Goal: Task Accomplishment & Management: Use online tool/utility

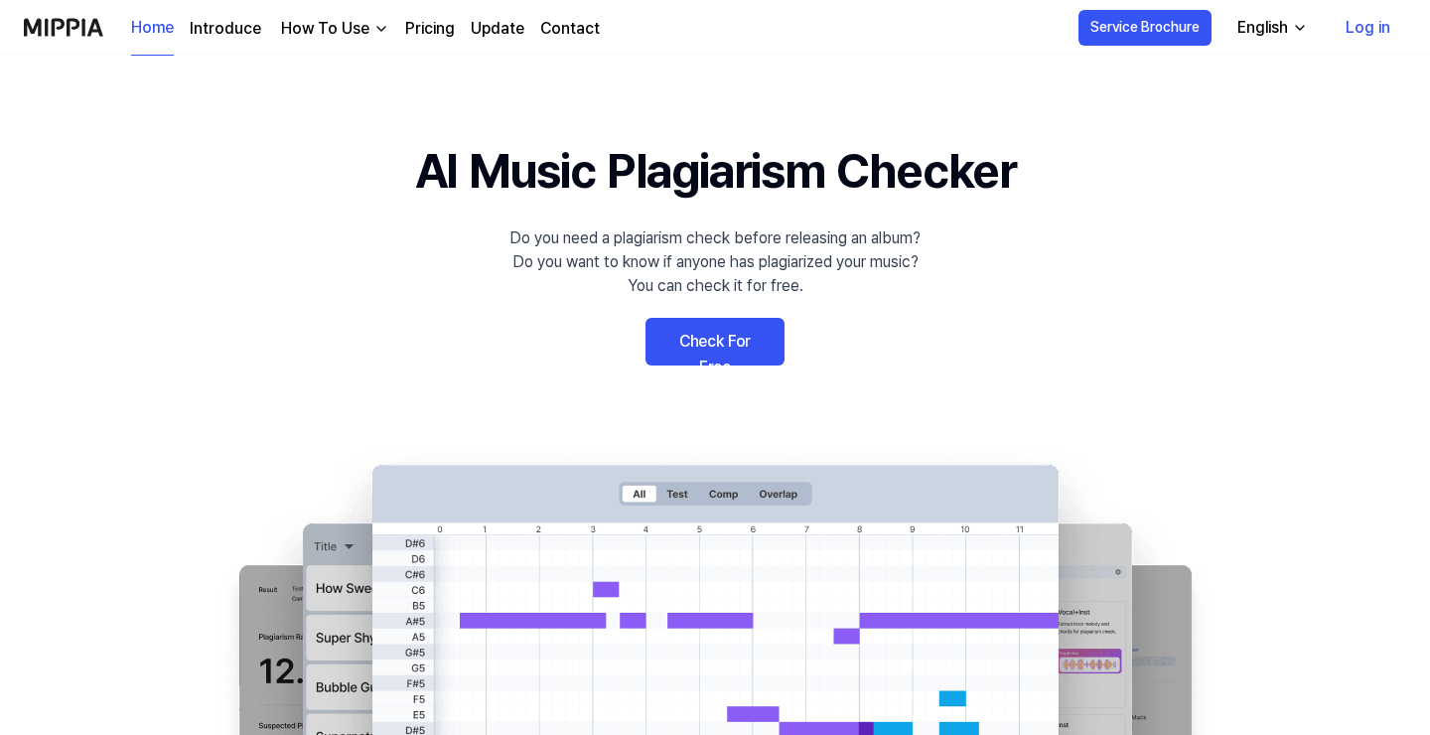
click at [722, 345] on link "Check For Free" at bounding box center [714, 342] width 139 height 48
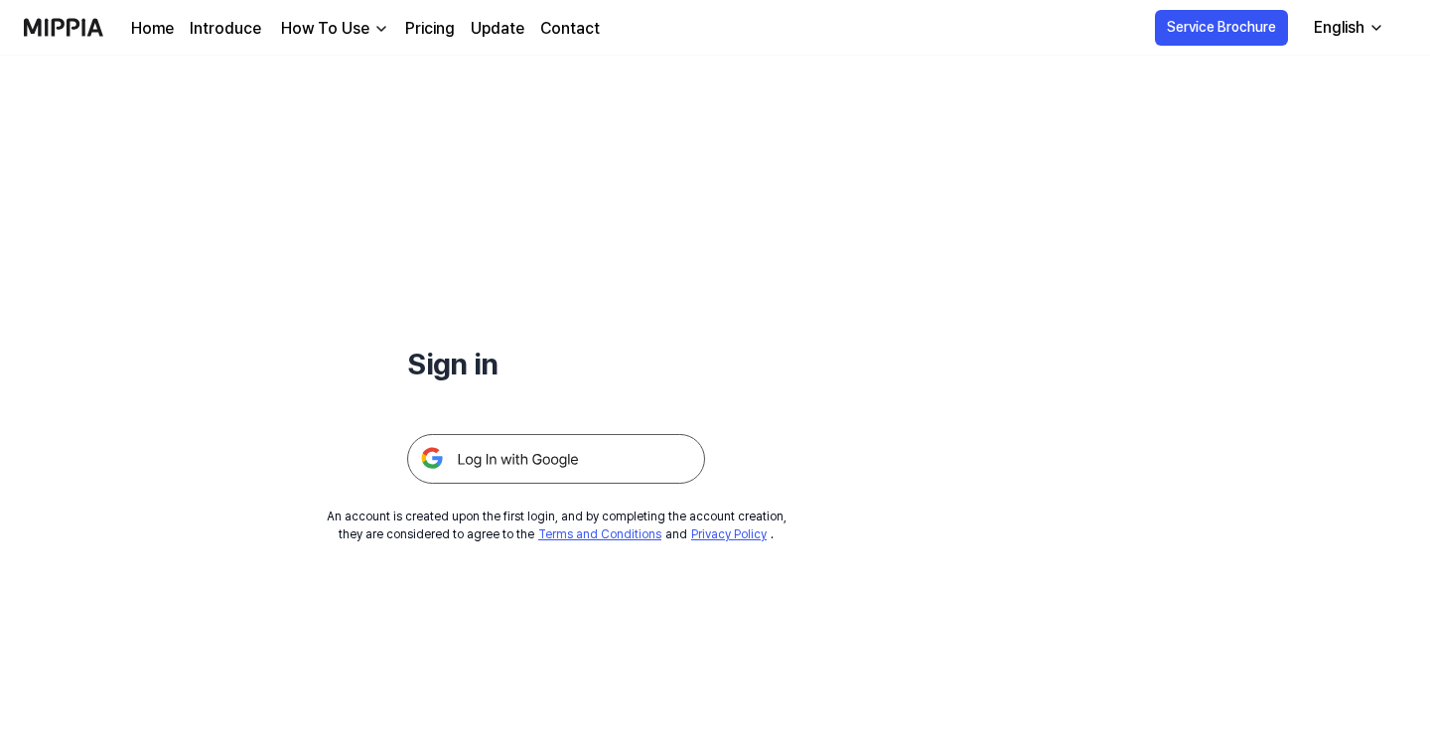
click at [511, 466] on img at bounding box center [556, 459] width 298 height 50
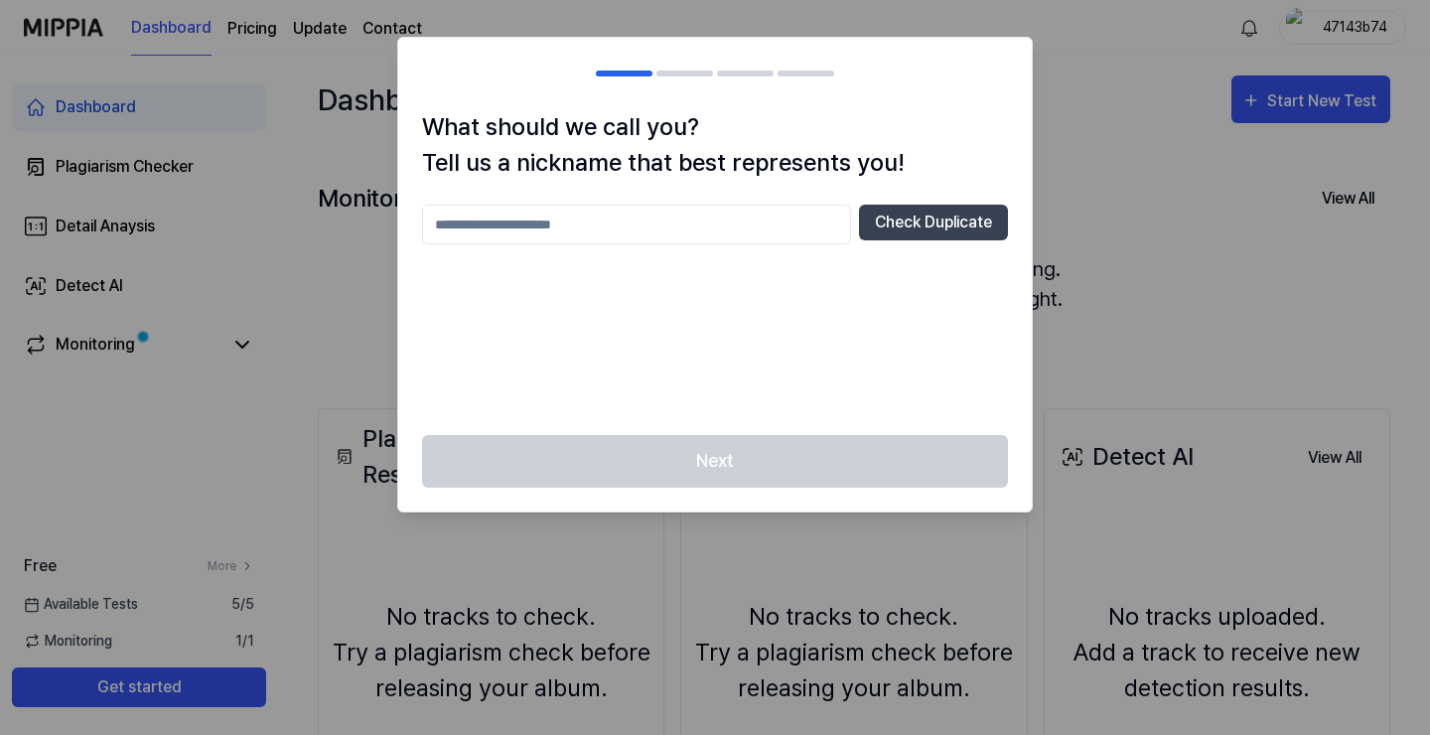
click at [568, 225] on input "text" at bounding box center [636, 224] width 429 height 40
type input "******"
click at [920, 226] on button "Check Duplicate" at bounding box center [933, 222] width 149 height 36
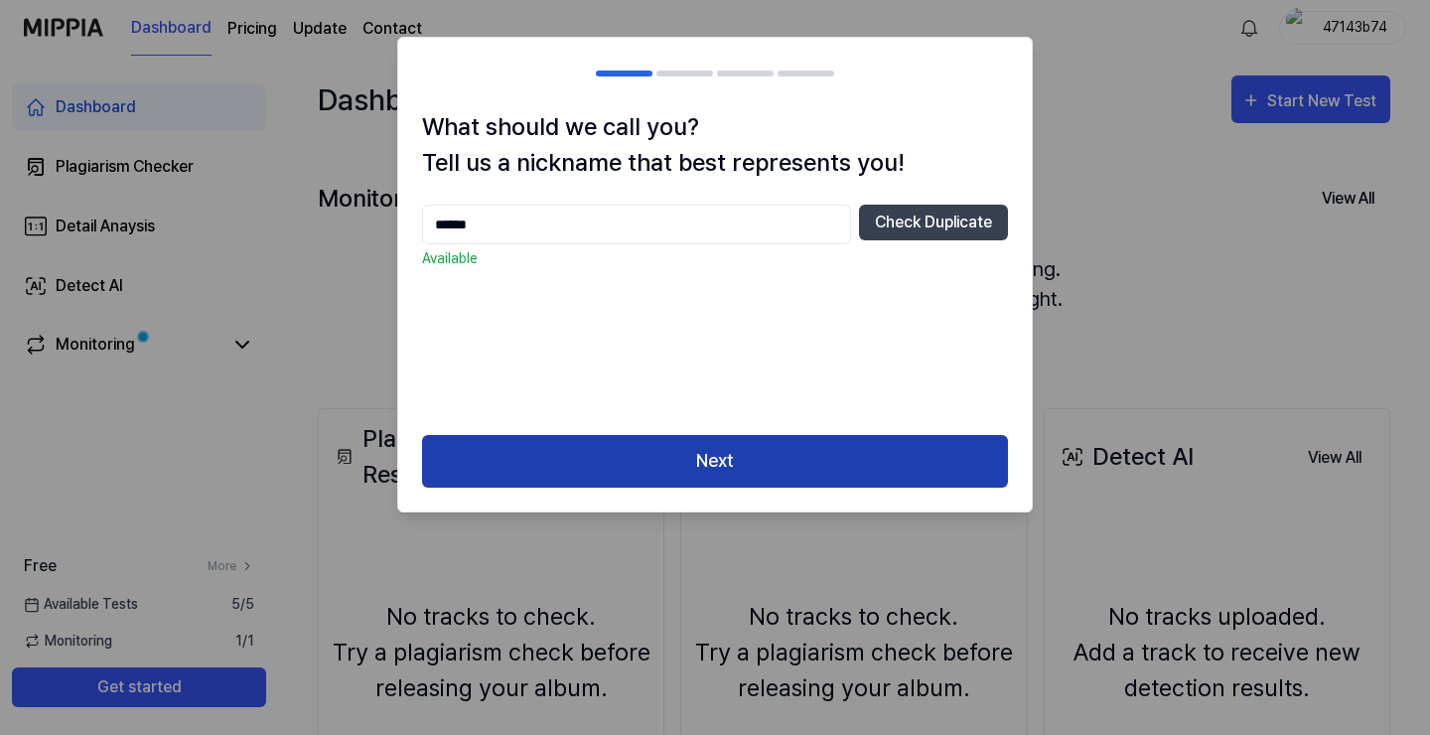
click at [745, 457] on button "Next" at bounding box center [715, 461] width 586 height 53
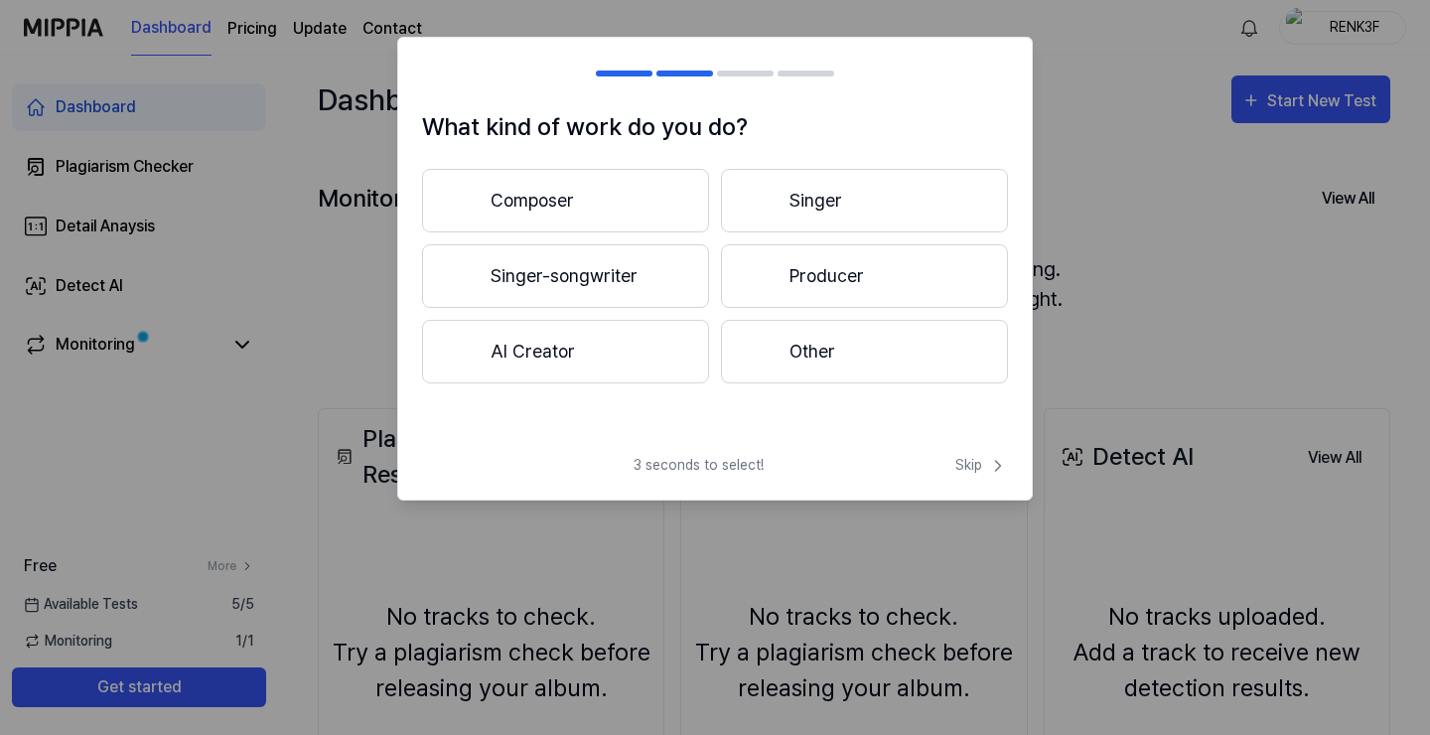
click at [882, 292] on button "Producer" at bounding box center [864, 276] width 287 height 64
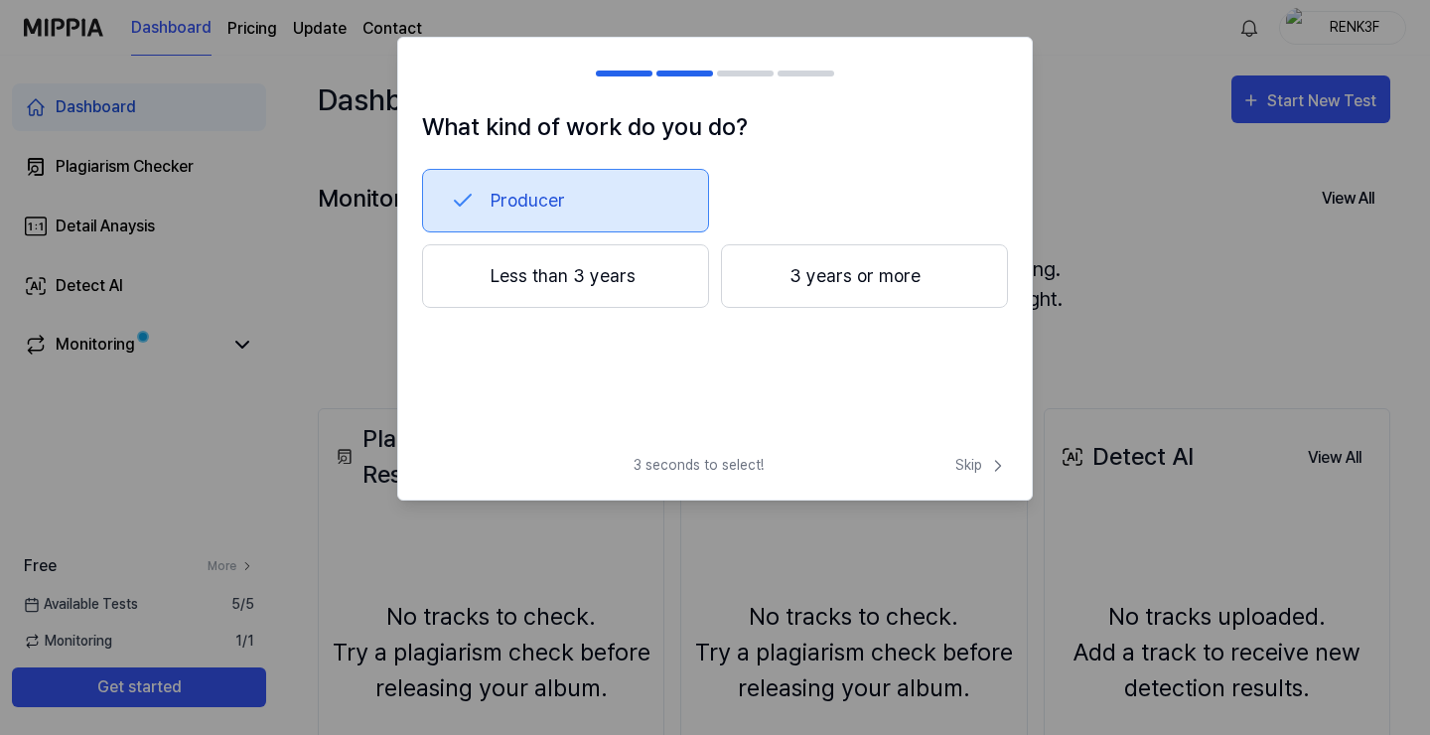
click at [865, 271] on button "3 years or more" at bounding box center [864, 276] width 287 height 64
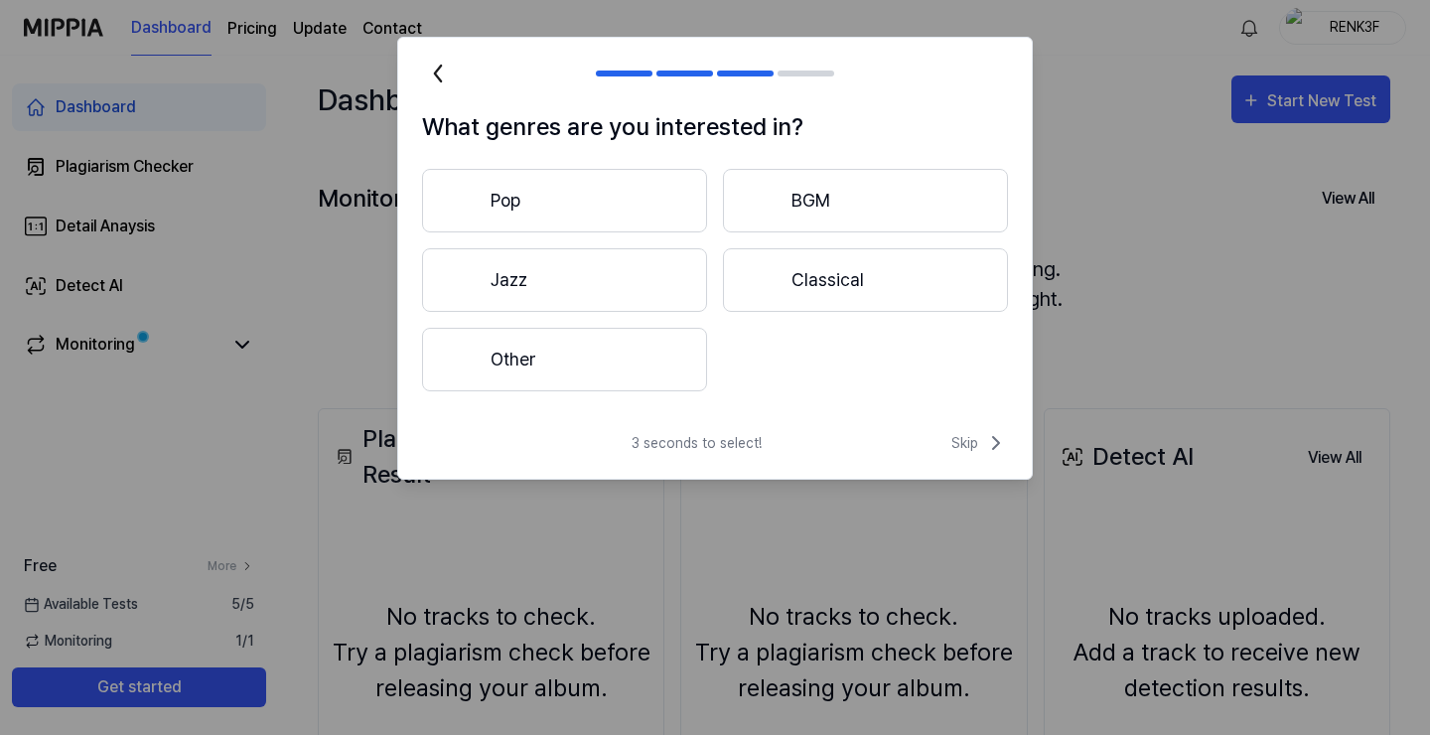
click at [568, 353] on button "Other" at bounding box center [564, 360] width 285 height 64
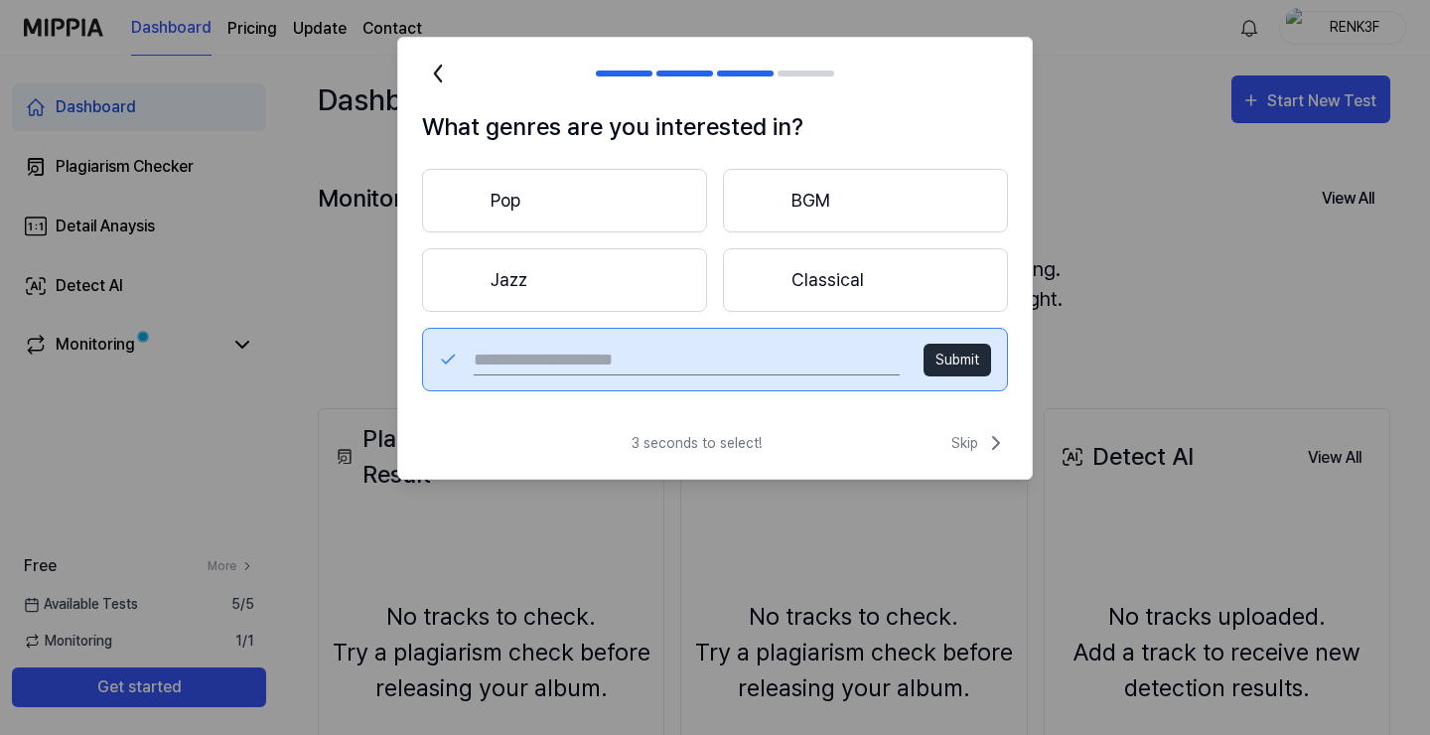
click at [755, 360] on input "text" at bounding box center [687, 359] width 426 height 32
type input "**********"
click at [978, 368] on button "Submit" at bounding box center [957, 359] width 68 height 33
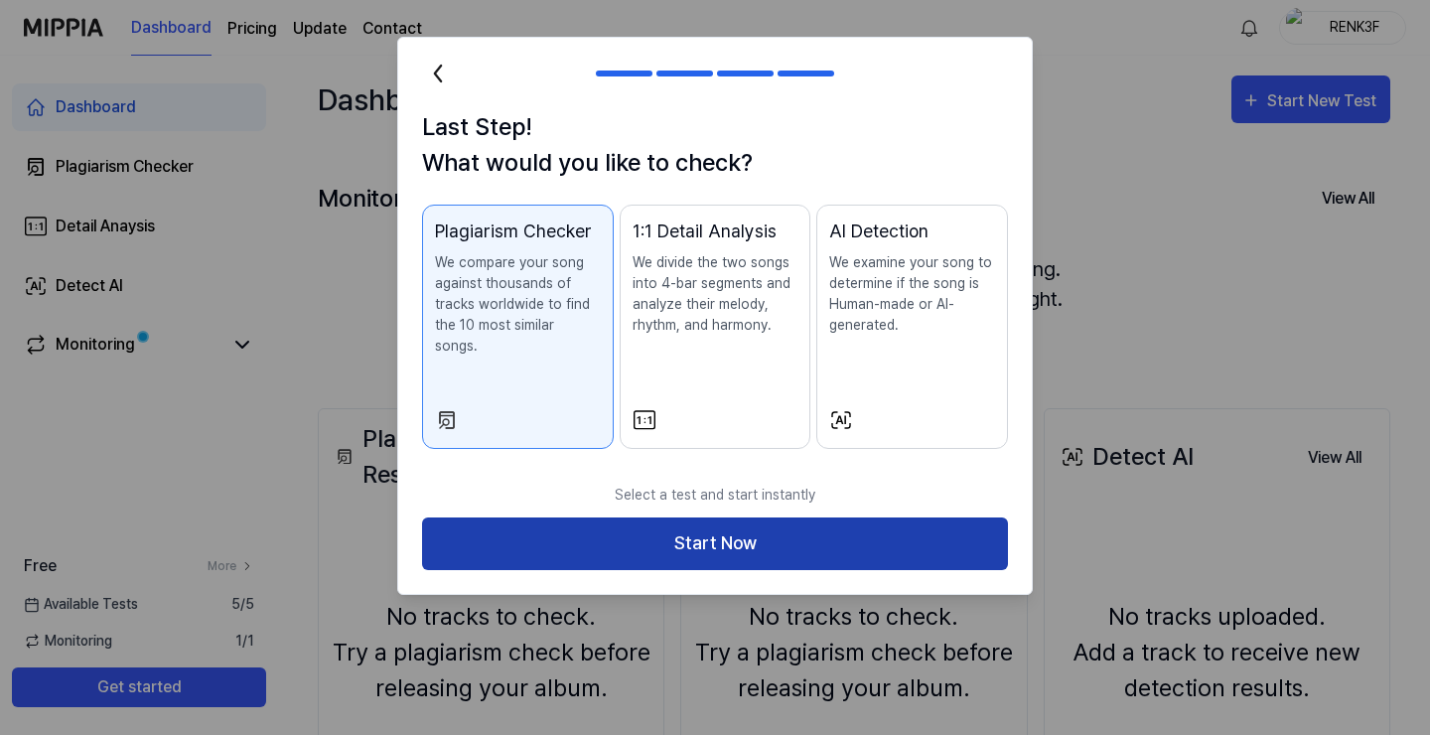
click at [644, 521] on button "Start Now" at bounding box center [715, 543] width 586 height 53
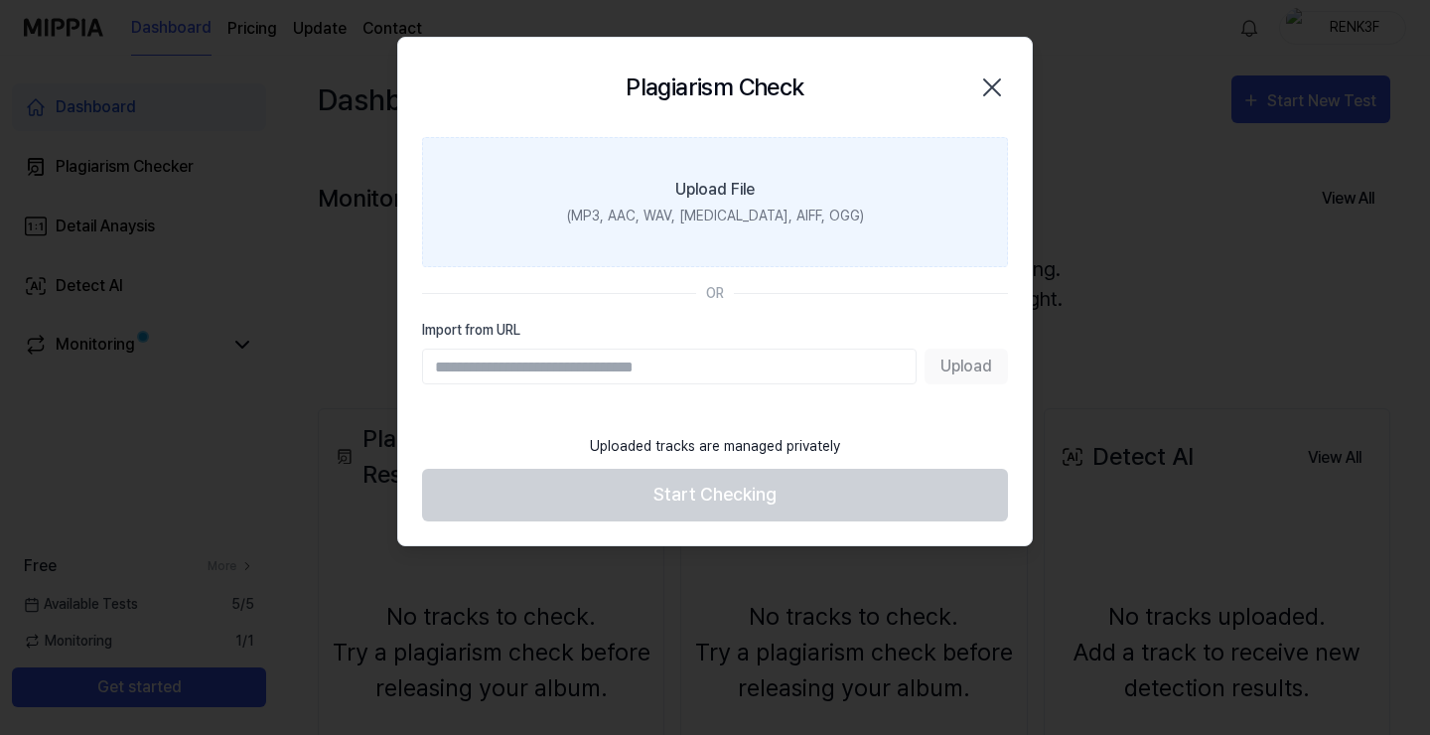
click at [711, 199] on div "Upload File" at bounding box center [714, 190] width 79 height 24
click at [0, 0] on input "Upload File (MP3, AAC, WAV, FLAC, AIFF, OGG)" at bounding box center [0, 0] width 0 height 0
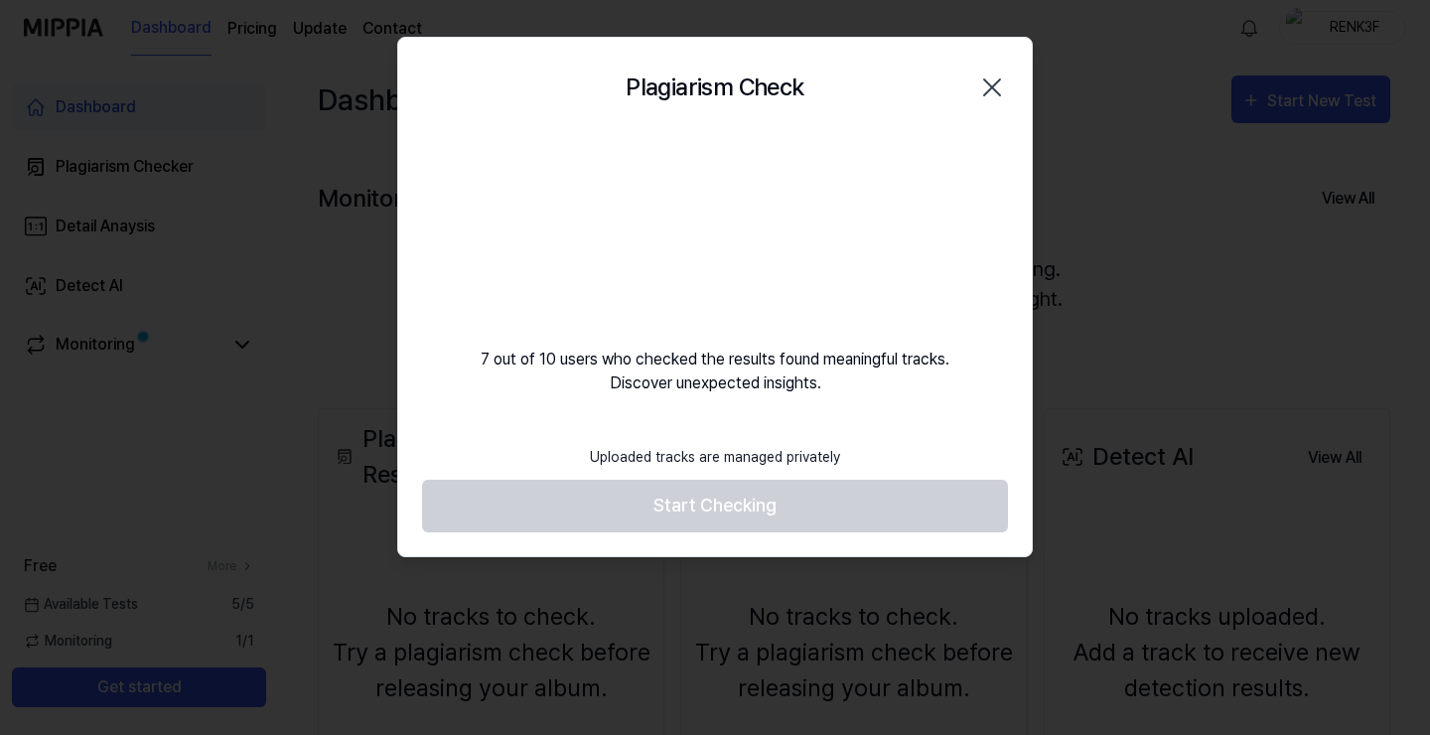
click at [712, 231] on video at bounding box center [714, 232] width 191 height 191
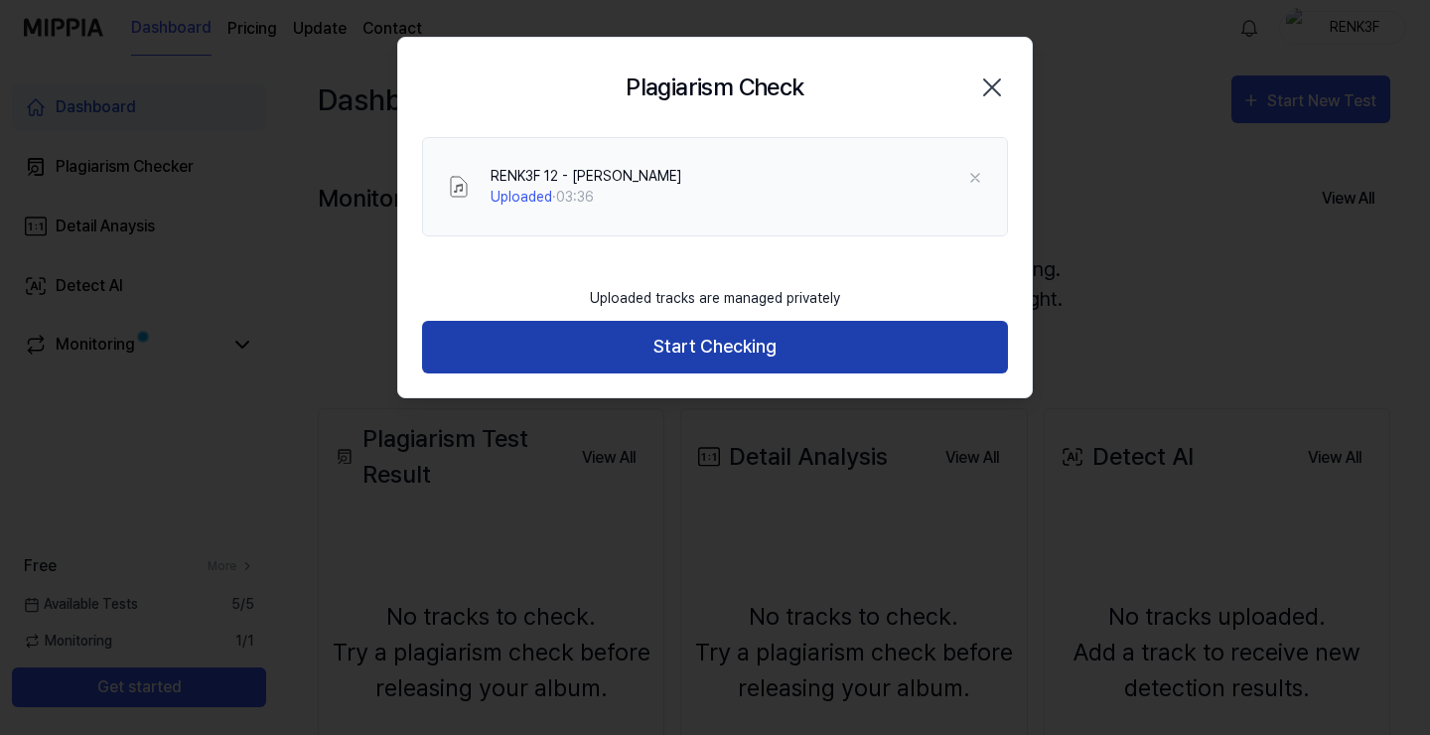
click at [670, 354] on button "Start Checking" at bounding box center [715, 347] width 586 height 53
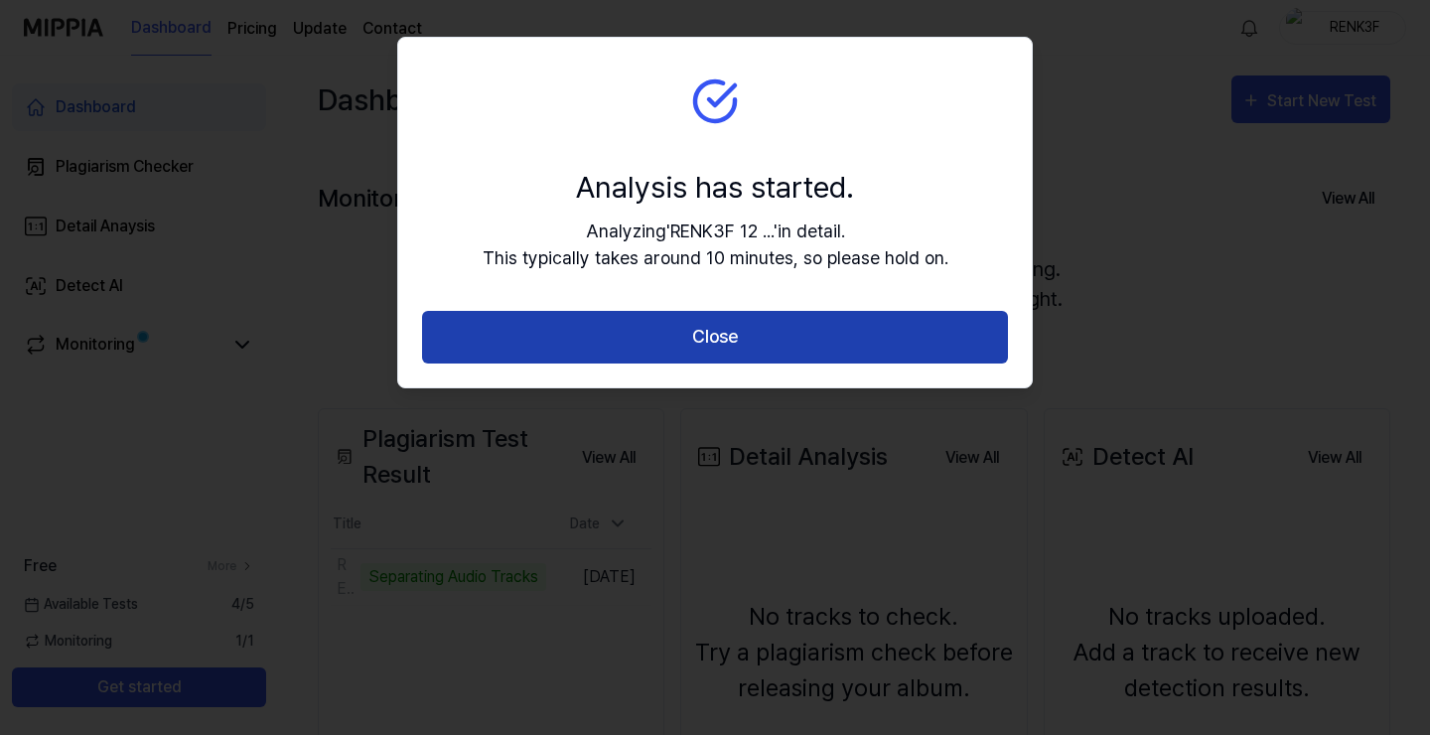
click at [710, 345] on button "Close" at bounding box center [715, 337] width 586 height 53
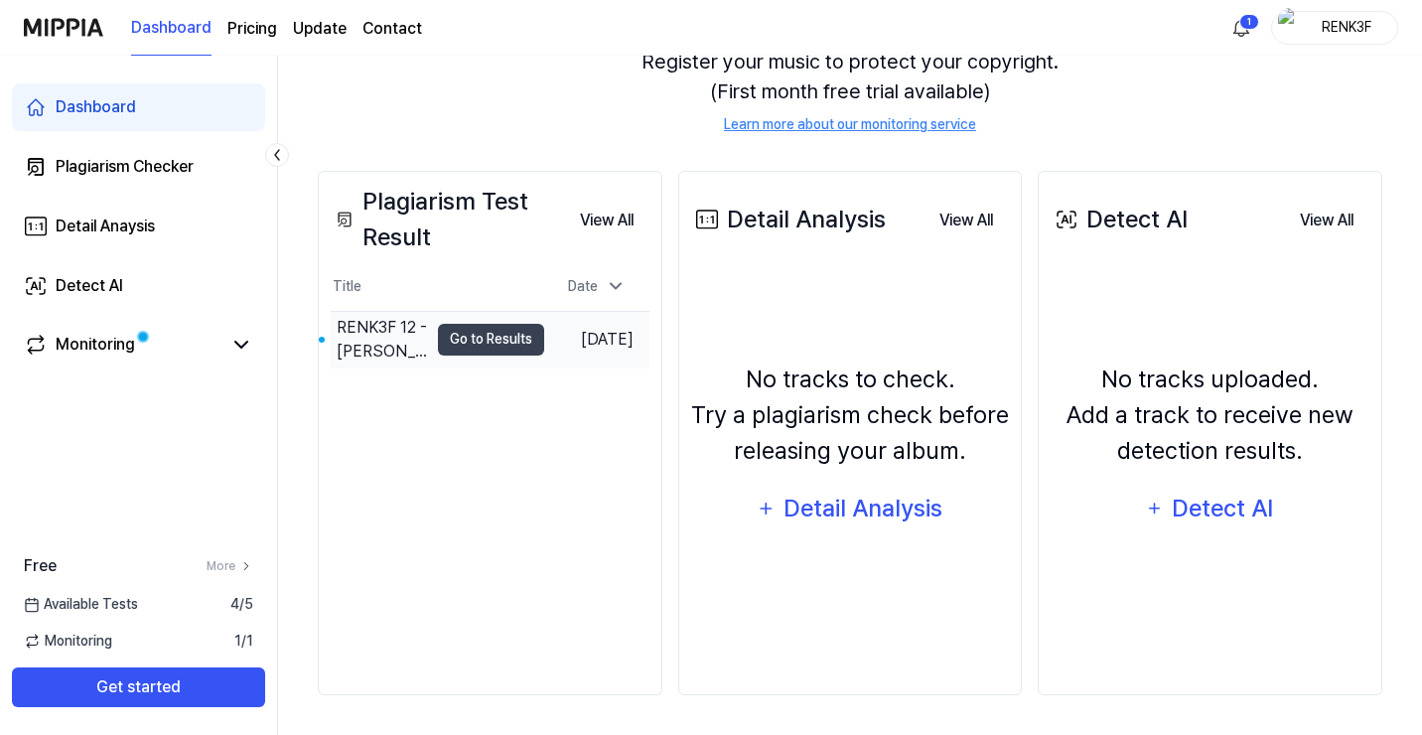
scroll to position [237, 0]
click at [389, 349] on div "RENK3F 12 - MARTIN MARTIN MARTIN" at bounding box center [382, 340] width 91 height 48
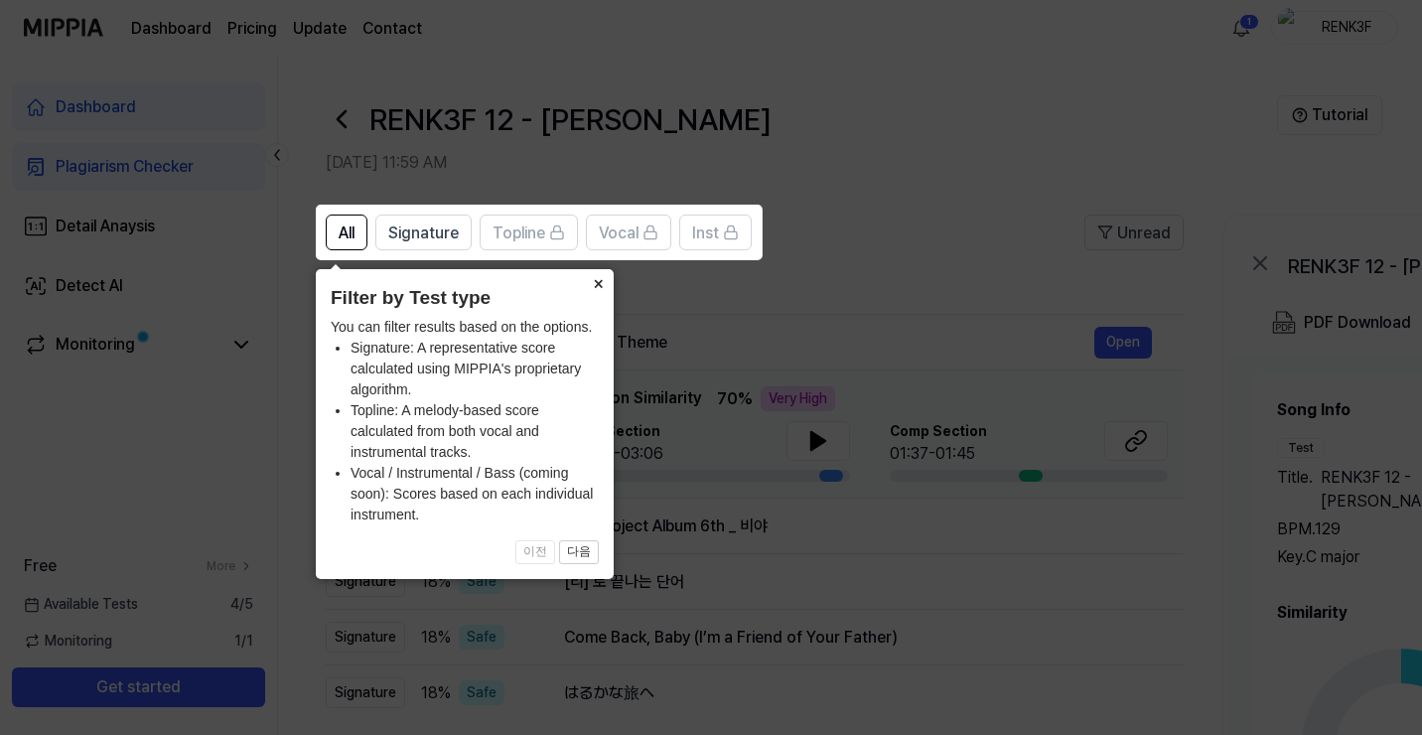
click at [593, 283] on button "×" at bounding box center [598, 283] width 32 height 28
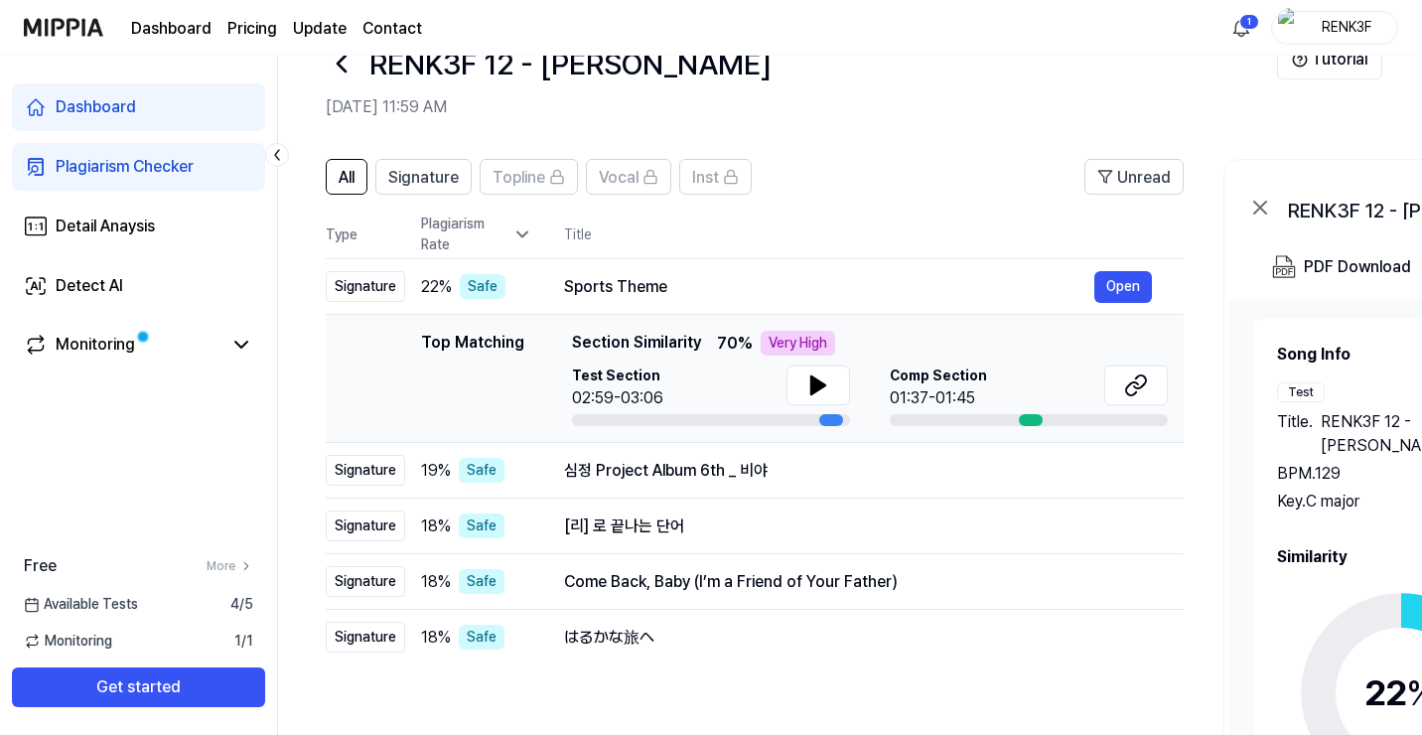
scroll to position [0, 2]
click at [819, 387] on icon at bounding box center [816, 384] width 14 height 18
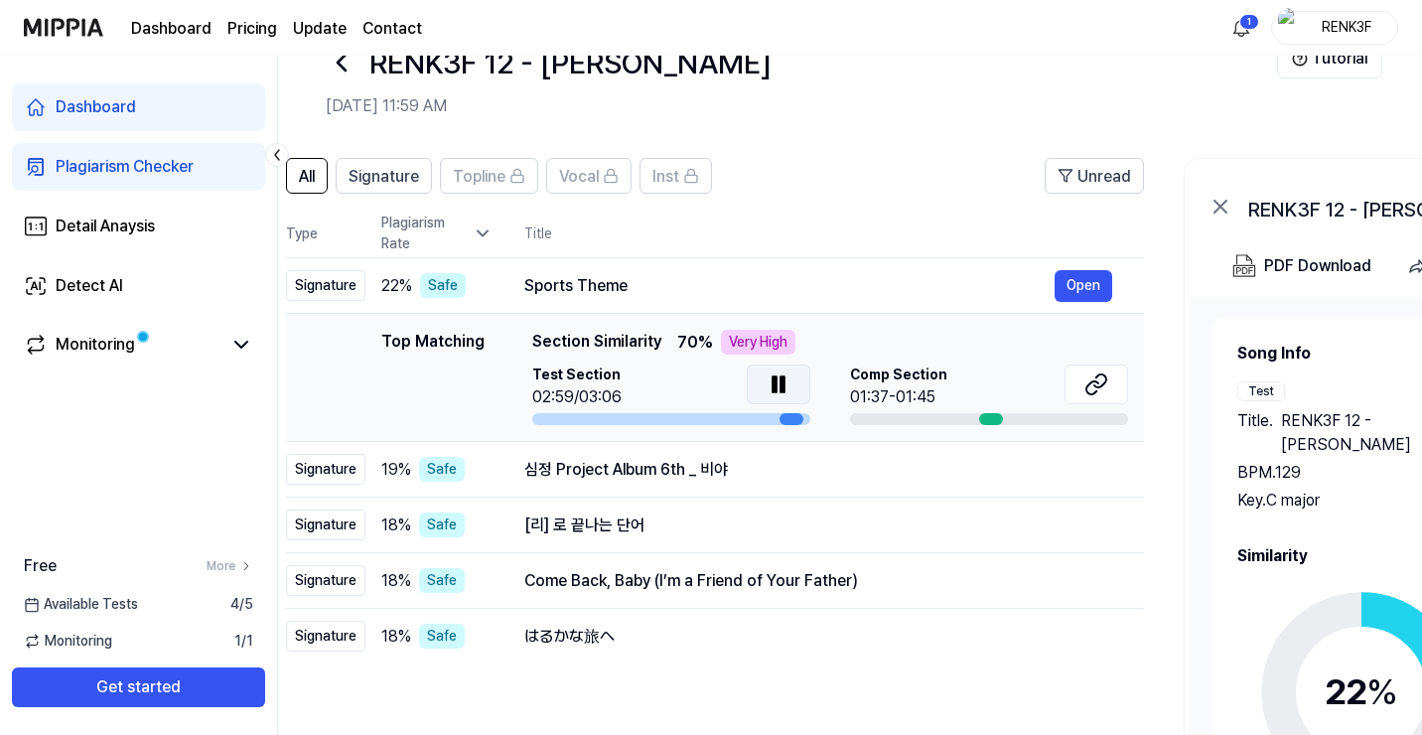
drag, startPoint x: 630, startPoint y: 416, endPoint x: 591, endPoint y: 426, distance: 40.9
click at [591, 426] on td "Top Matching Top Matching Section Similarity 70 % Very High Test Section 02:59/…" at bounding box center [715, 378] width 858 height 128
click at [591, 426] on td "Top Matching Top Matching Section Similarity 70 % Very High Test Section 02:59/…" at bounding box center [713, 378] width 858 height 128
click at [583, 419] on div at bounding box center [669, 419] width 278 height 12
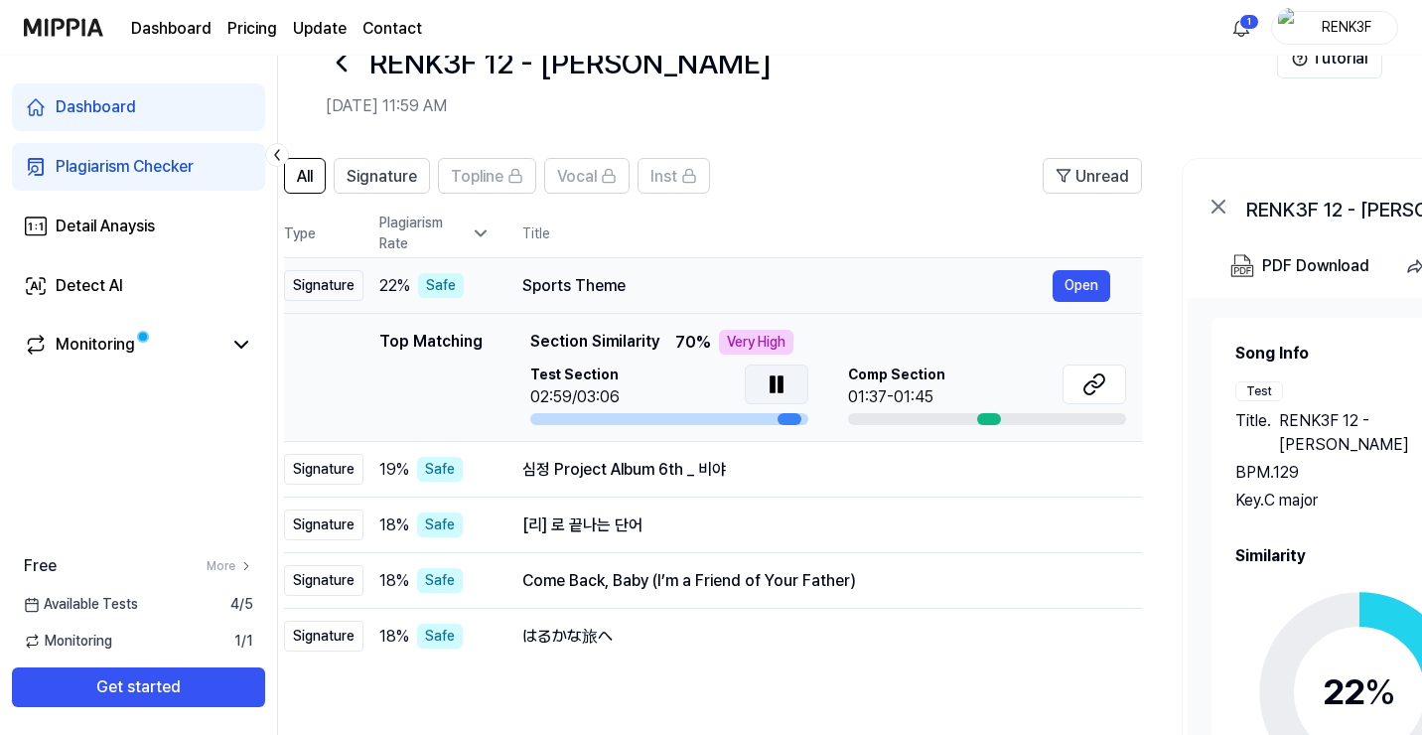
scroll to position [0, 0]
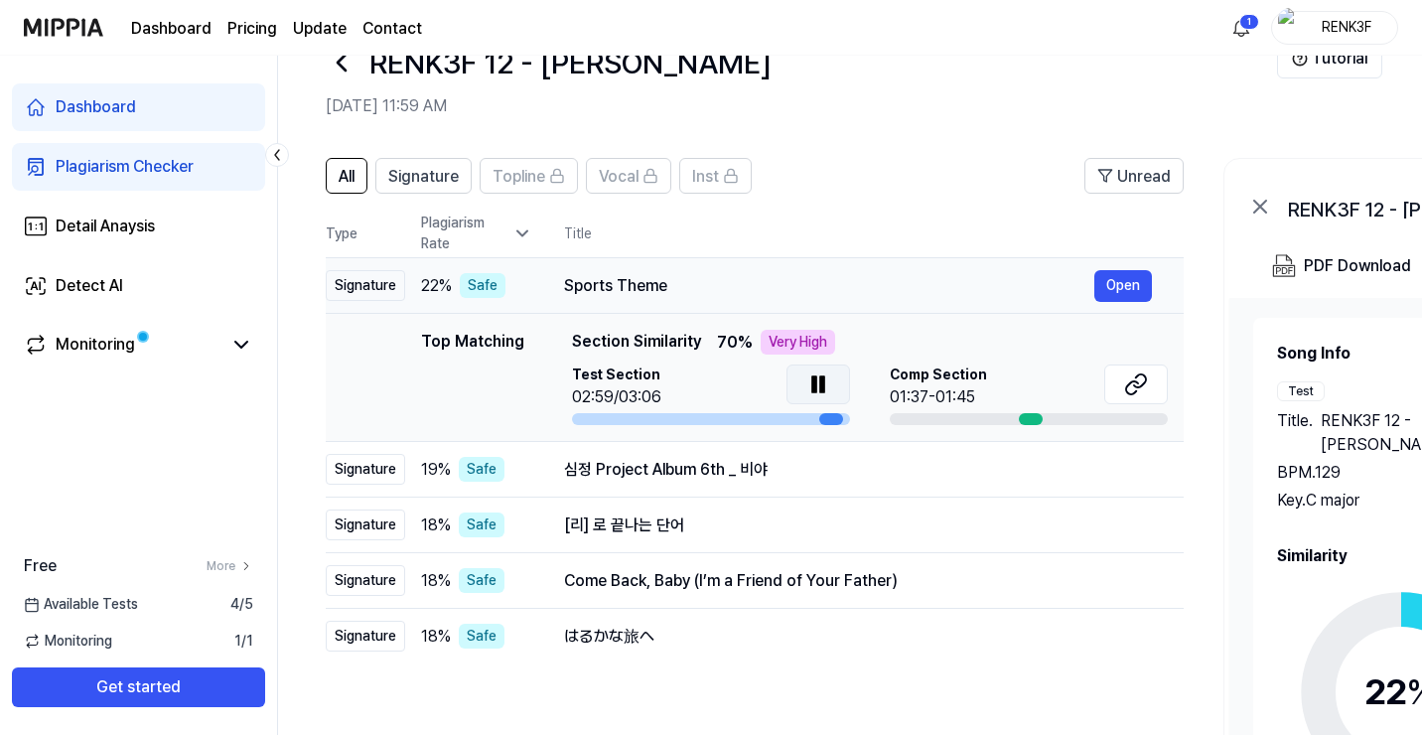
drag, startPoint x: 523, startPoint y: 287, endPoint x: 670, endPoint y: 283, distance: 147.0
click at [670, 283] on div "Sports Theme" at bounding box center [829, 286] width 530 height 24
click at [811, 378] on icon at bounding box center [818, 384] width 14 height 18
click at [1135, 286] on button "Open" at bounding box center [1123, 286] width 58 height 32
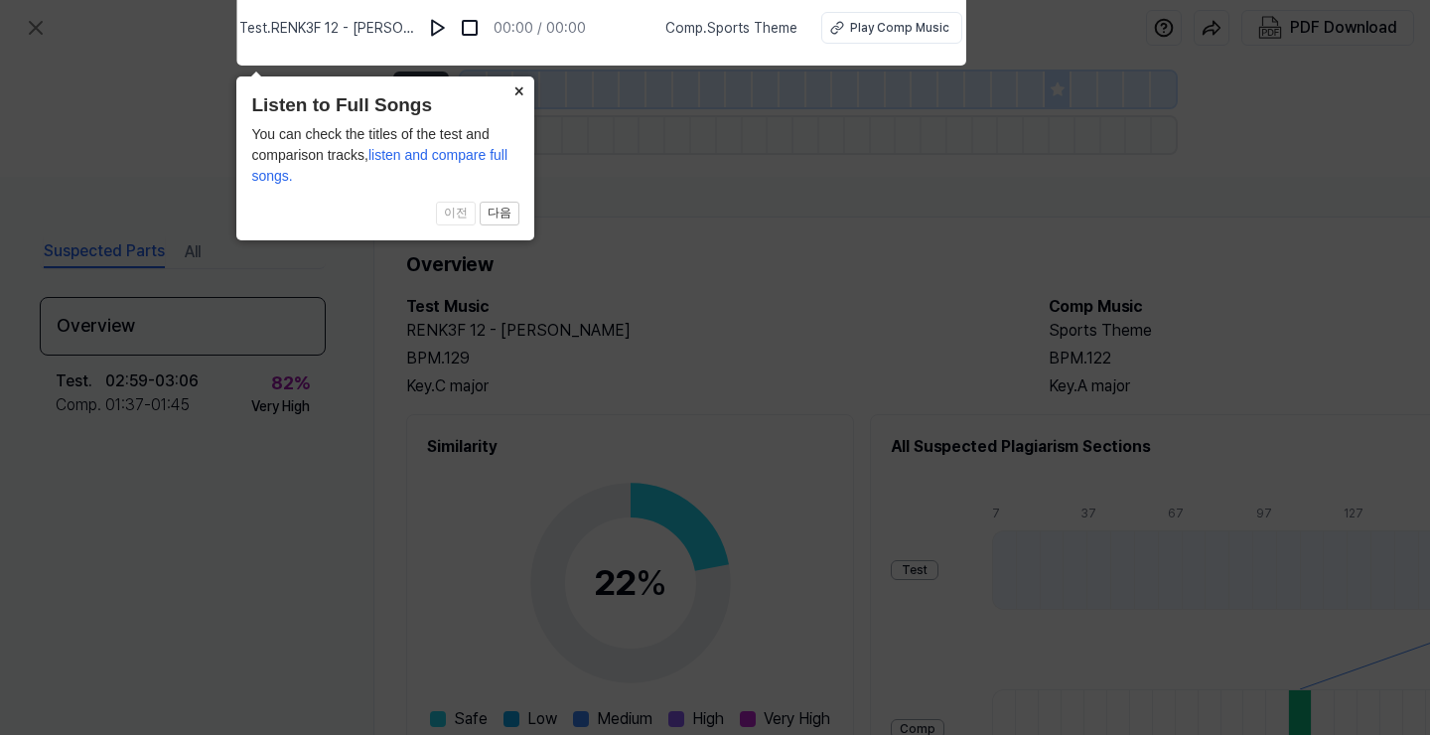
click at [434, 170] on div "× Listen to Full Songs You can check the titles of the test and comparison trac…" at bounding box center [385, 158] width 298 height 164
click at [443, 37] on button at bounding box center [438, 28] width 32 height 32
click at [516, 97] on button "×" at bounding box center [518, 90] width 32 height 28
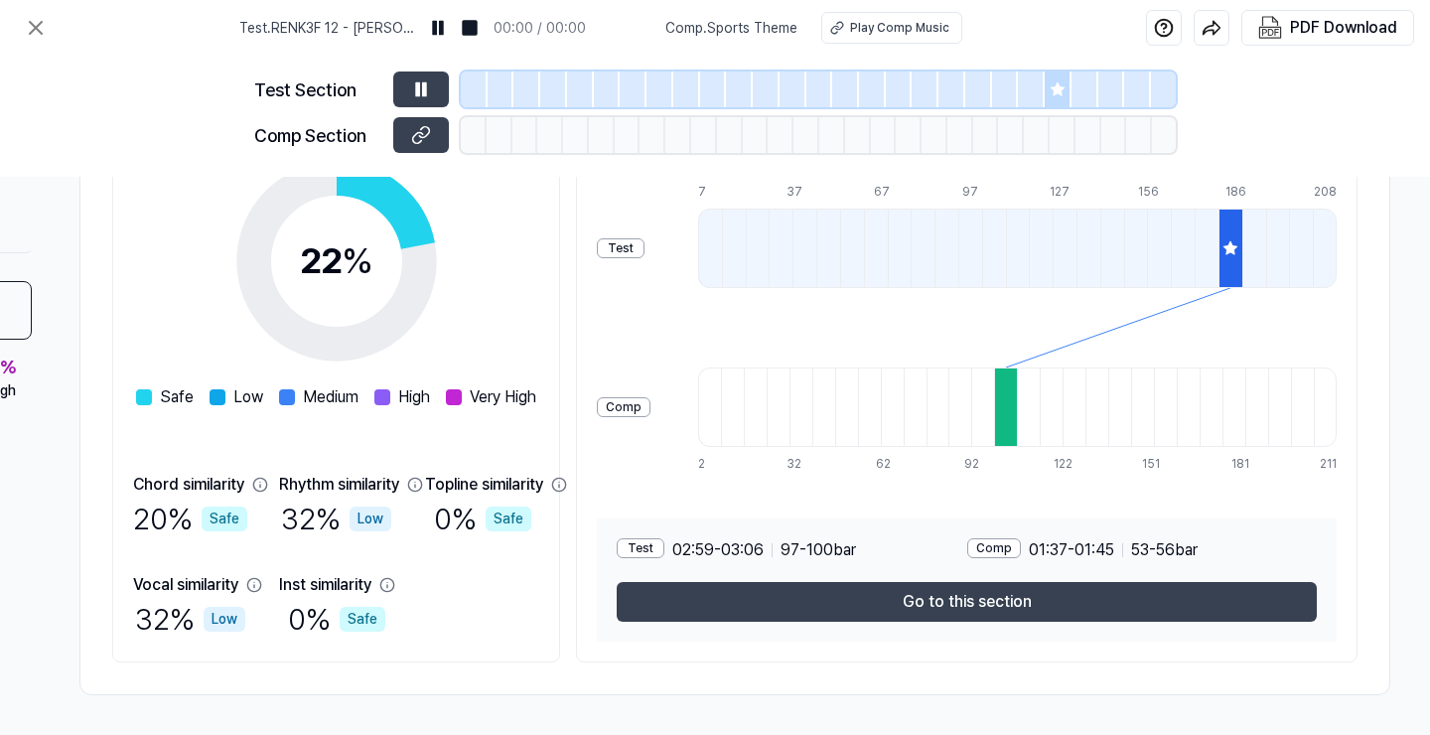
click at [1222, 240] on icon at bounding box center [1230, 248] width 16 height 16
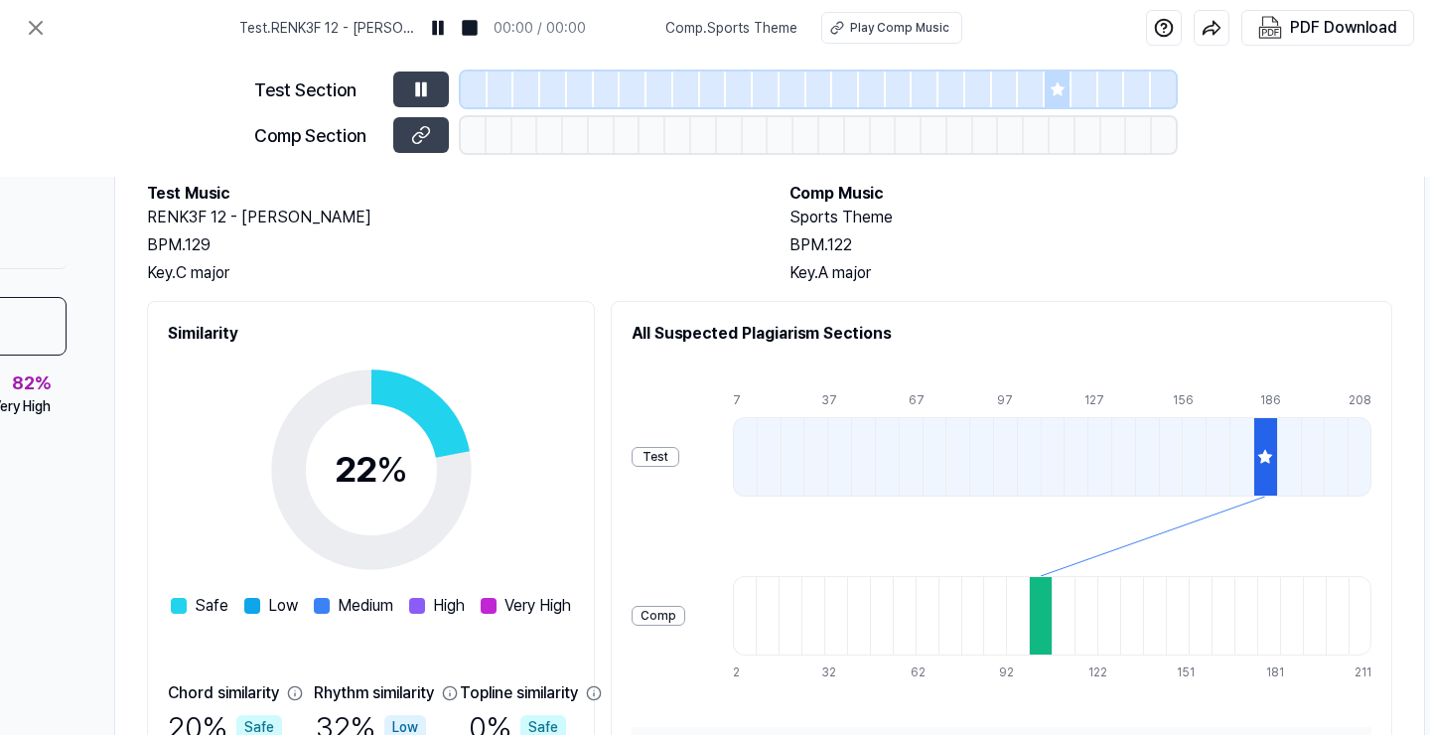
scroll to position [83, 259]
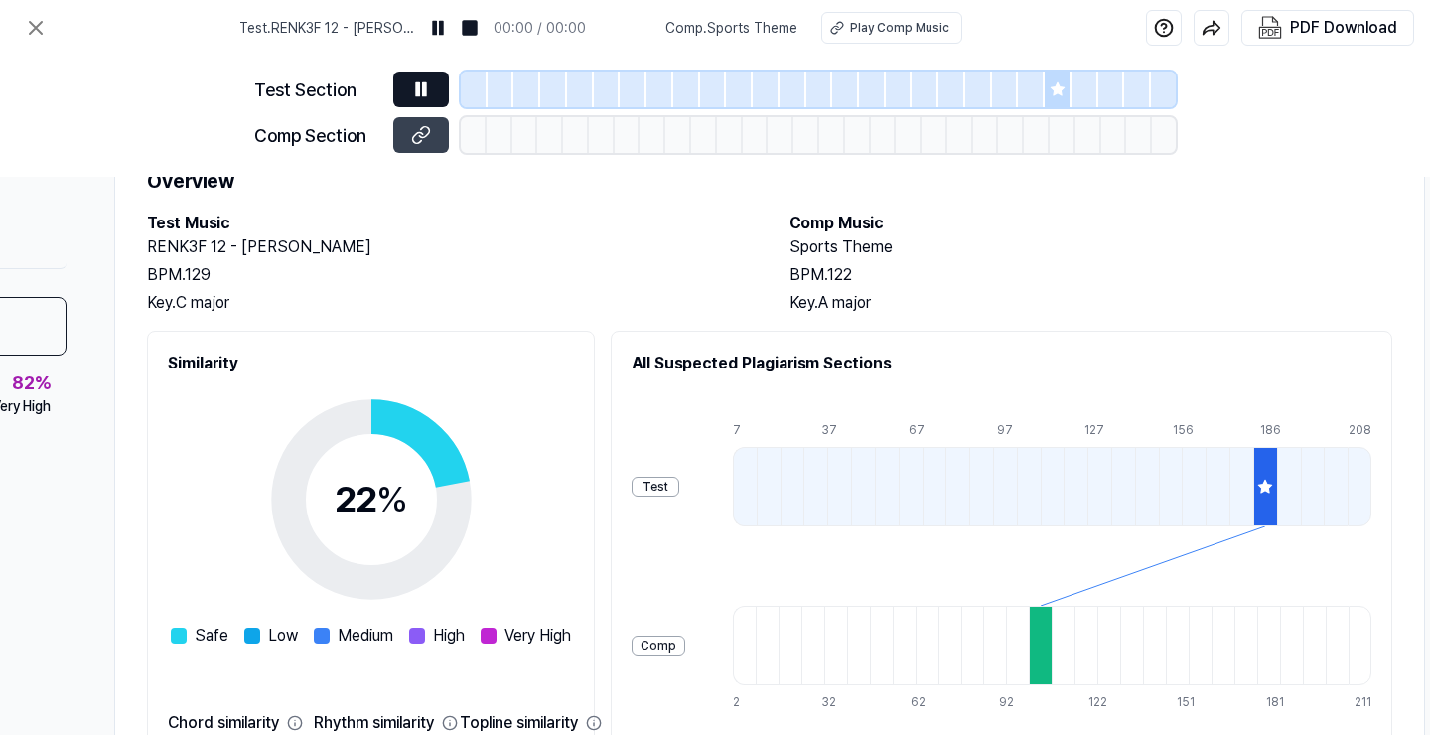
click at [421, 105] on button at bounding box center [421, 89] width 56 height 36
click at [423, 97] on icon at bounding box center [421, 89] width 20 height 20
click at [427, 84] on icon at bounding box center [421, 89] width 20 height 20
click at [441, 30] on img at bounding box center [438, 28] width 20 height 20
click at [489, 89] on div at bounding box center [500, 89] width 27 height 36
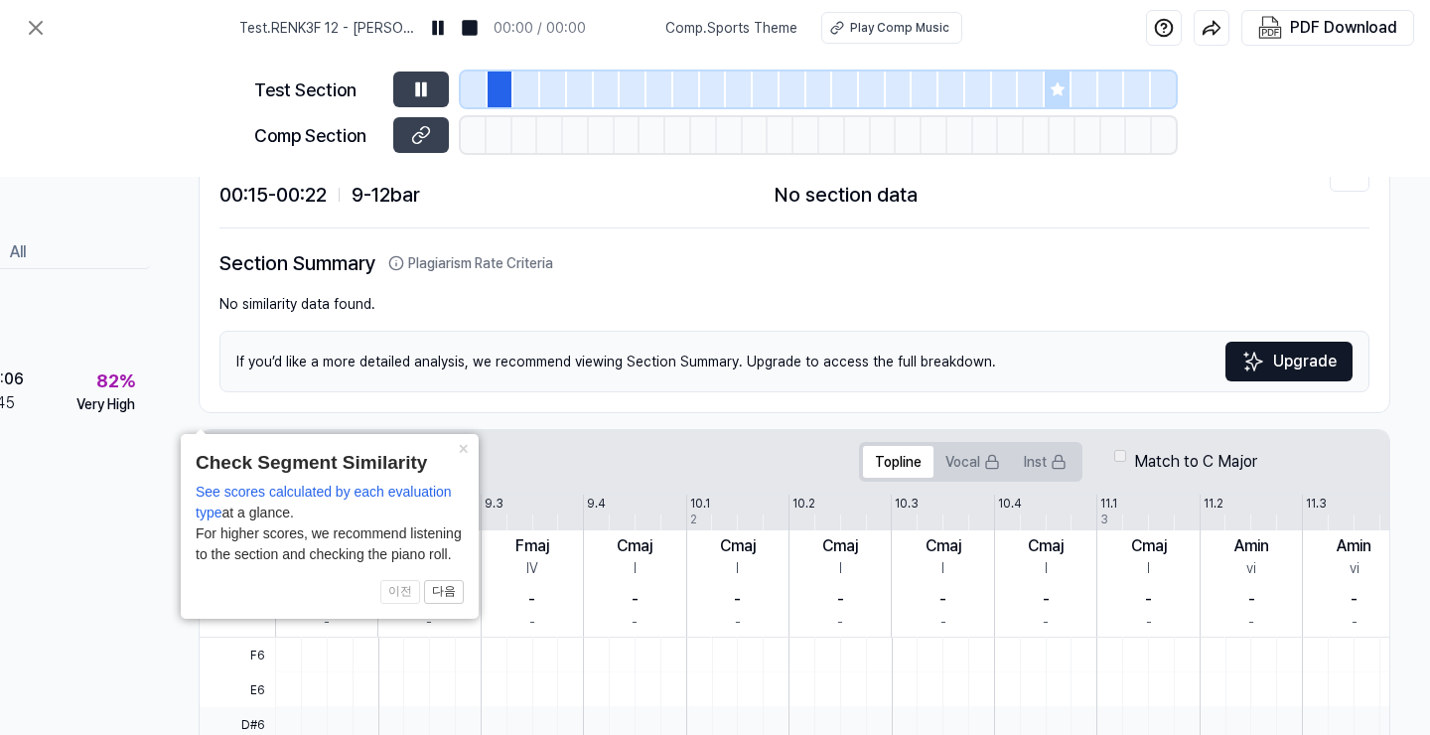
scroll to position [83, 183]
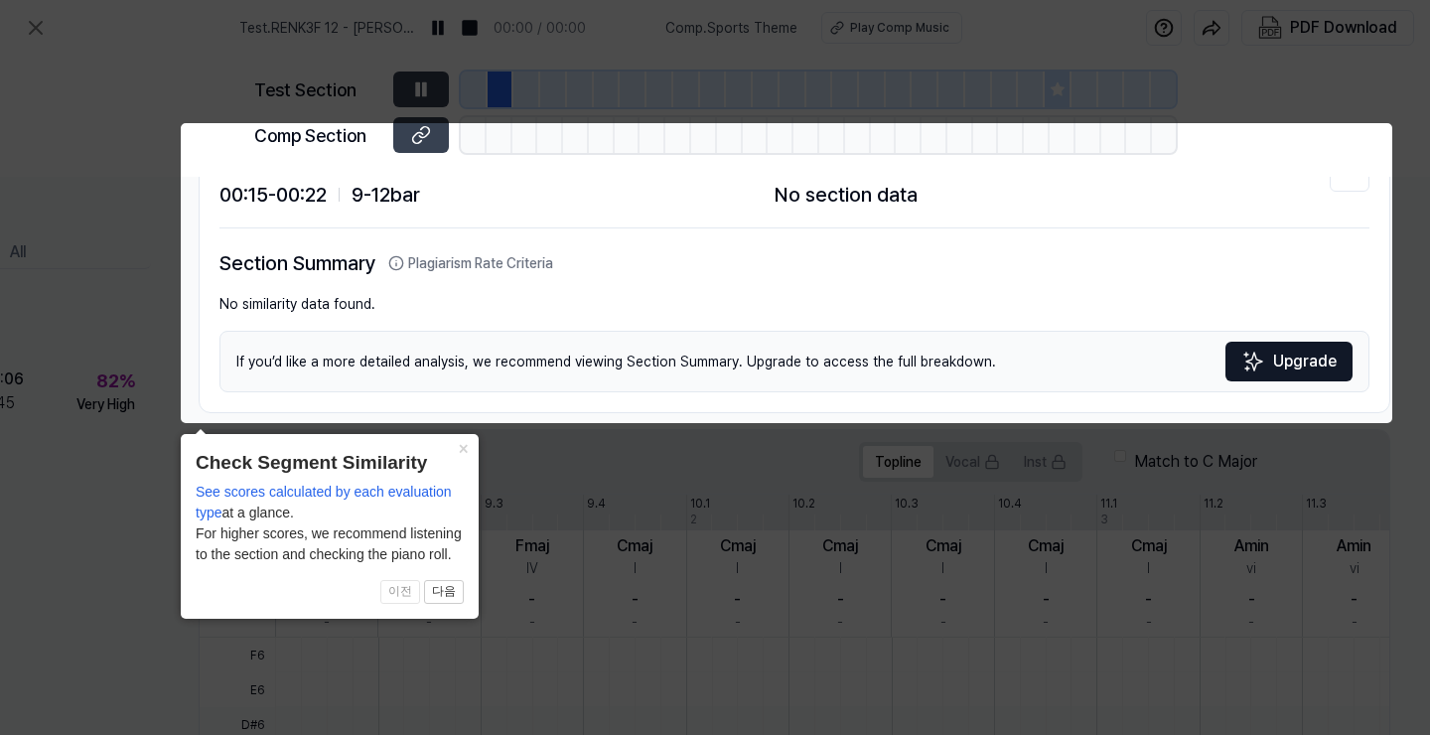
click at [1054, 549] on icon at bounding box center [715, 367] width 1430 height 735
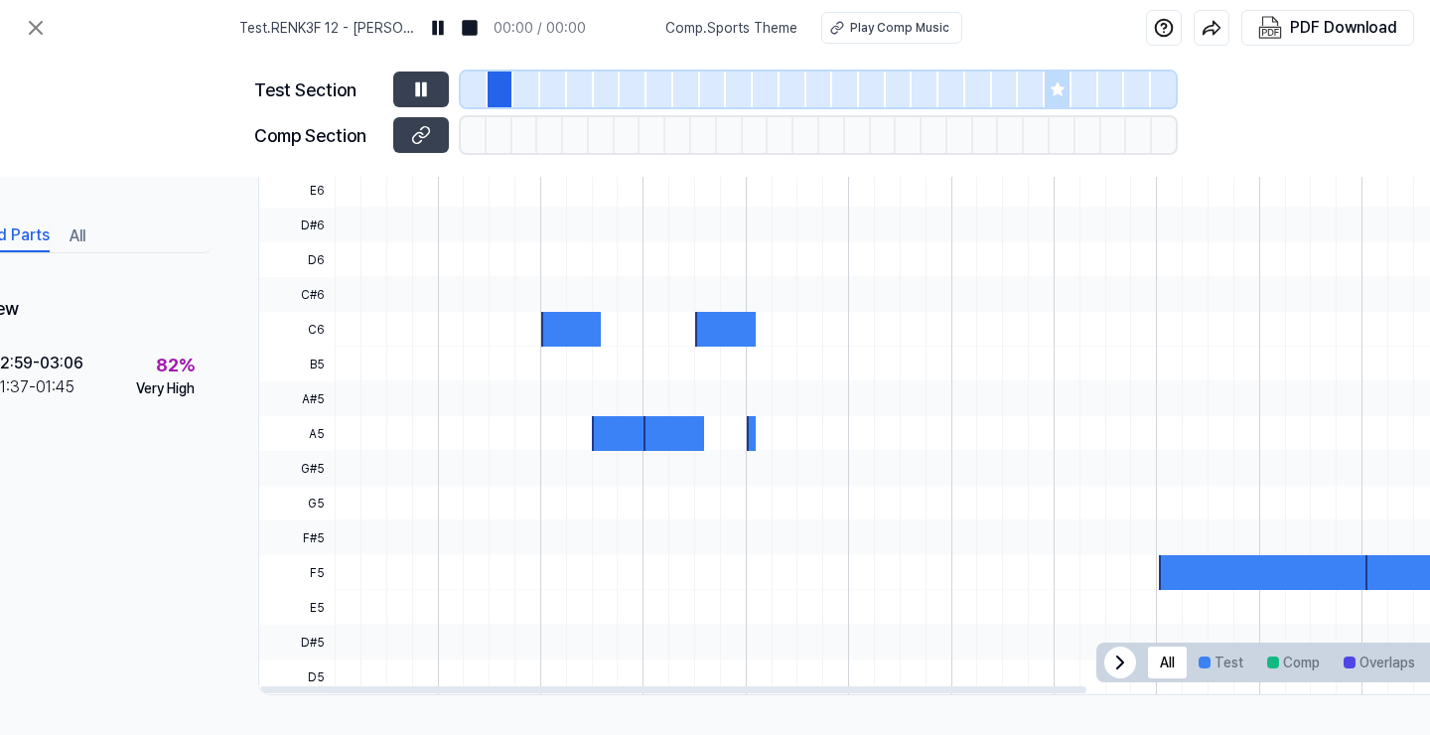
scroll to position [591, 115]
click at [618, 427] on div at bounding box center [622, 433] width 60 height 35
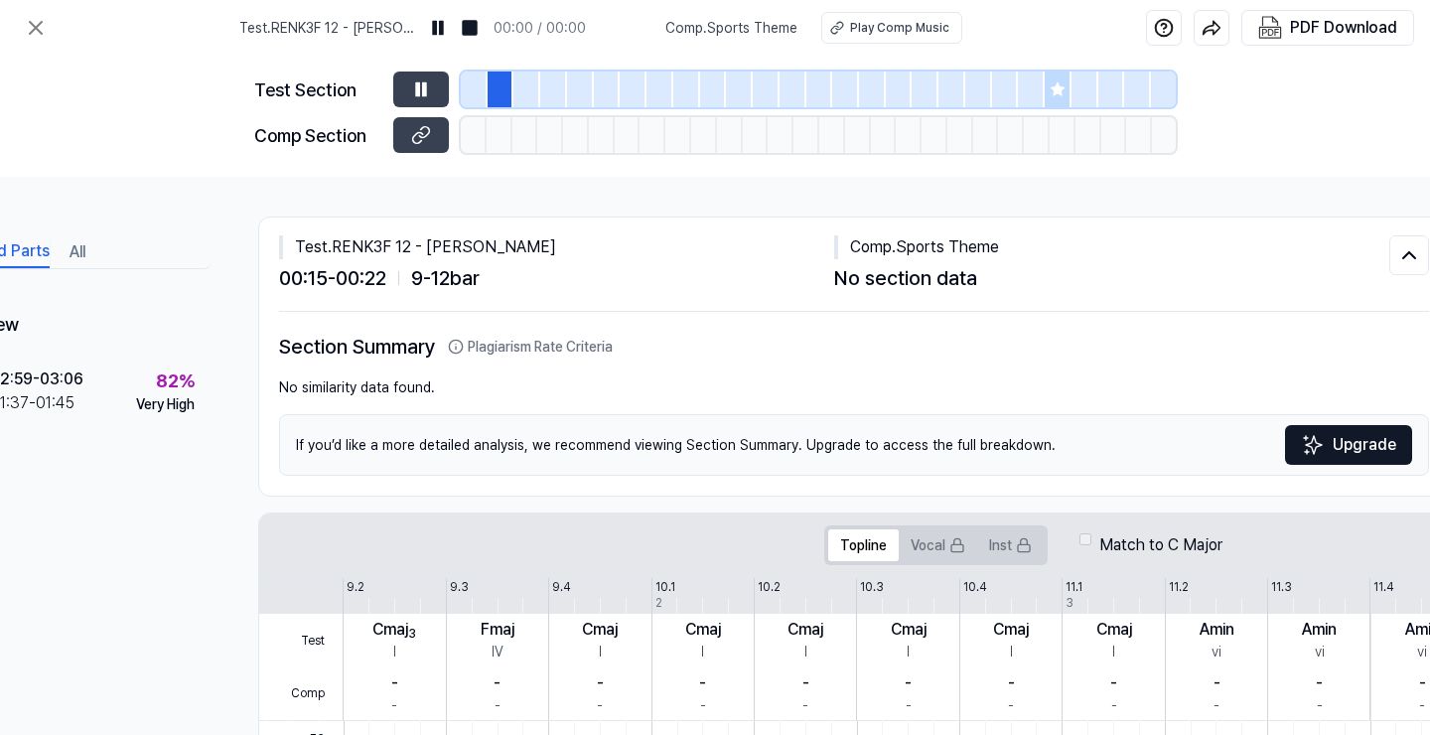
scroll to position [0, 115]
click at [35, 36] on icon at bounding box center [36, 28] width 24 height 24
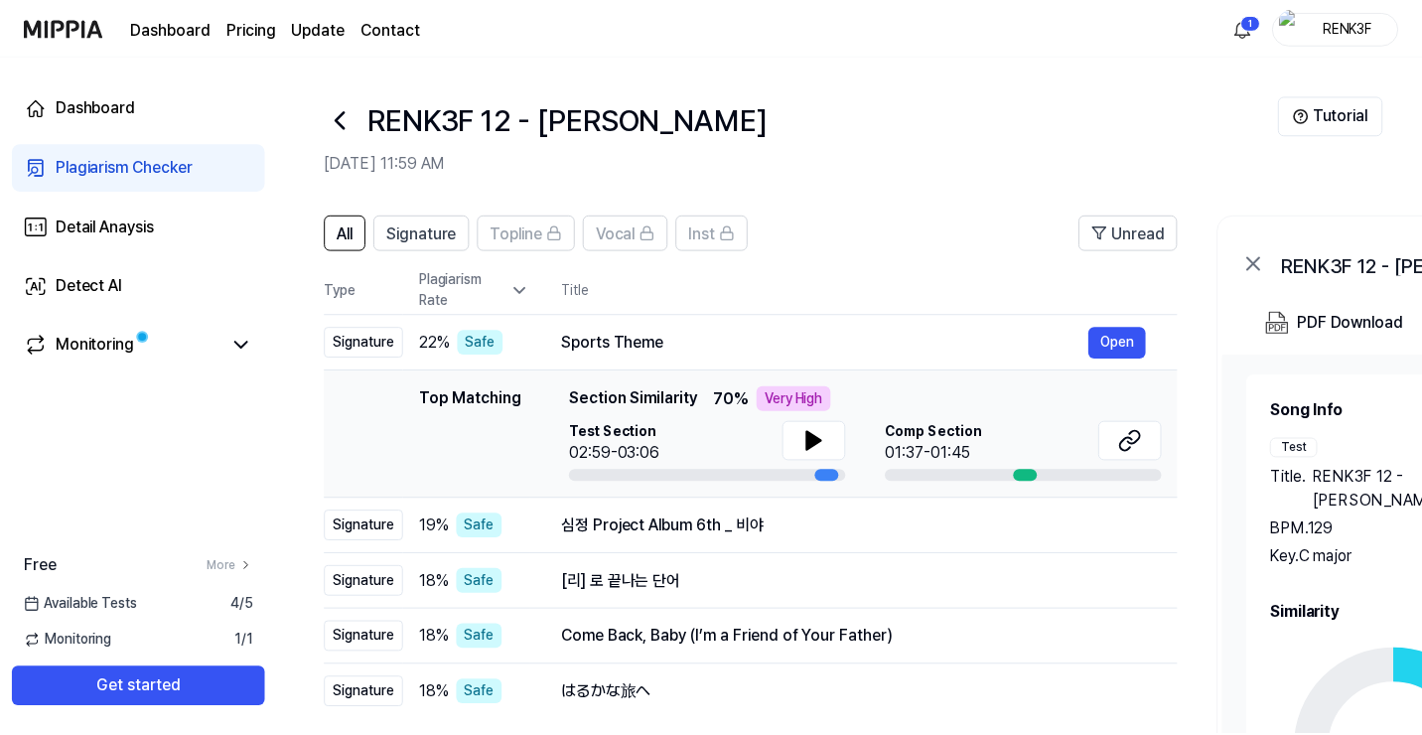
scroll to position [57, 0]
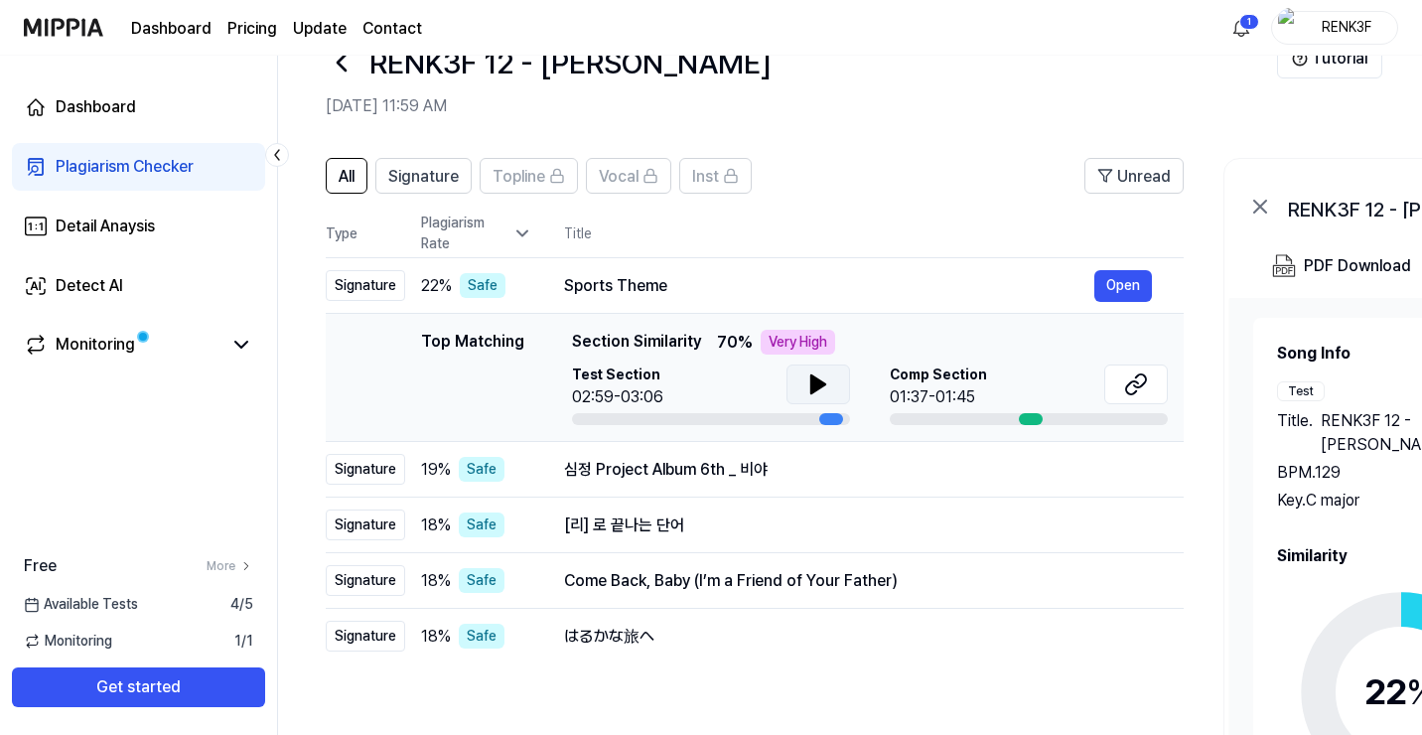
click at [820, 382] on icon at bounding box center [818, 384] width 14 height 18
click at [1141, 376] on icon at bounding box center [1136, 384] width 24 height 24
click at [803, 388] on button at bounding box center [818, 384] width 64 height 40
click at [816, 386] on icon at bounding box center [818, 384] width 14 height 18
click at [1114, 578] on button "Open" at bounding box center [1123, 581] width 58 height 32
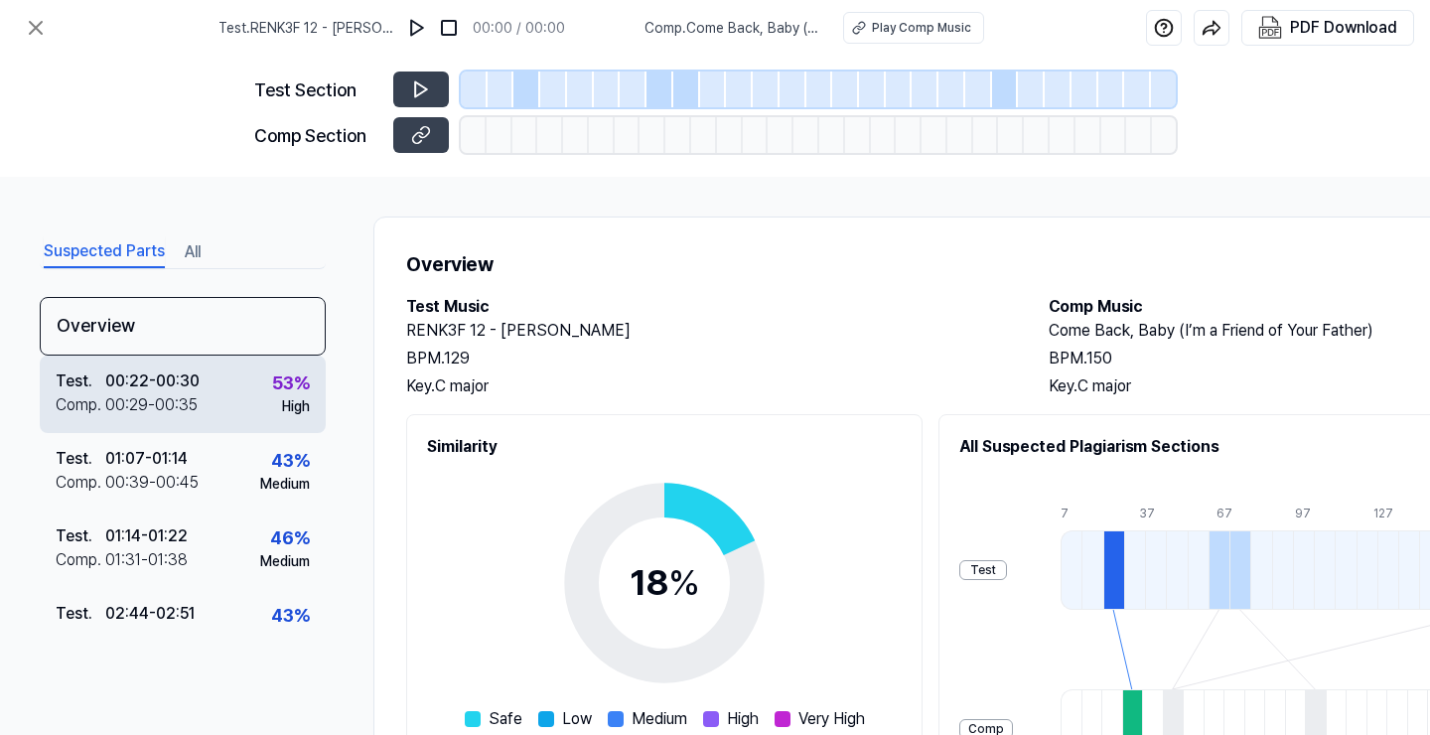
click at [120, 399] on div "00:29 - 00:35" at bounding box center [151, 405] width 92 height 24
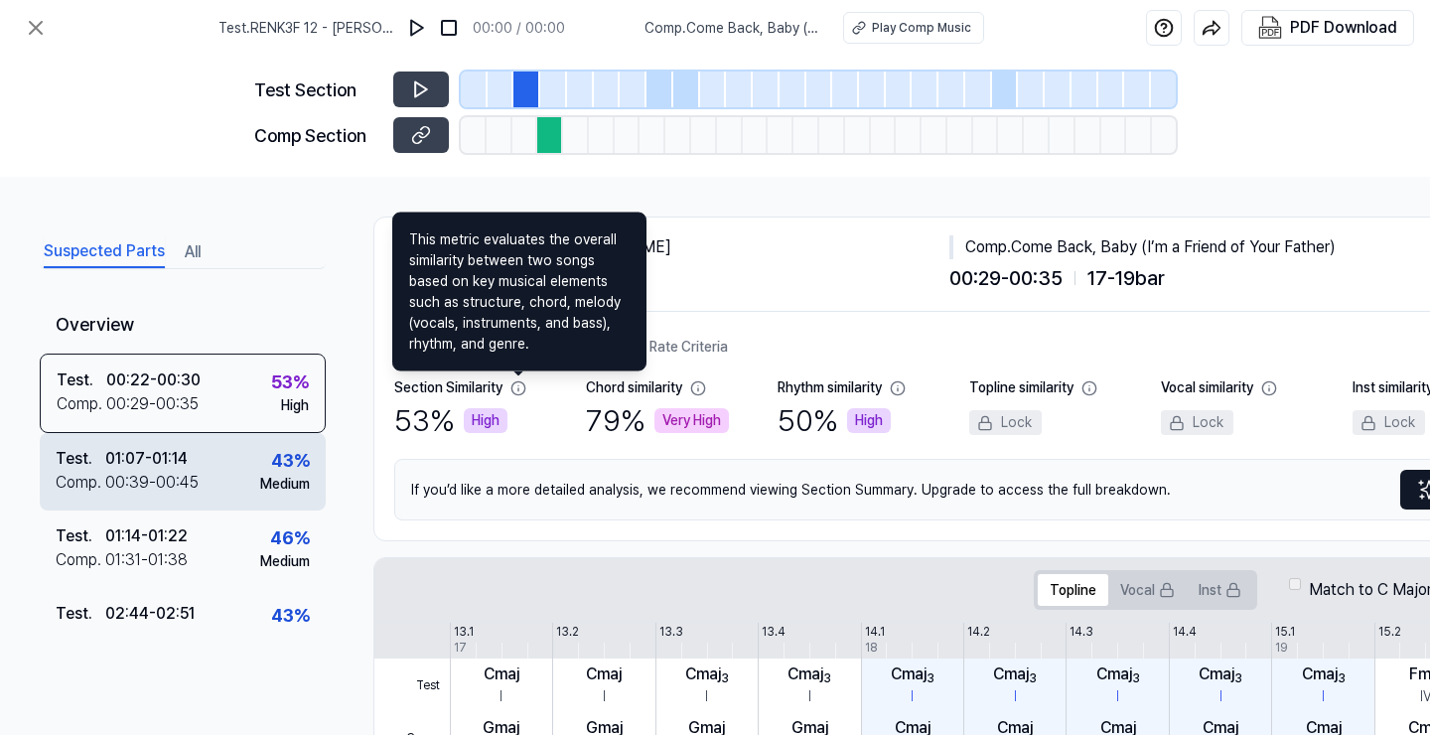
click at [162, 485] on div "00:39 - 00:45" at bounding box center [151, 483] width 93 height 24
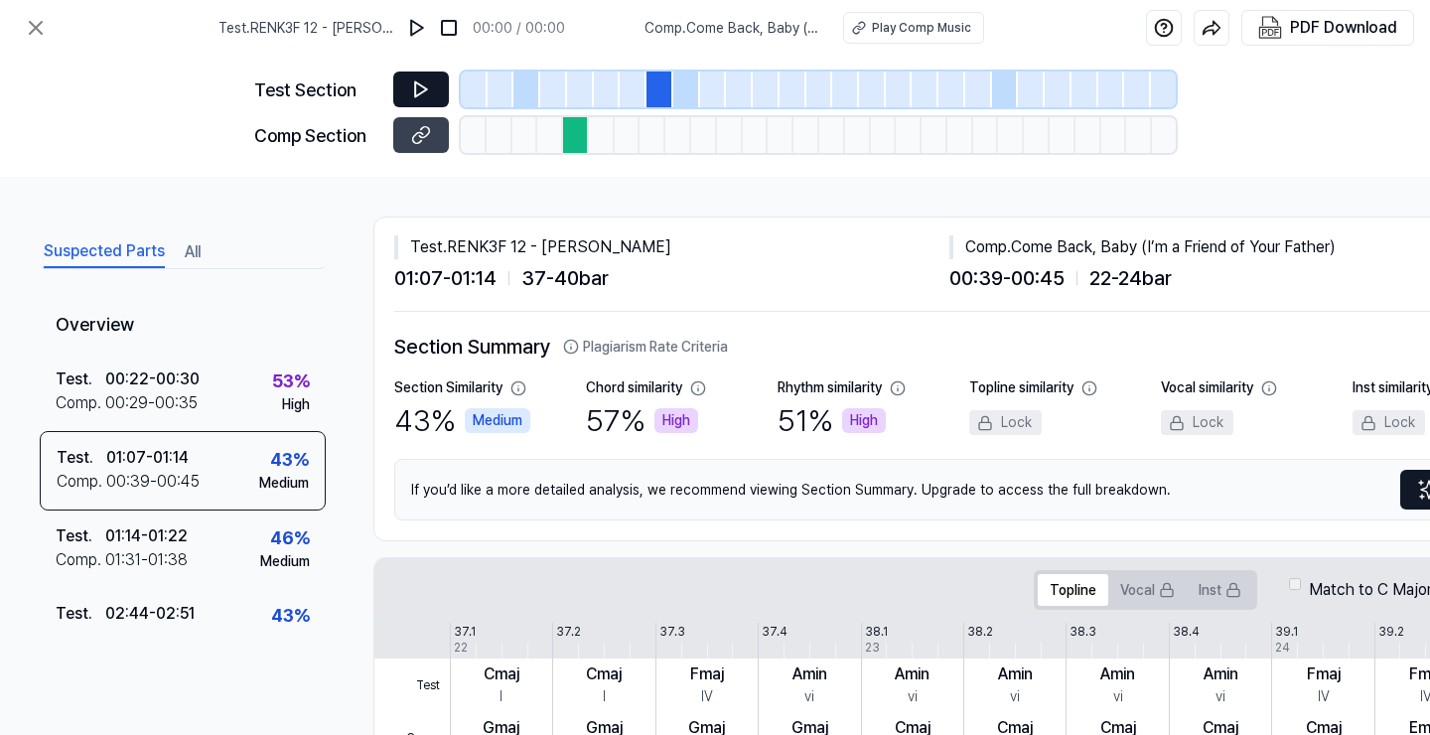
click at [423, 95] on icon at bounding box center [421, 89] width 20 height 20
click at [423, 95] on icon at bounding box center [424, 88] width 3 height 13
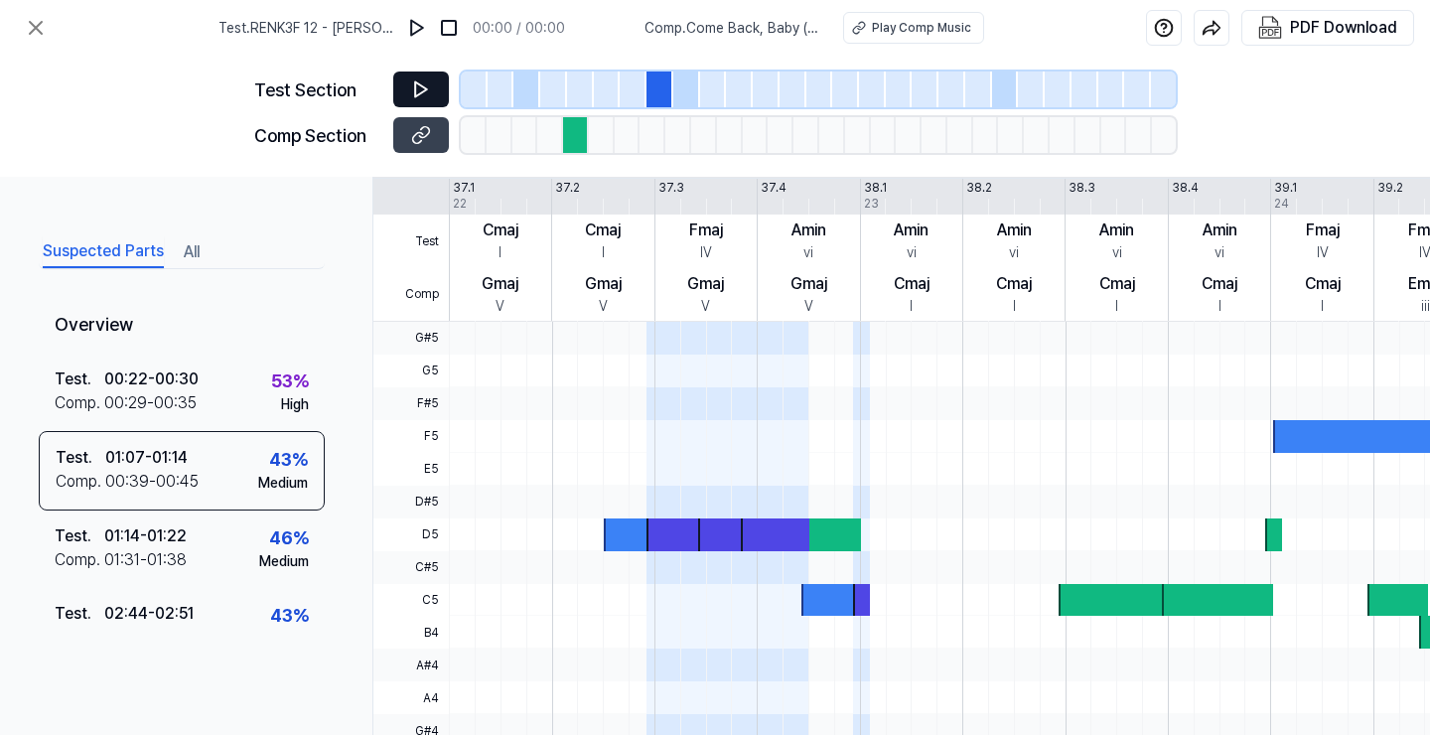
scroll to position [455, 1]
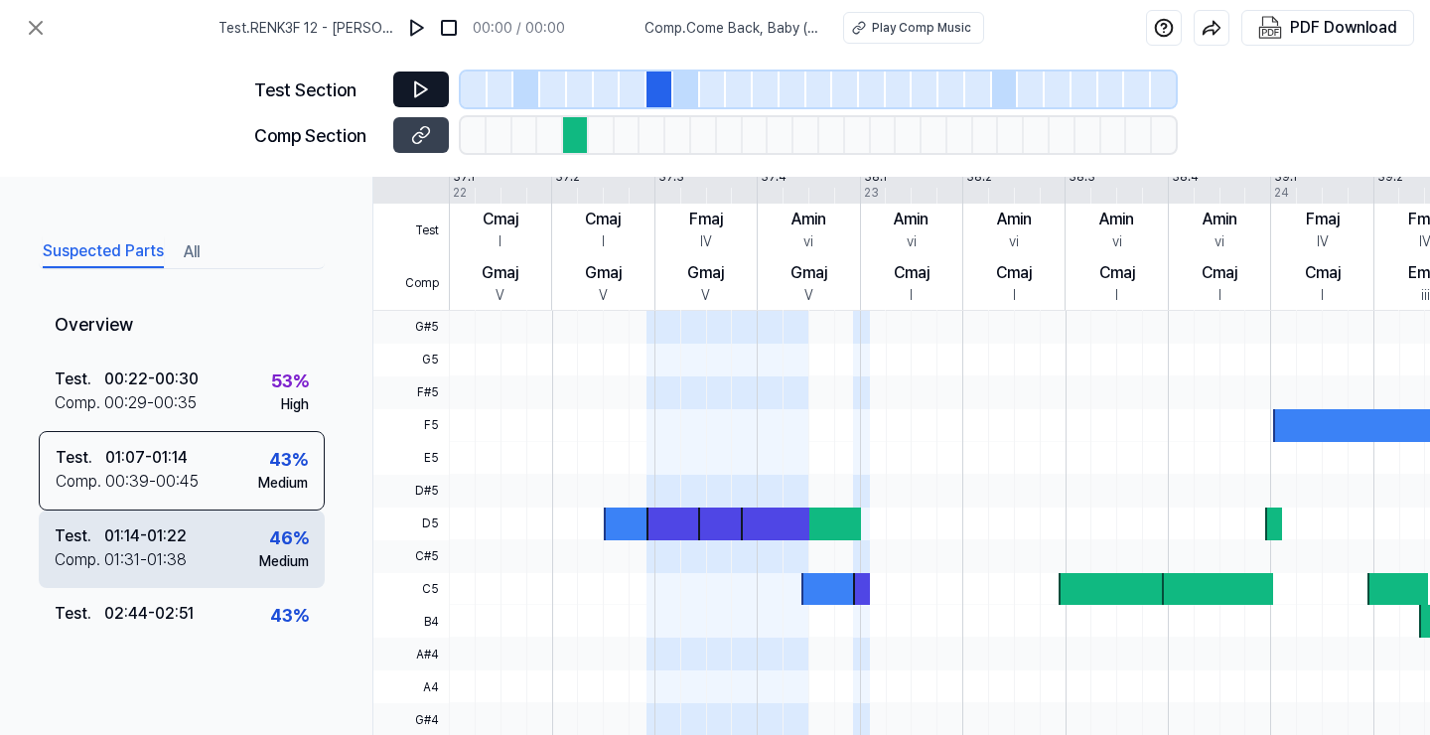
click at [175, 538] on div "01:14 - 01:22" at bounding box center [145, 536] width 82 height 24
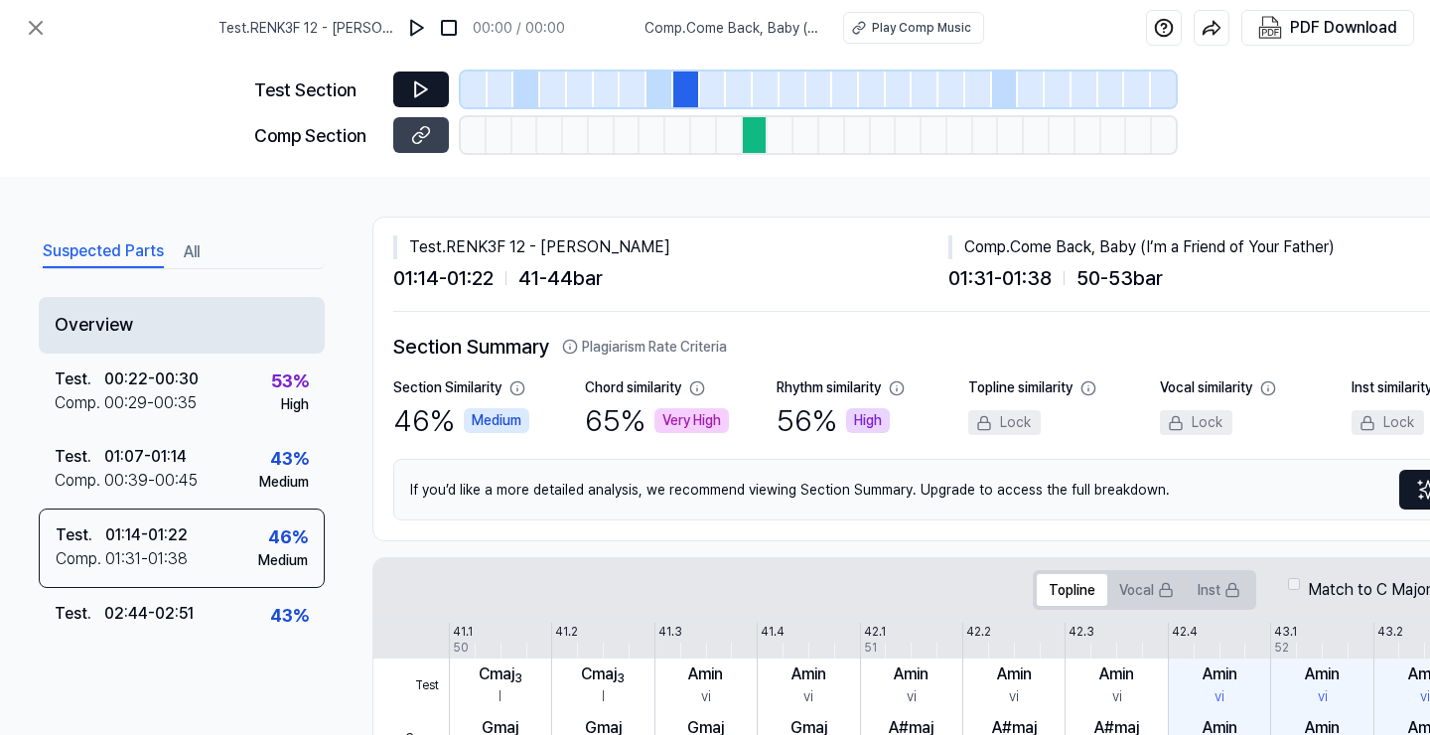
scroll to position [0, 1]
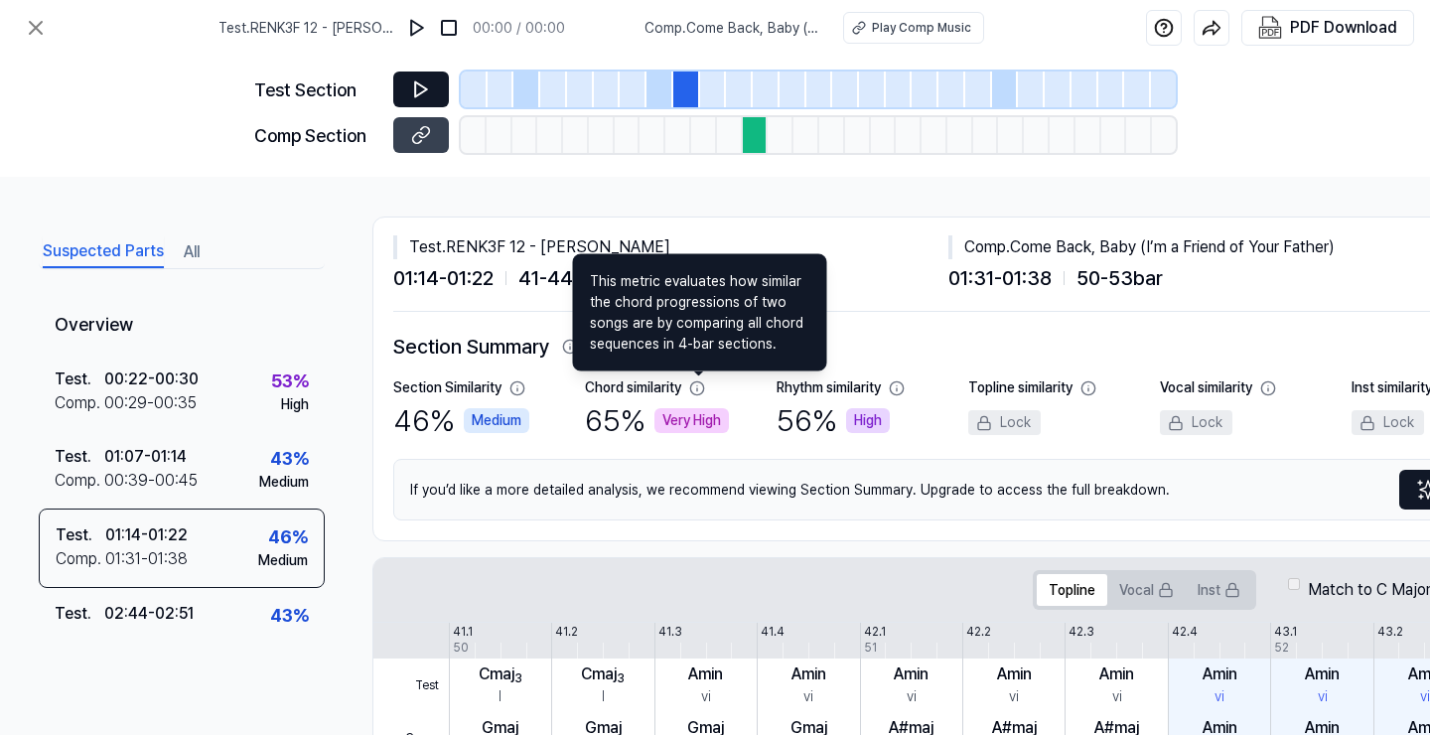
click at [698, 387] on icon at bounding box center [697, 388] width 16 height 16
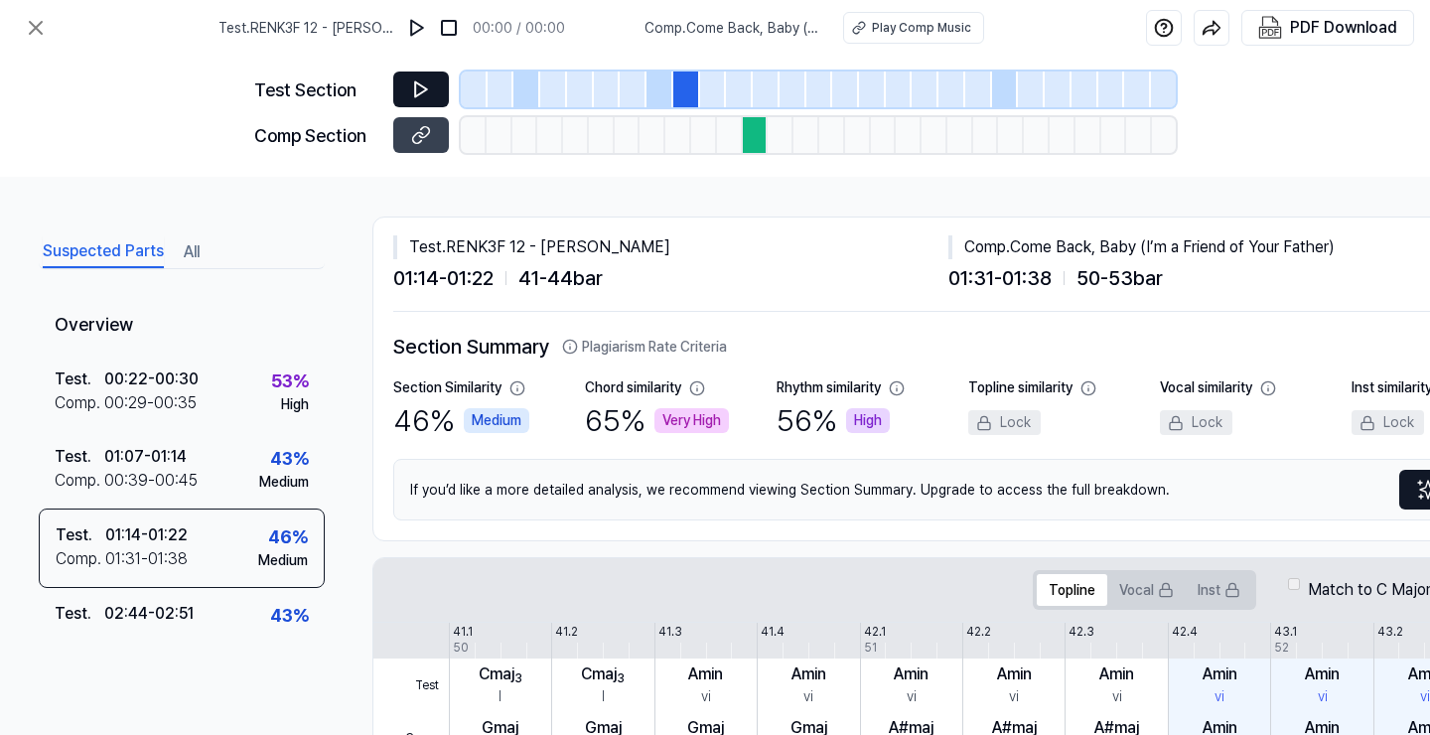
click at [1006, 418] on div "Lock" at bounding box center [1004, 422] width 72 height 25
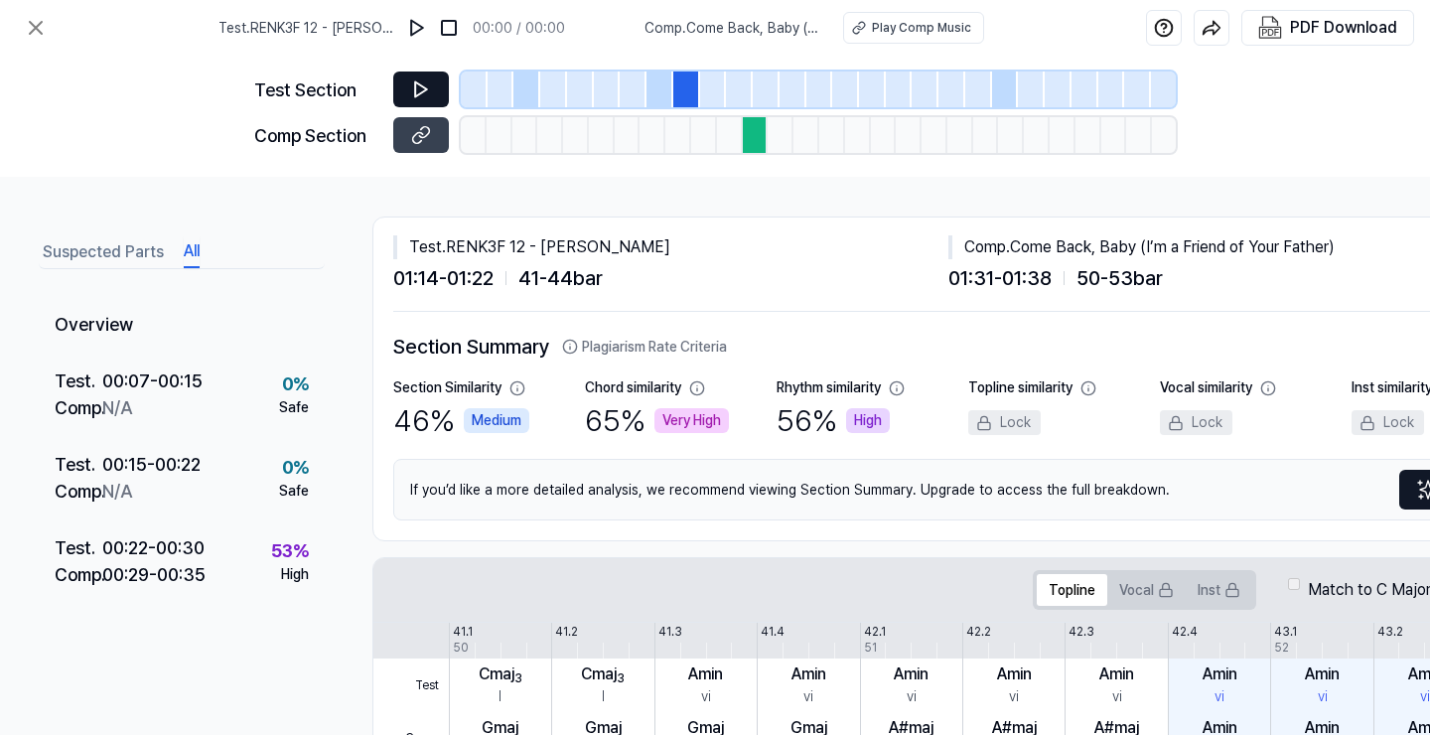
click at [190, 246] on button "All" at bounding box center [192, 252] width 16 height 32
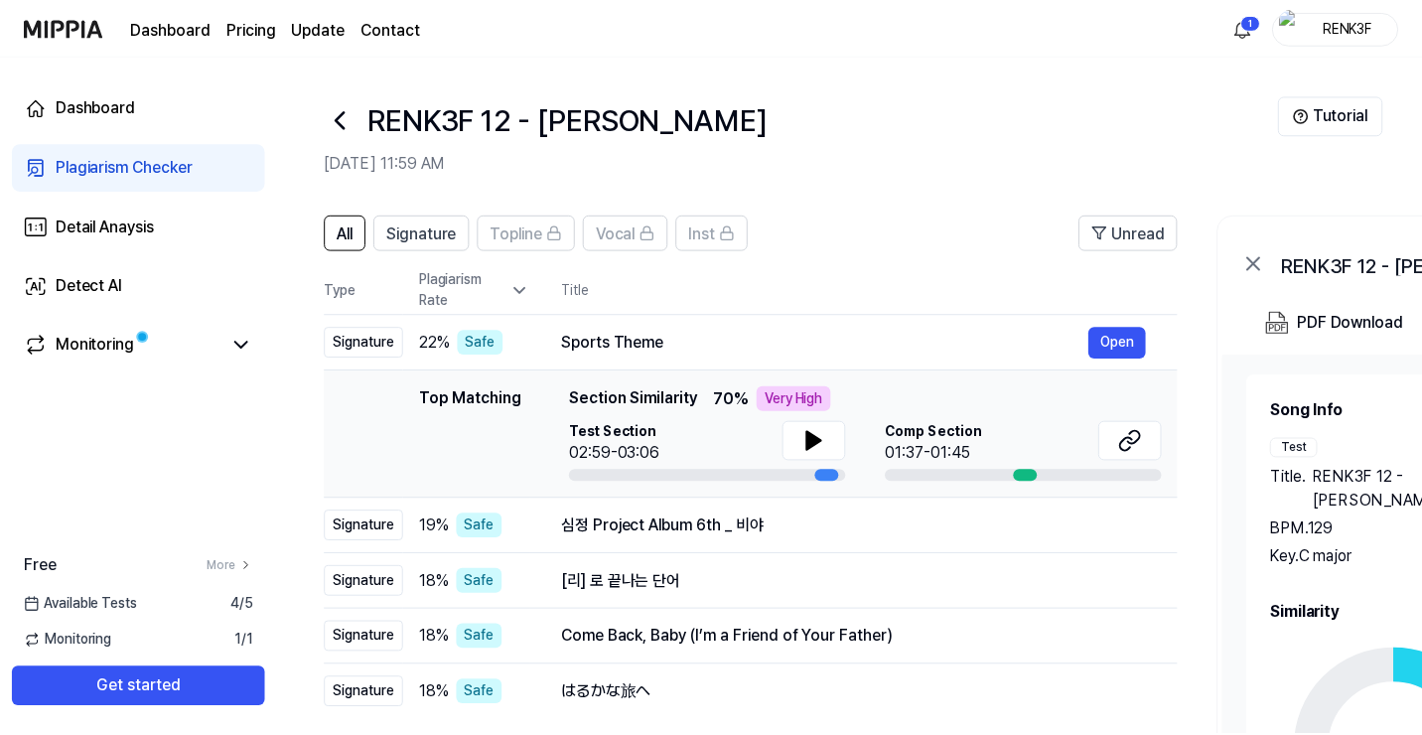
scroll to position [57, 0]
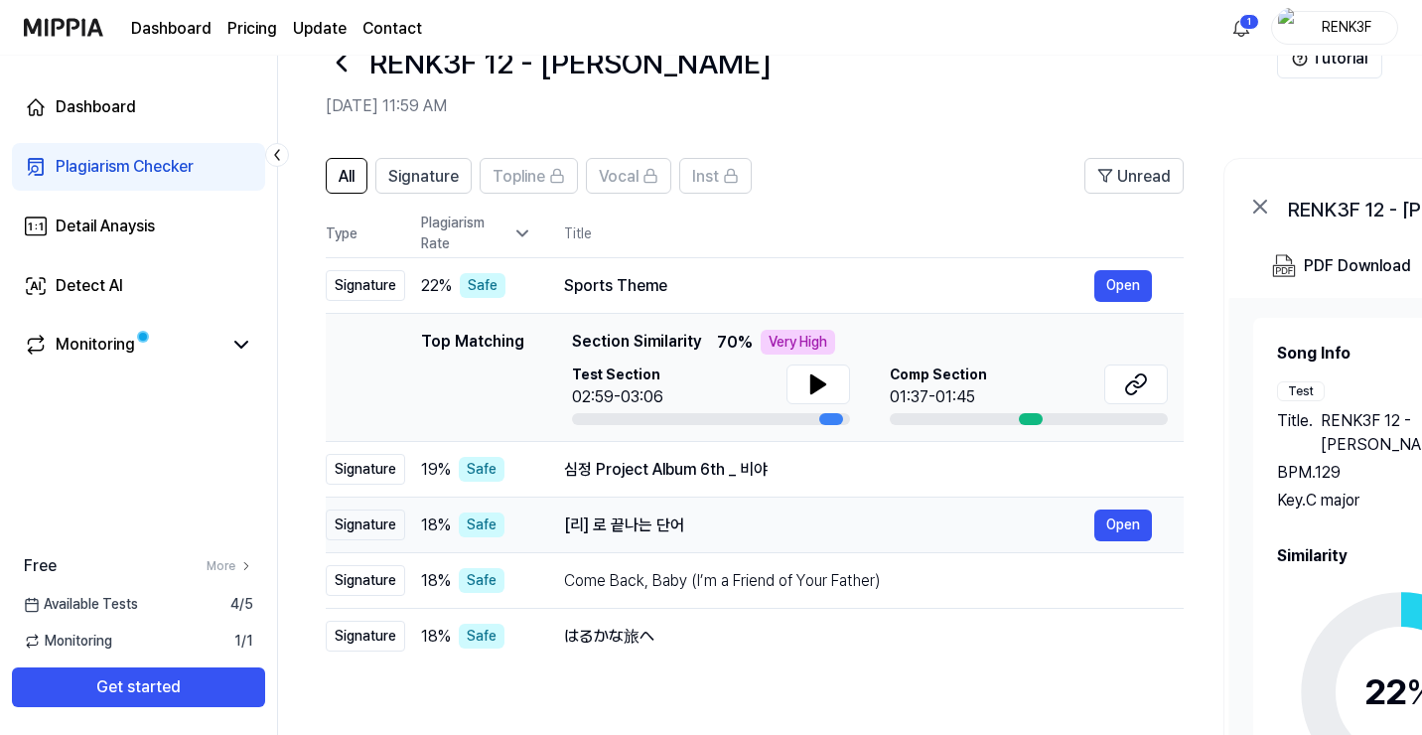
click at [338, 524] on div "Signature" at bounding box center [365, 524] width 79 height 31
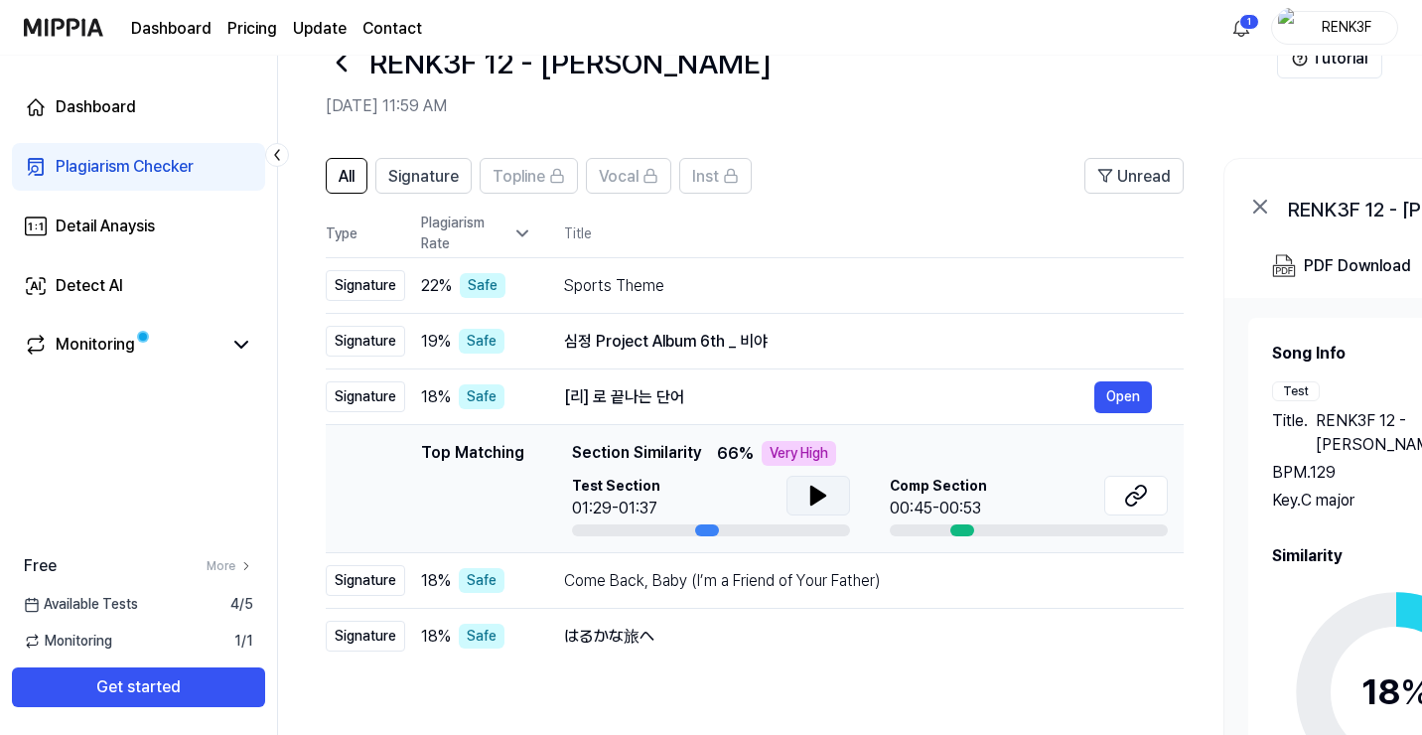
click at [813, 494] on icon at bounding box center [818, 495] width 14 height 18
click at [1145, 498] on icon at bounding box center [1136, 495] width 24 height 24
click at [367, 589] on div "Signature" at bounding box center [365, 580] width 79 height 31
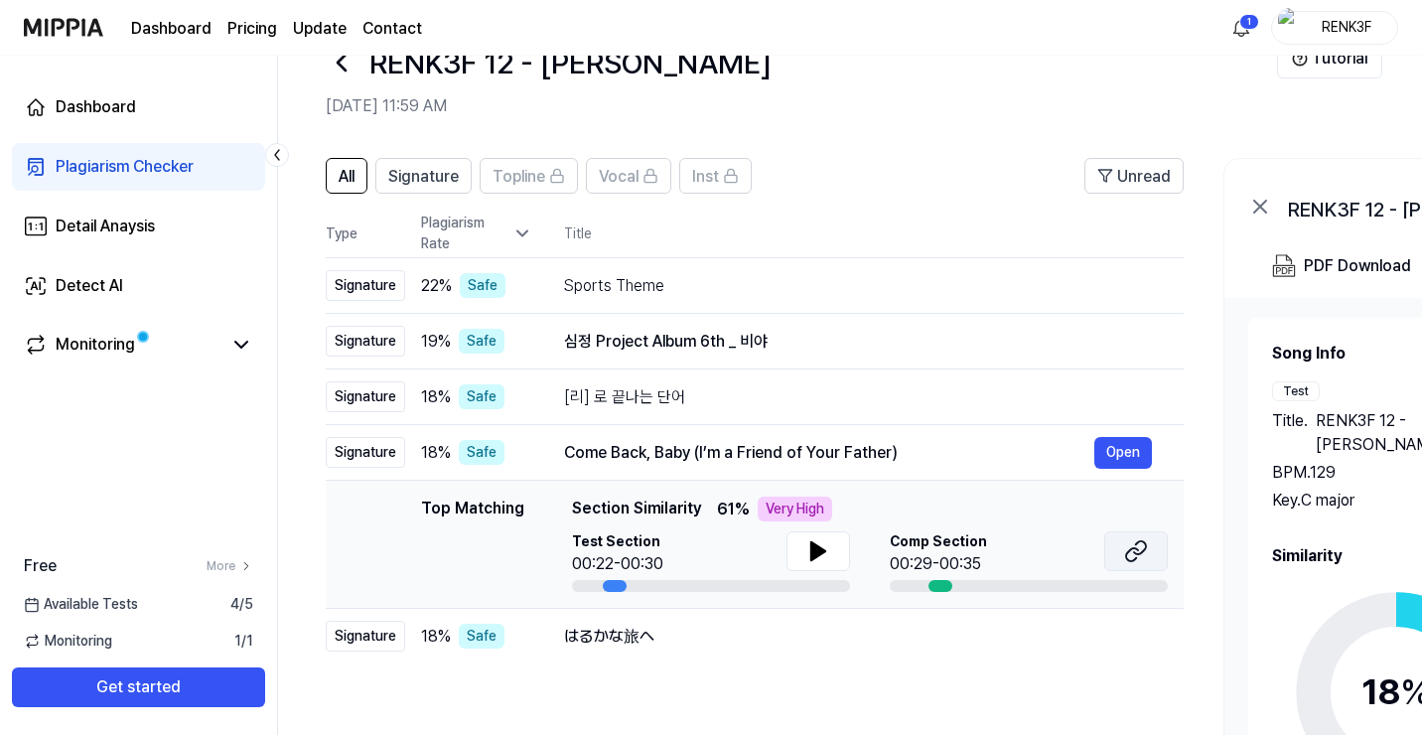
click at [1134, 548] on icon at bounding box center [1132, 554] width 12 height 13
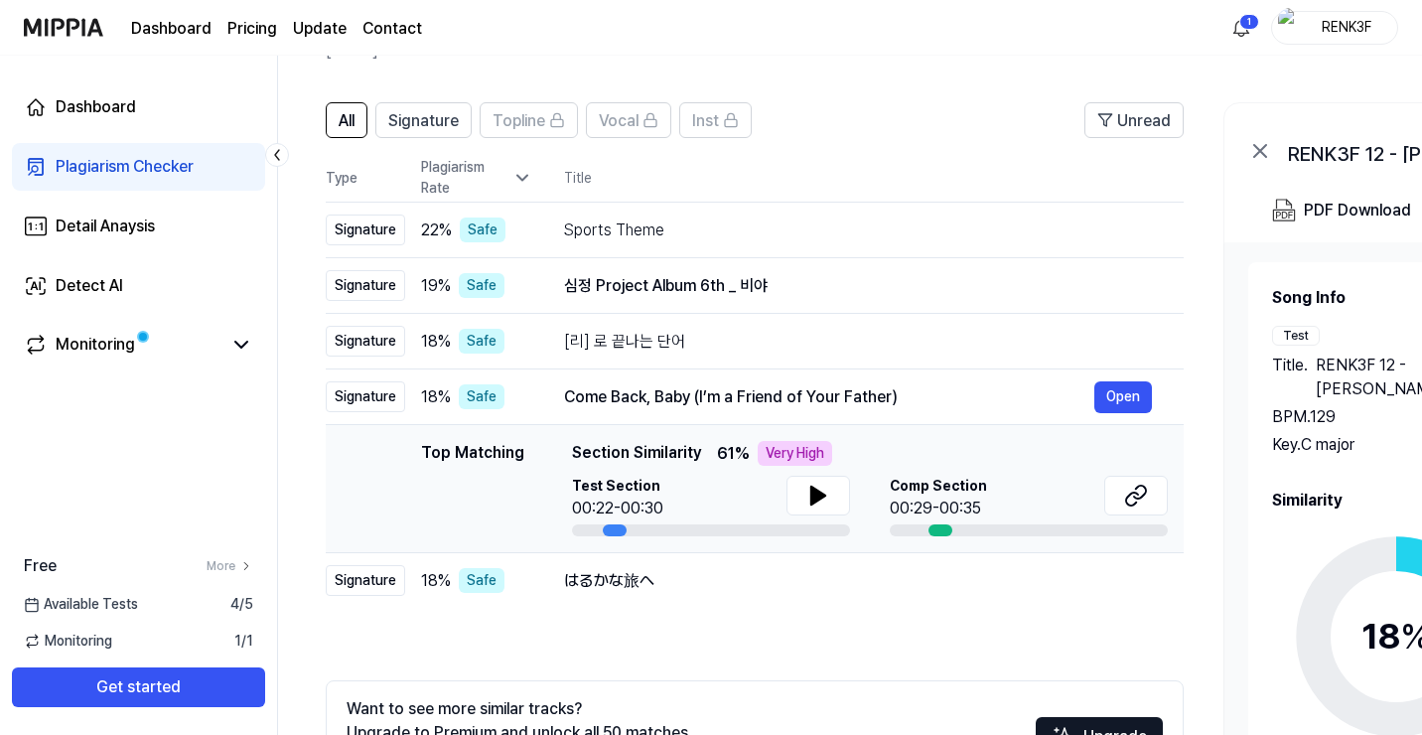
scroll to position [186, 0]
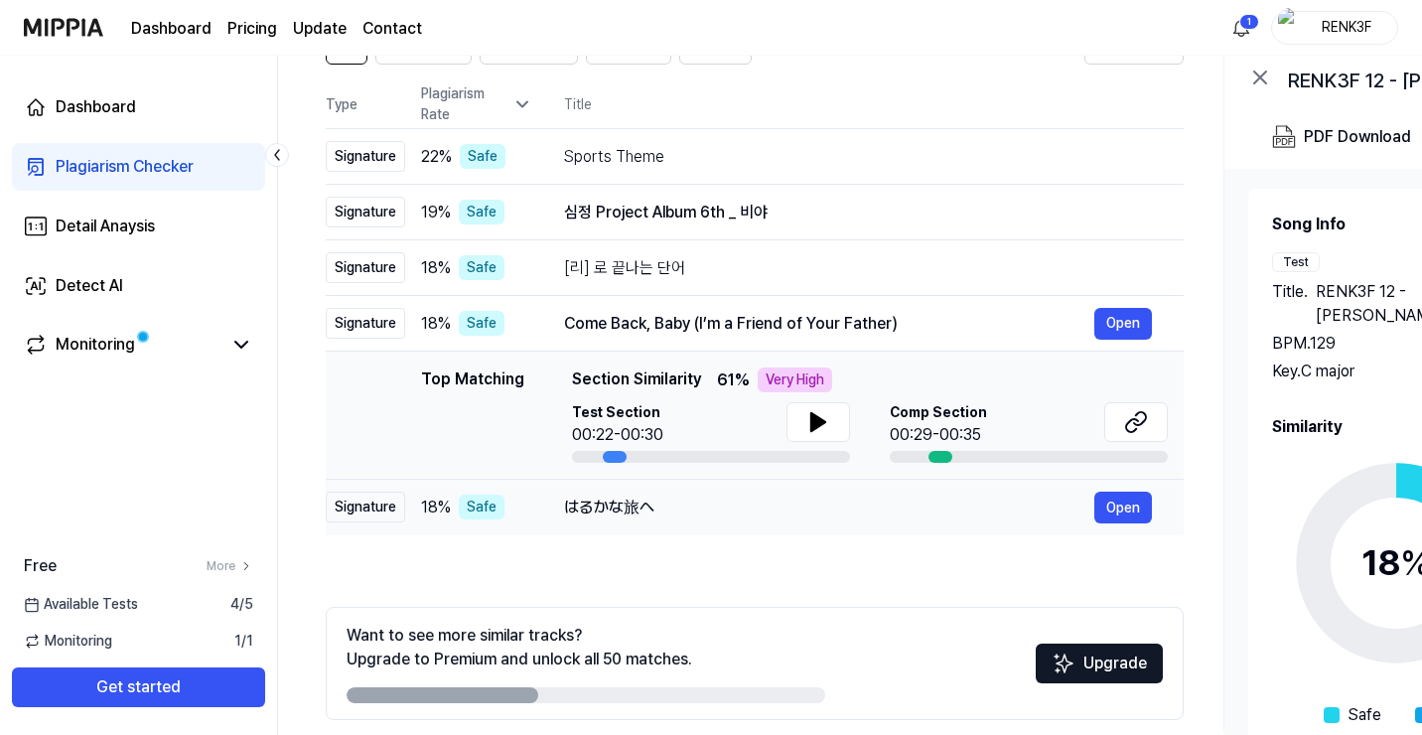
click at [369, 519] on div "Signature" at bounding box center [365, 506] width 79 height 31
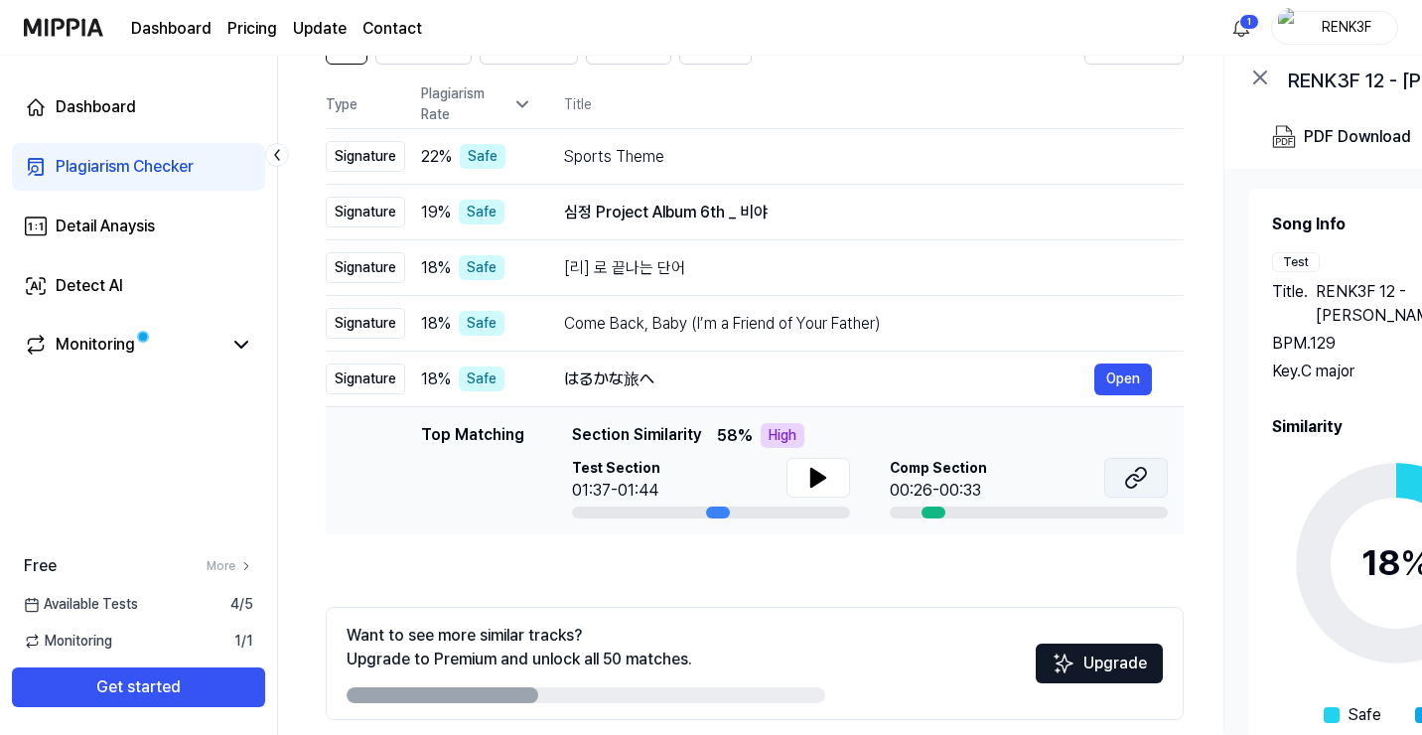
click at [1146, 477] on icon at bounding box center [1136, 478] width 24 height 24
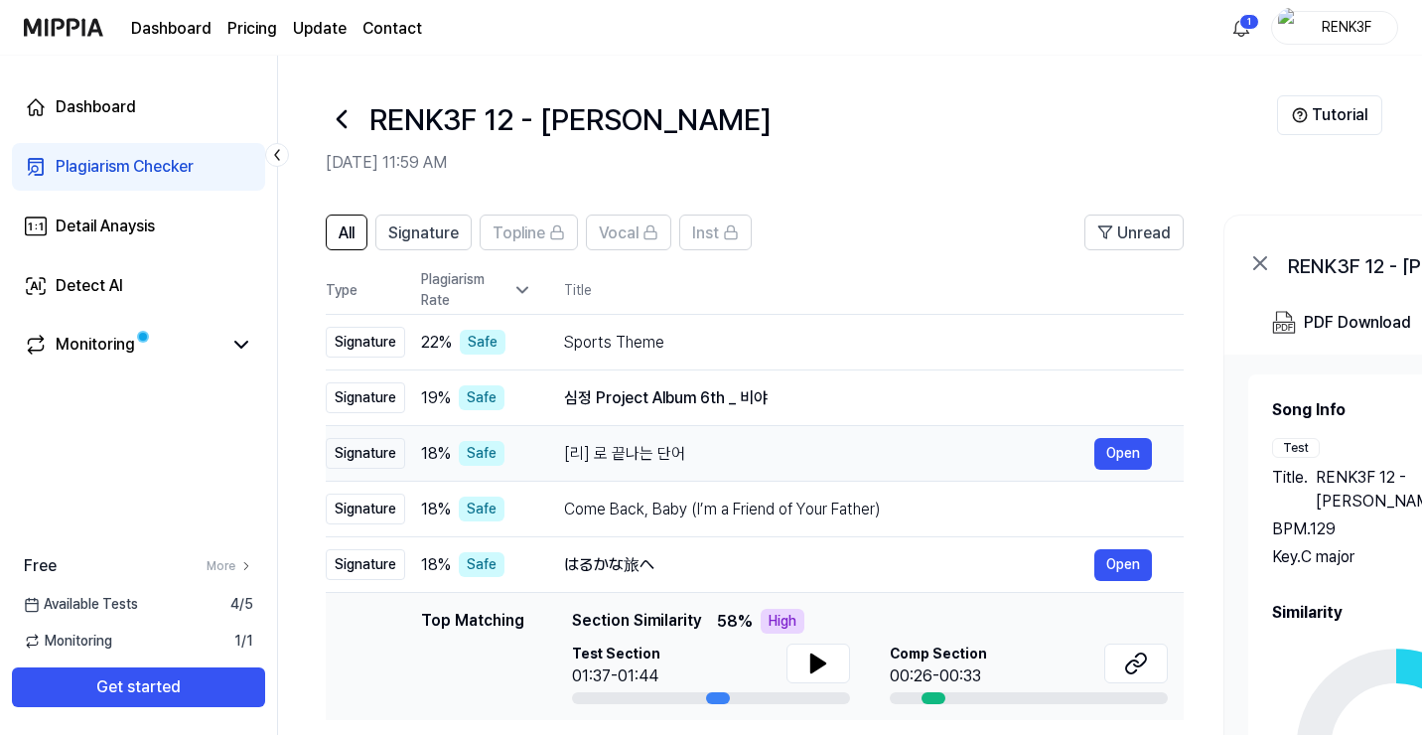
scroll to position [0, 0]
click at [609, 331] on div "Sports Theme" at bounding box center [829, 343] width 530 height 24
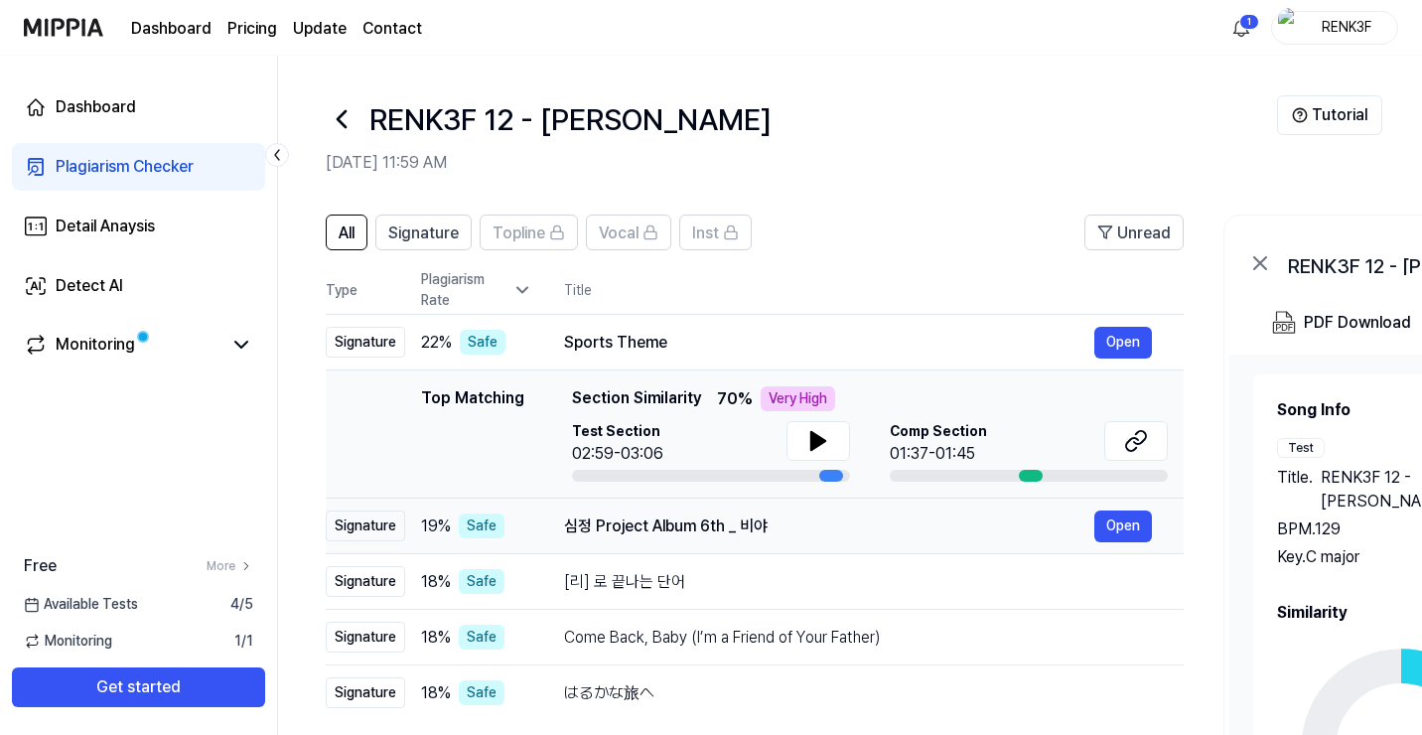
click at [623, 525] on div "심정 Project Album 6th _ 비야" at bounding box center [829, 526] width 530 height 24
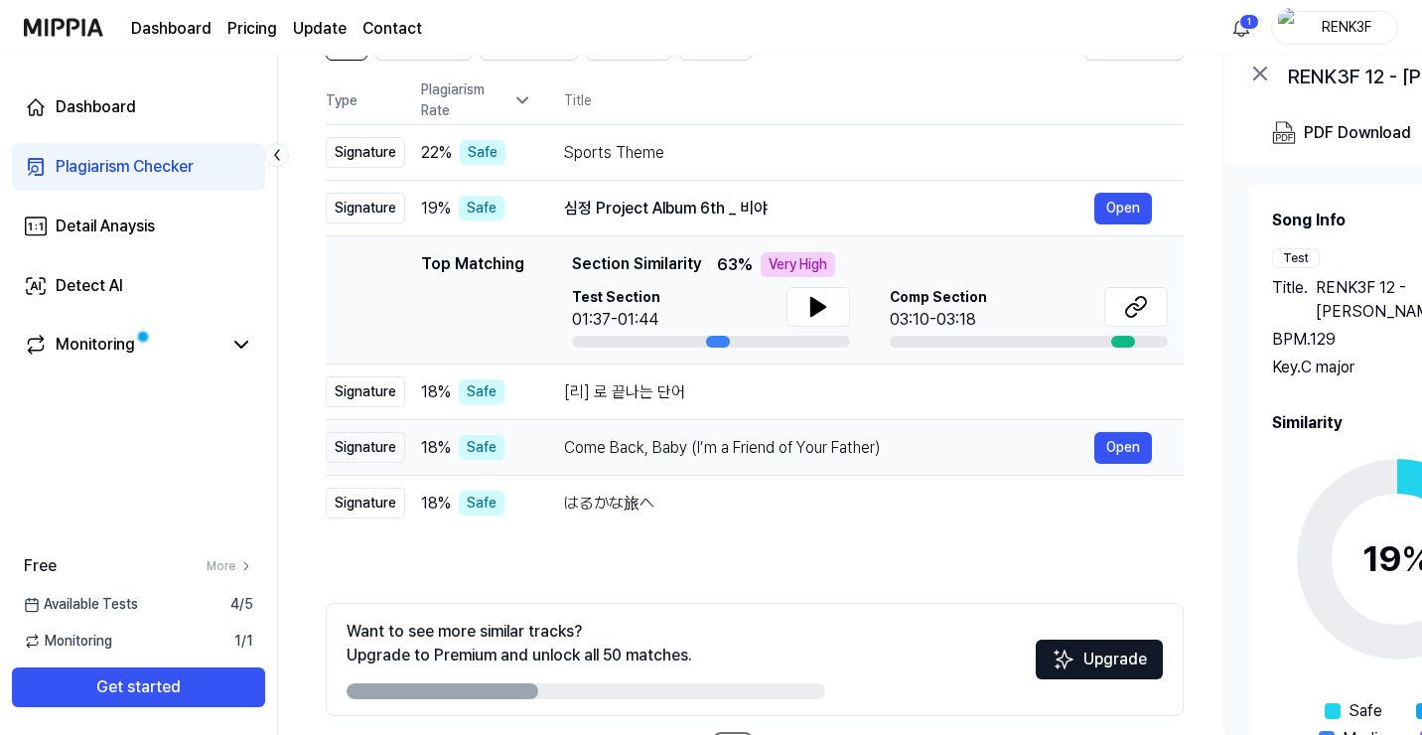
scroll to position [224, 0]
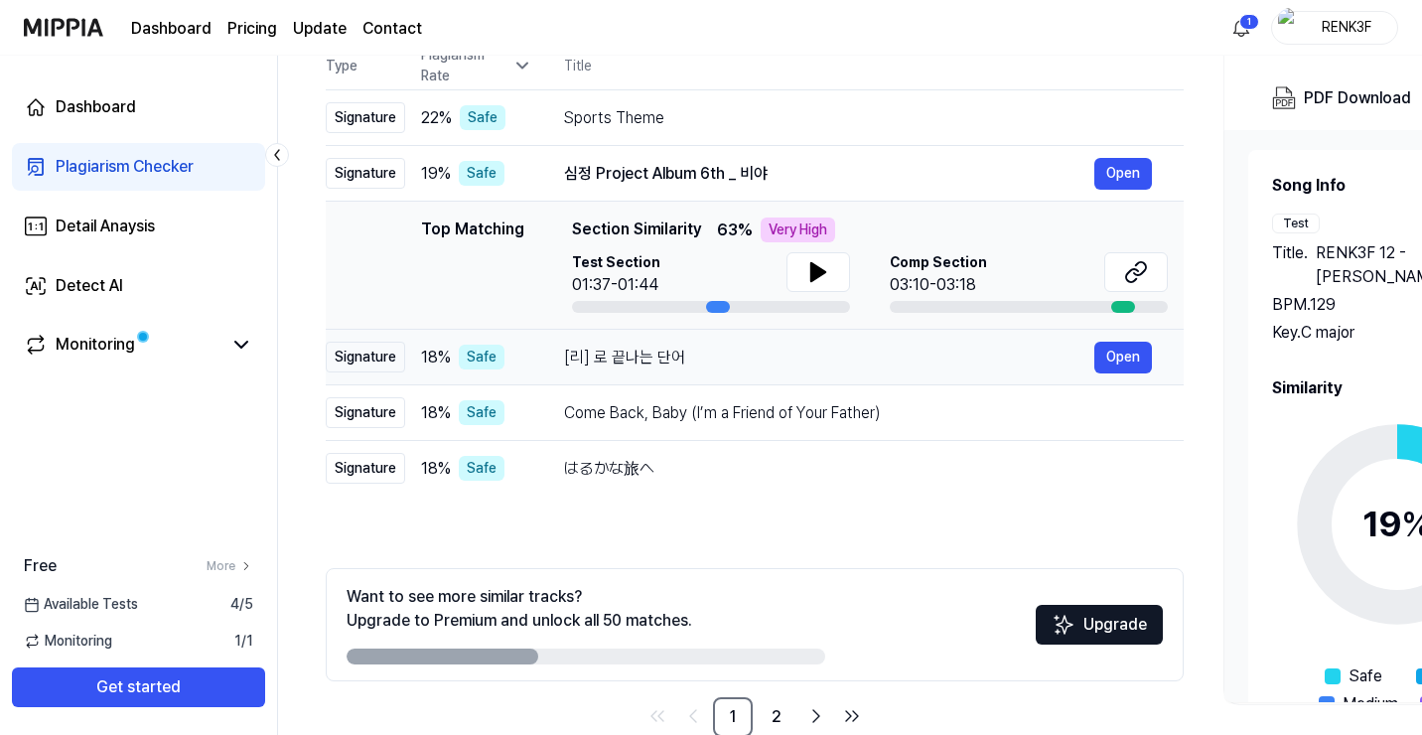
click at [631, 353] on div "[리] 로 끝나는 단어" at bounding box center [829, 357] width 530 height 24
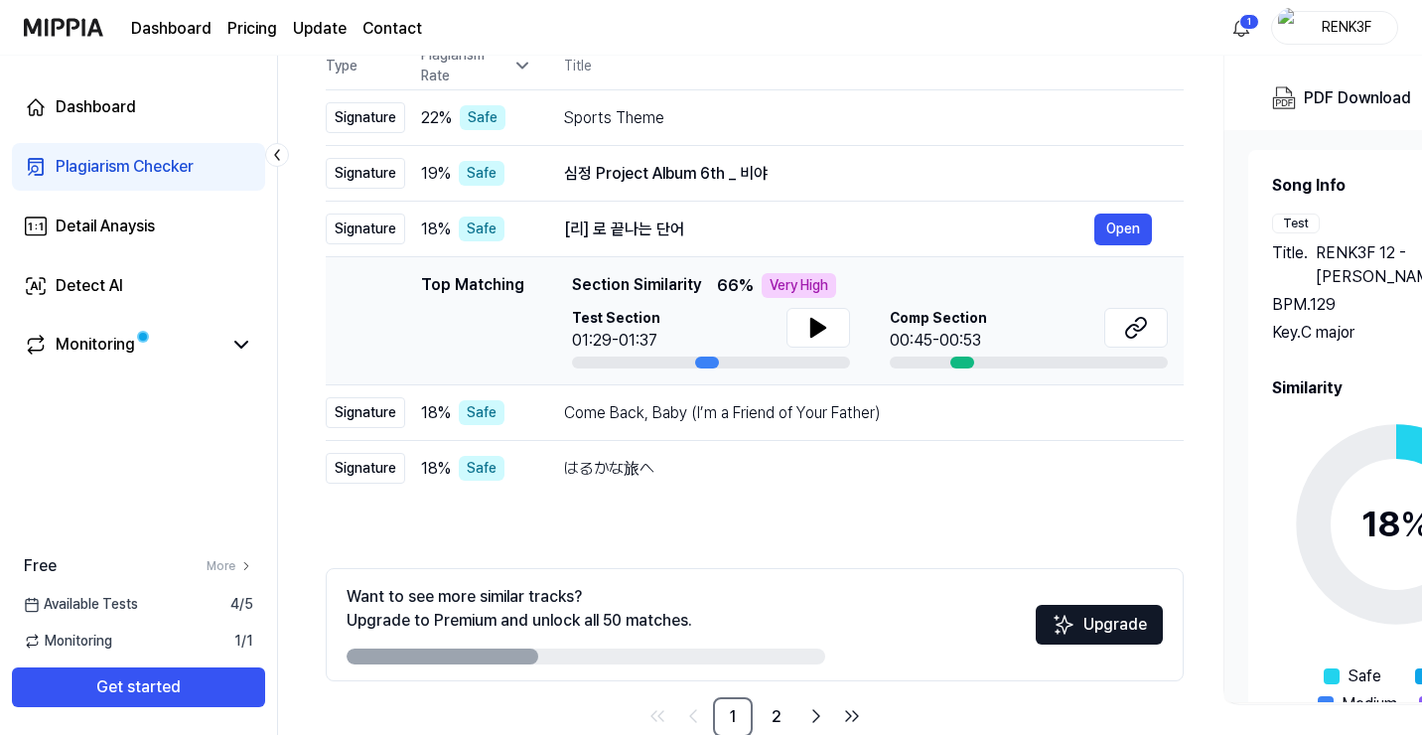
click at [807, 300] on div "Top Matching Section Similarity 66 % Very High Test Section 01:29-01:37 Comp Se…" at bounding box center [870, 320] width 596 height 95
click at [826, 334] on icon at bounding box center [818, 328] width 24 height 24
click at [691, 397] on div "Come Back, Baby (I​’​m a Friend of Your Father) Open" at bounding box center [858, 413] width 588 height 32
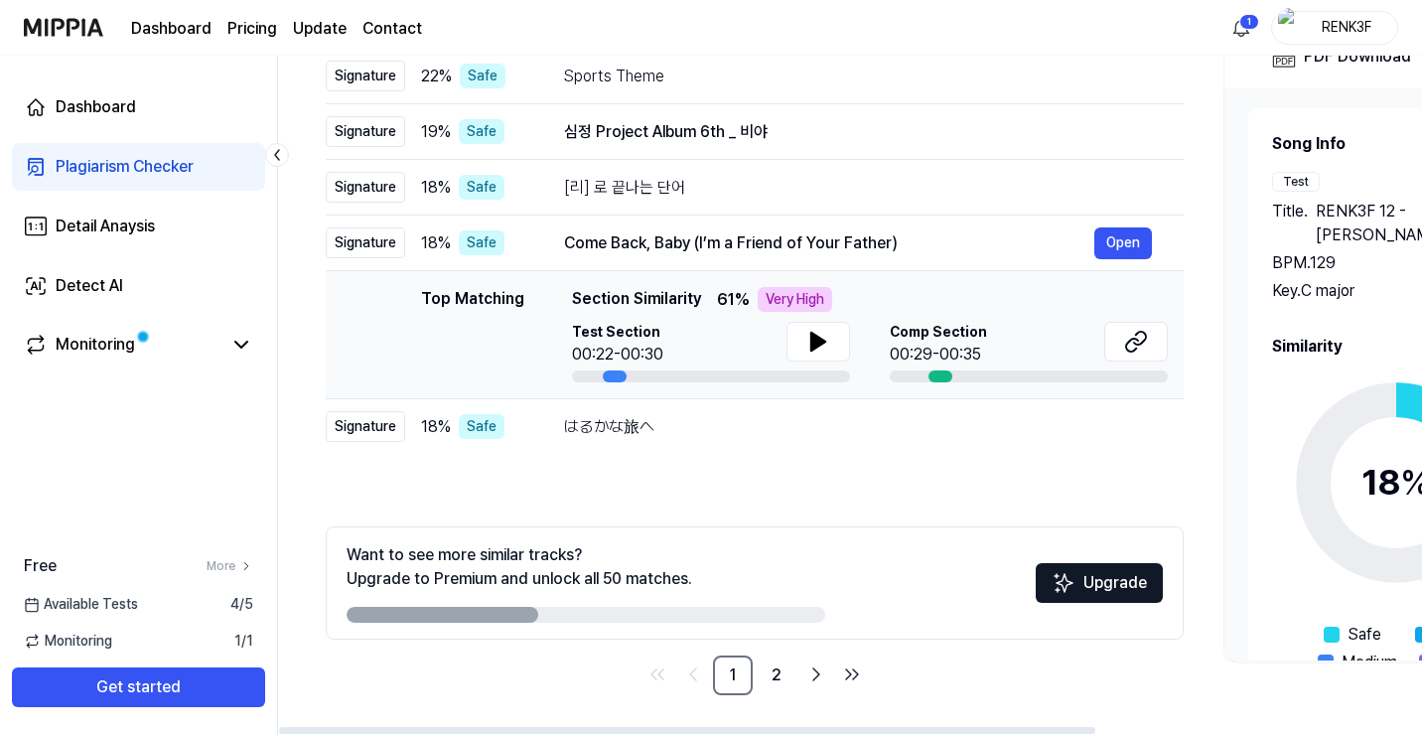
scroll to position [266, 0]
click at [618, 437] on div "はるかな旅へ" at bounding box center [829, 427] width 530 height 24
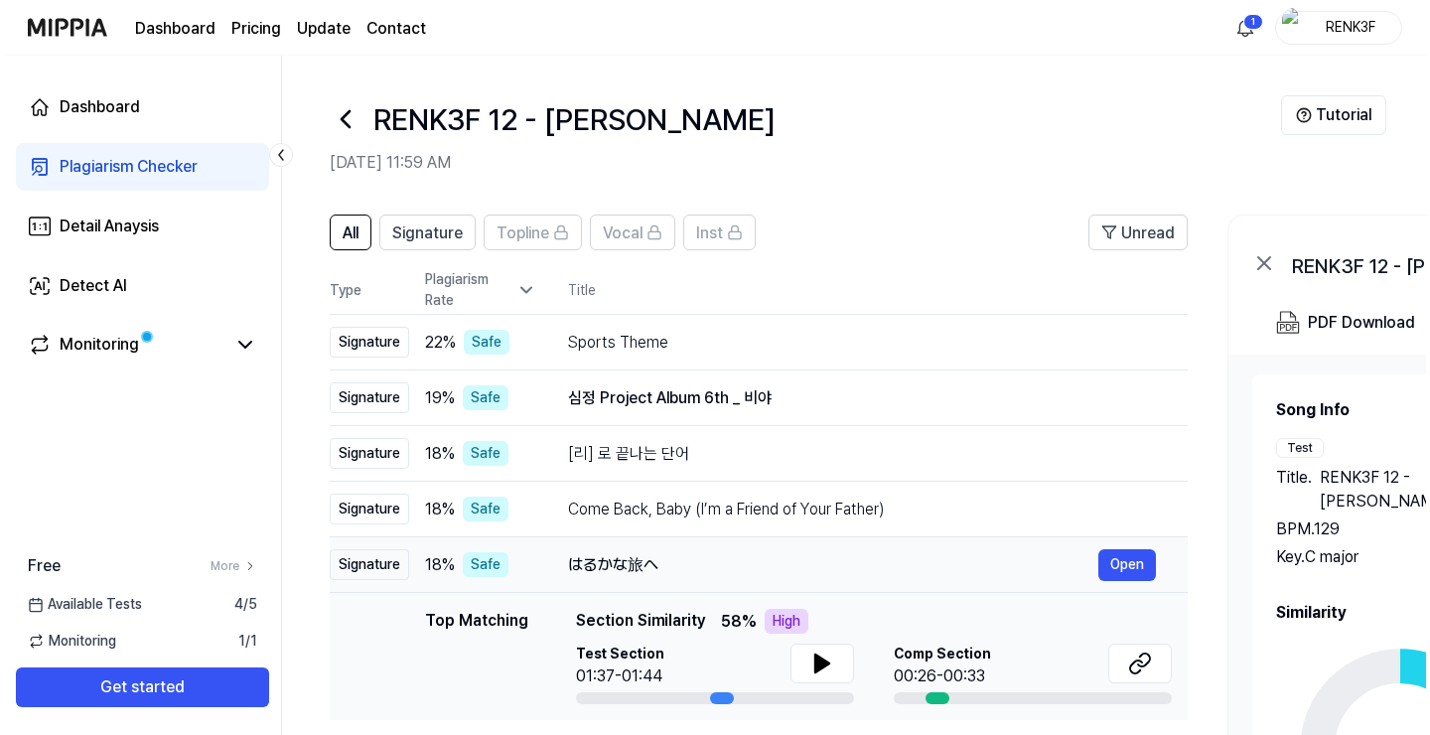
scroll to position [0, 0]
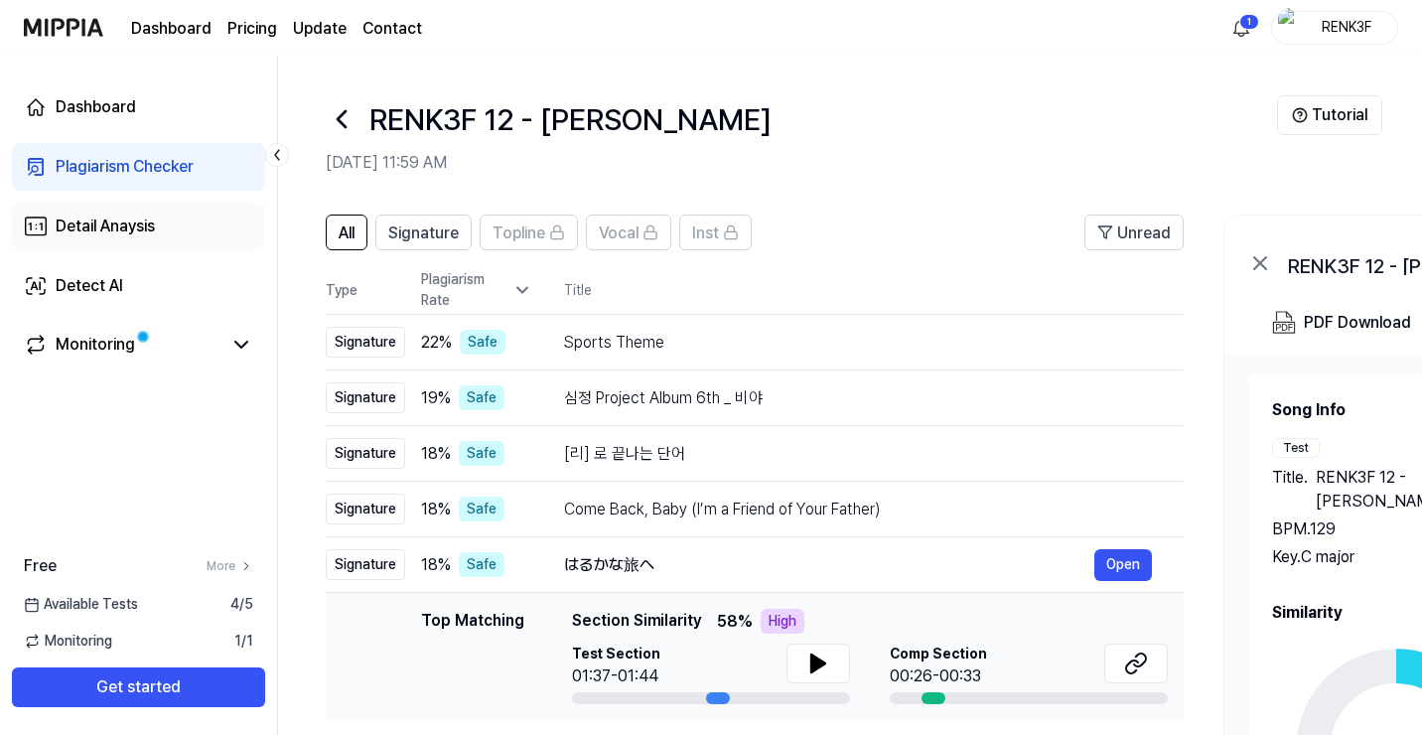
click at [102, 229] on div "Detail Anaysis" at bounding box center [105, 226] width 99 height 24
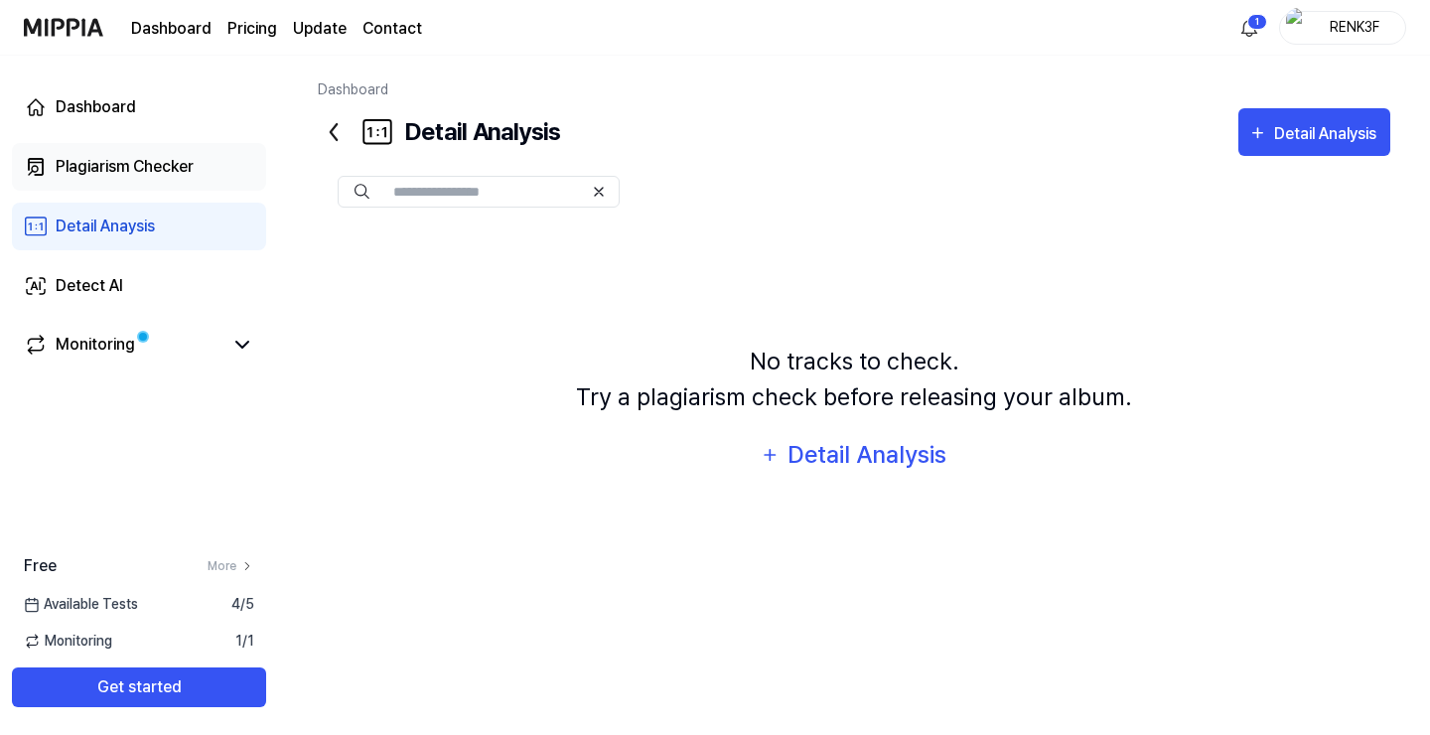
click at [106, 153] on link "Plagiarism Checker" at bounding box center [139, 167] width 254 height 48
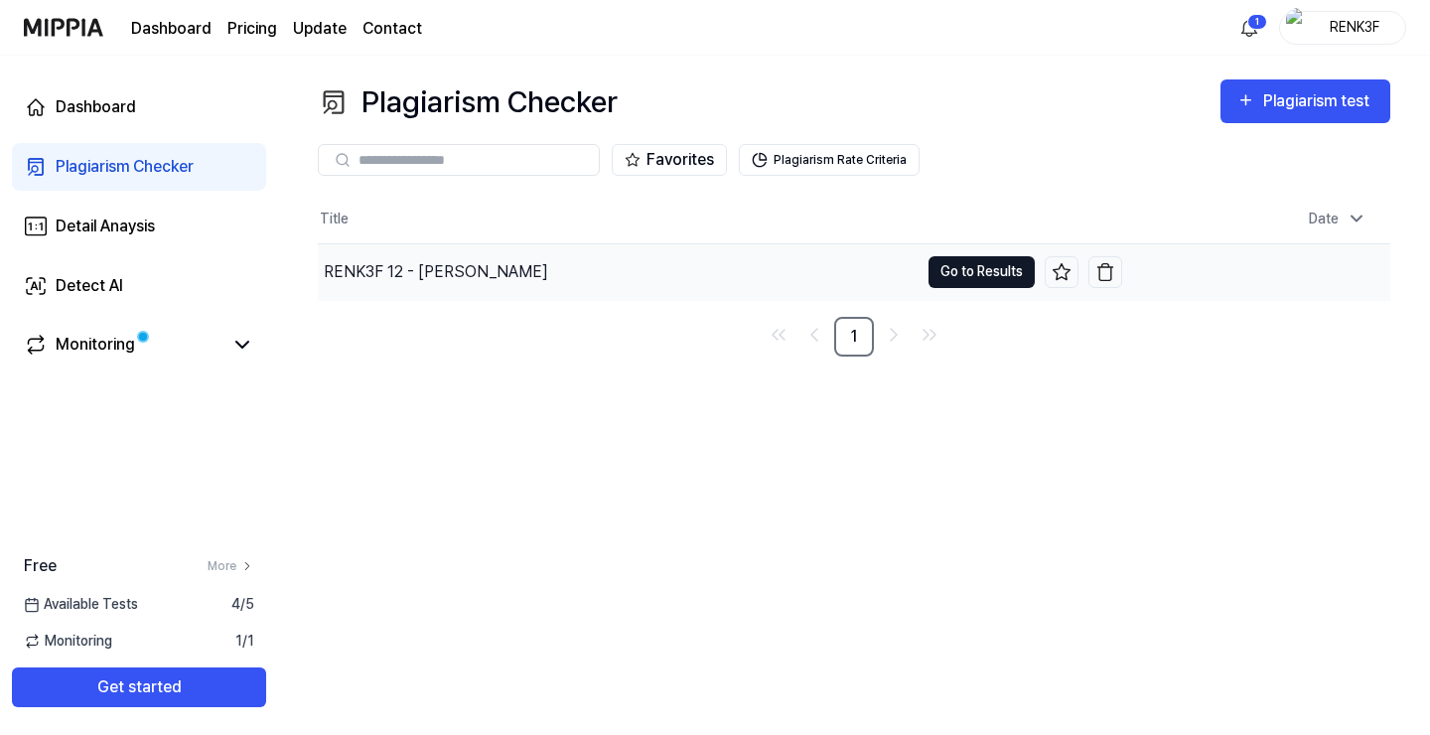
click at [967, 269] on button "Go to Results" at bounding box center [981, 272] width 106 height 32
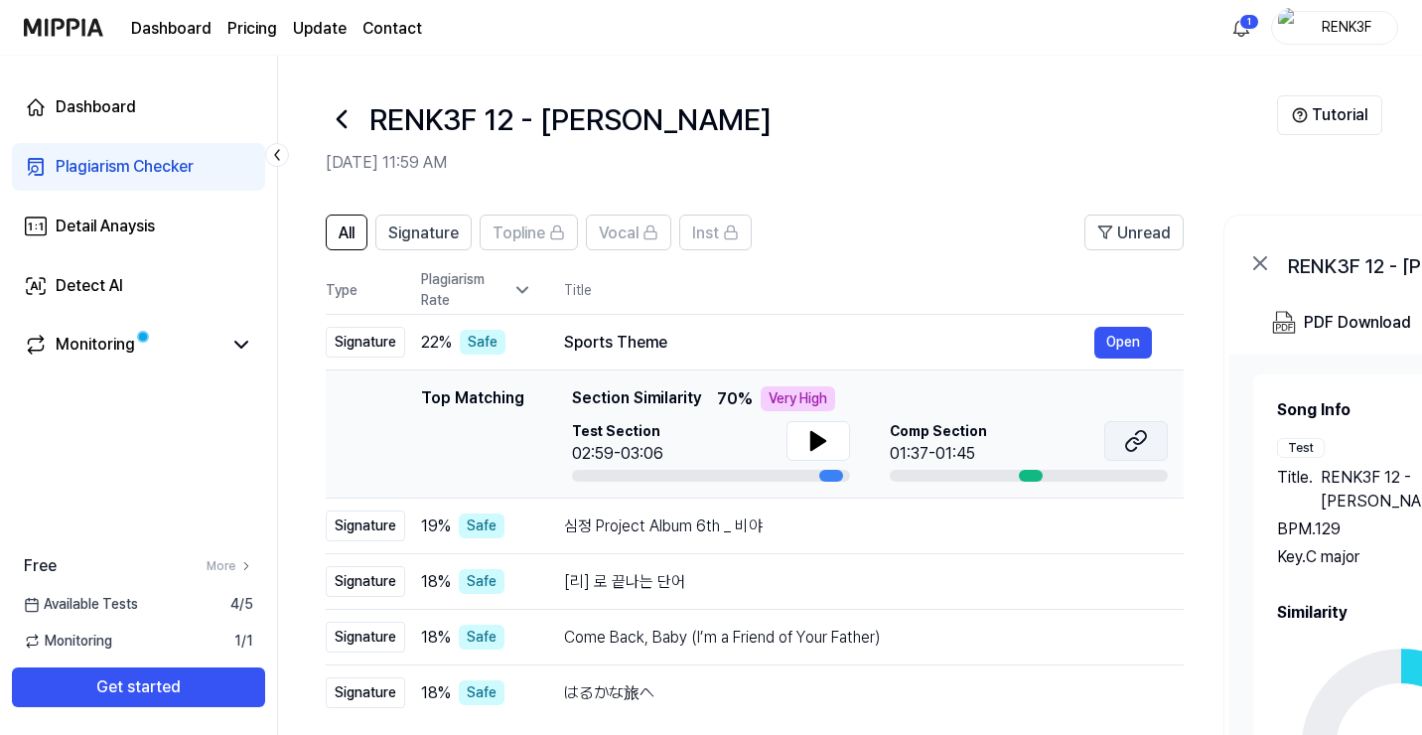
click at [1142, 434] on icon at bounding box center [1136, 441] width 24 height 24
click at [342, 126] on icon at bounding box center [342, 119] width 32 height 32
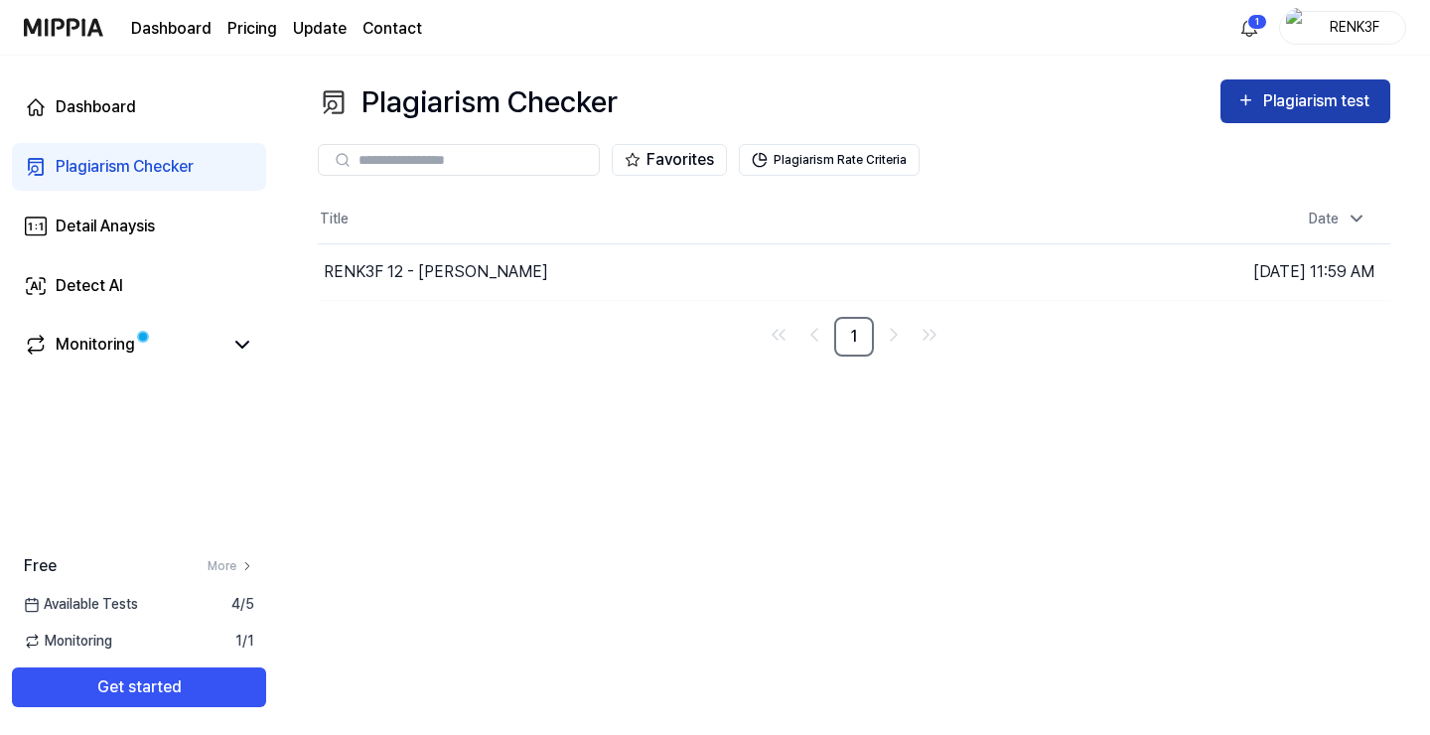
click at [1327, 118] on button "Plagiarism test" at bounding box center [1305, 101] width 170 height 44
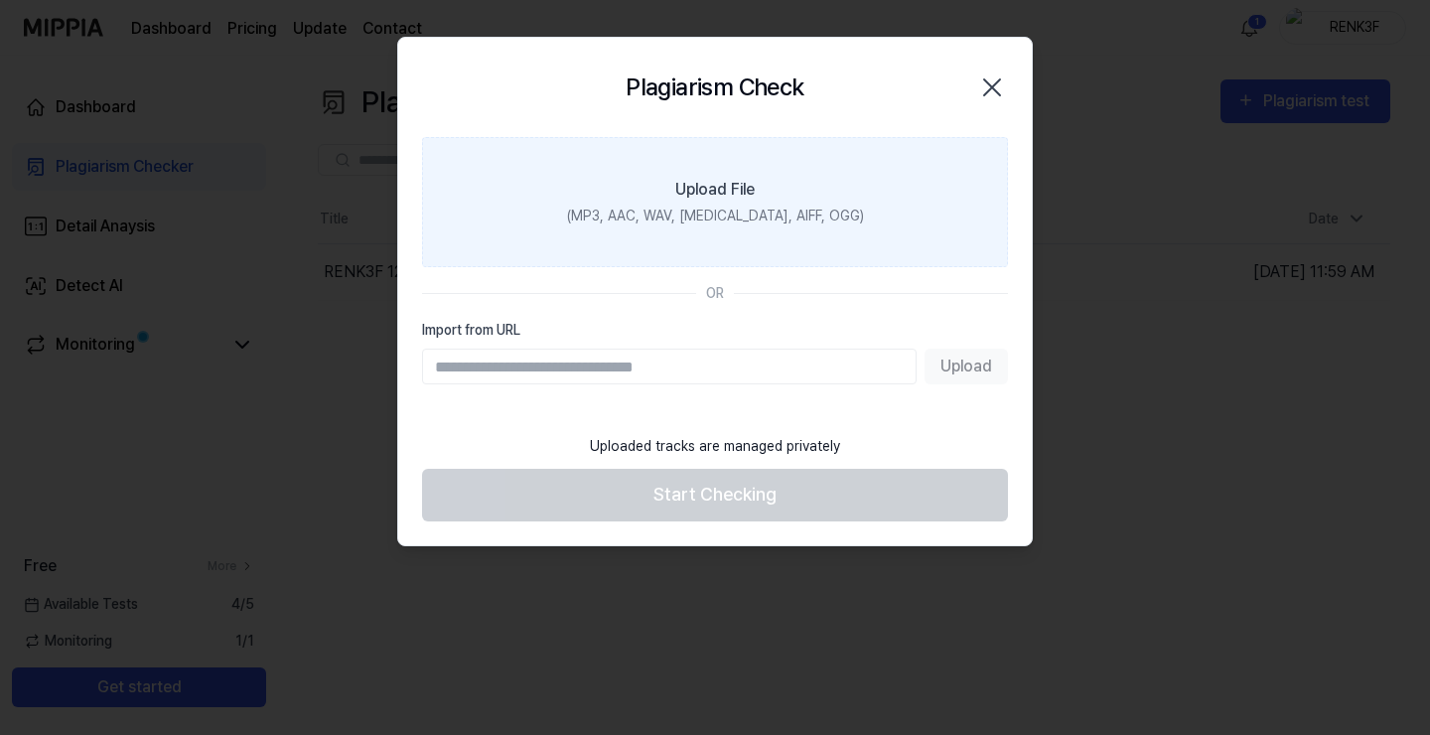
click at [748, 185] on div "Upload File" at bounding box center [714, 190] width 79 height 24
click at [0, 0] on input "Upload File (MP3, AAC, WAV, FLAC, AIFF, OGG)" at bounding box center [0, 0] width 0 height 0
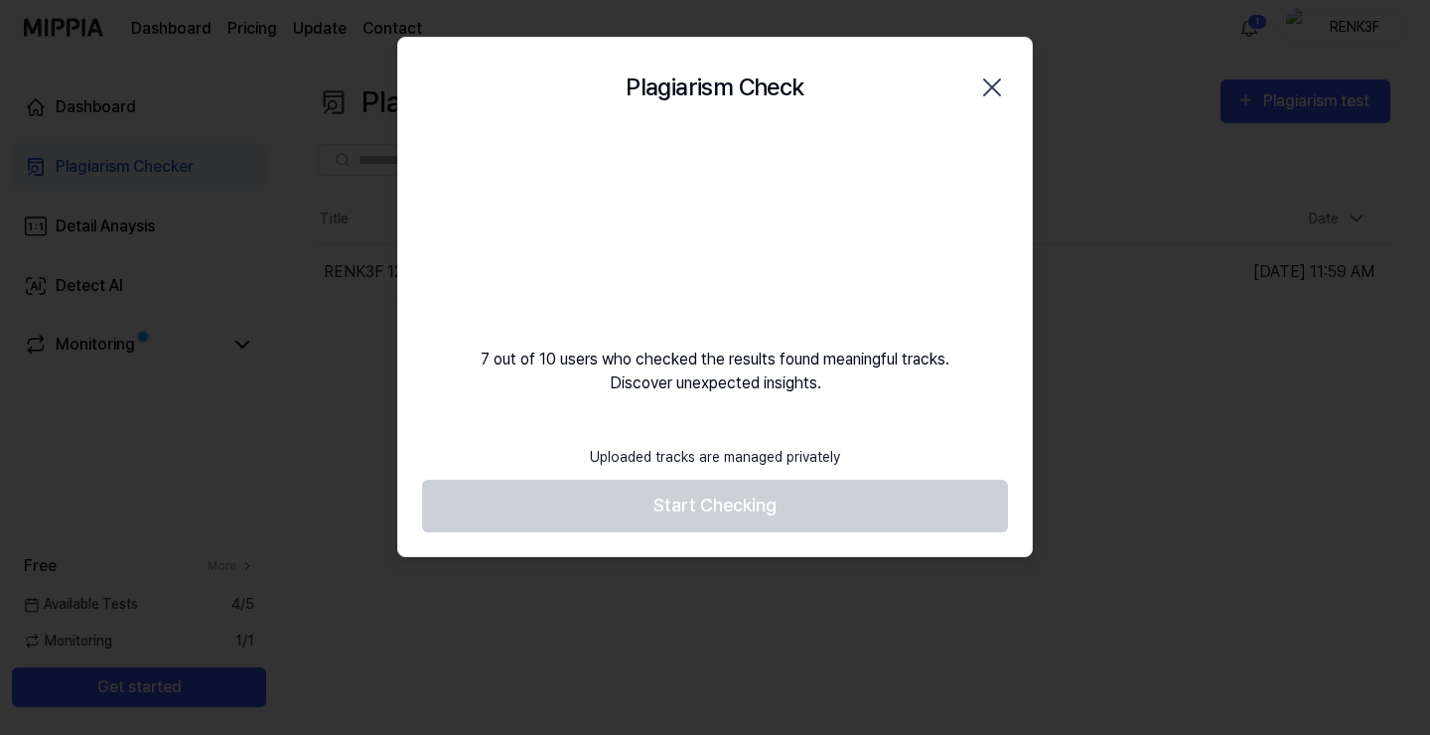
click at [728, 239] on video at bounding box center [714, 232] width 191 height 191
click at [708, 239] on video at bounding box center [714, 232] width 191 height 191
click at [734, 506] on footer "Uploaded tracks are managed privately Start Checking" at bounding box center [715, 483] width 586 height 97
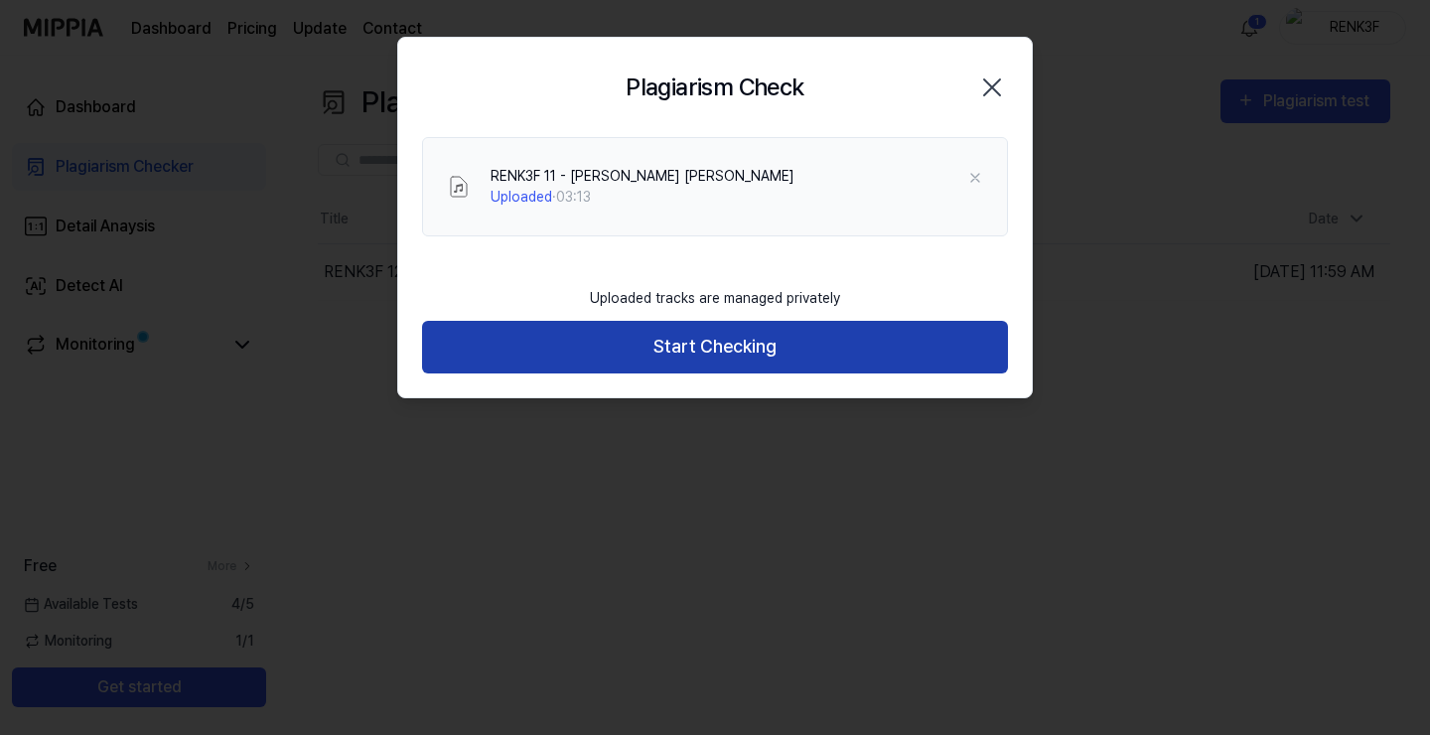
click at [700, 354] on button "Start Checking" at bounding box center [715, 347] width 586 height 53
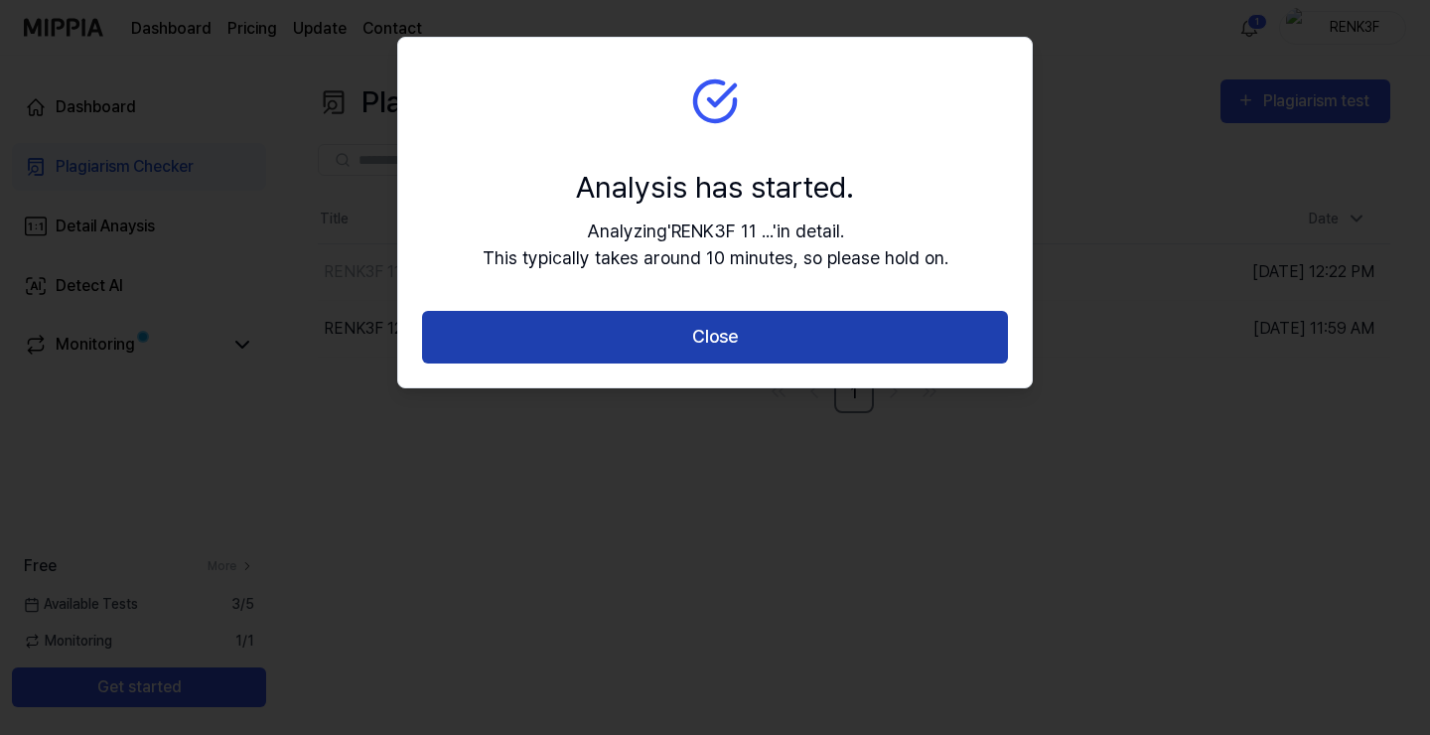
click at [673, 324] on button "Close" at bounding box center [715, 337] width 586 height 53
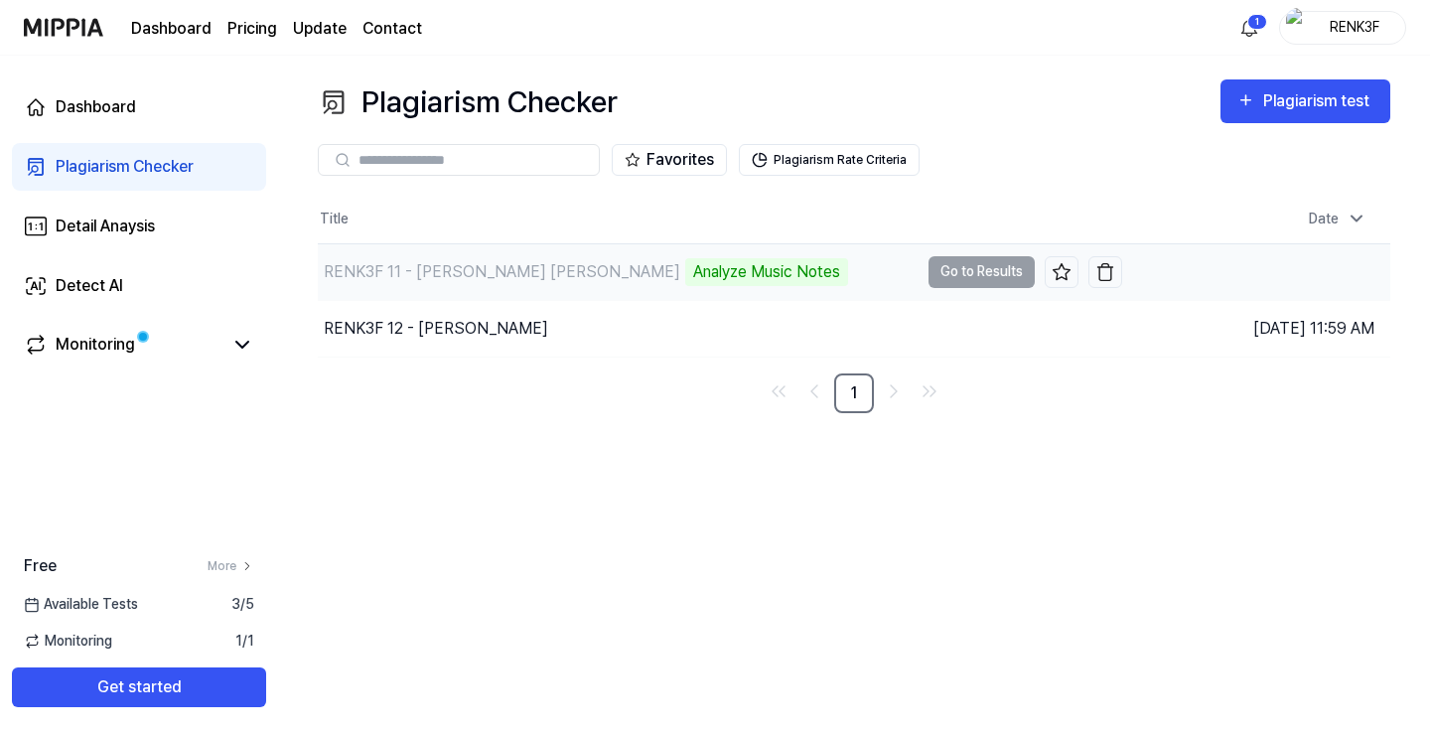
click at [685, 270] on div "Analyze Music Notes" at bounding box center [766, 272] width 163 height 28
click at [983, 265] on td "RENK3F 11 - CHRIS CHRIS Analyze Music Notes Go to Results" at bounding box center [720, 272] width 804 height 56
click at [369, 265] on div "RENK3F 11 - CHRIS CHRIS" at bounding box center [502, 272] width 356 height 24
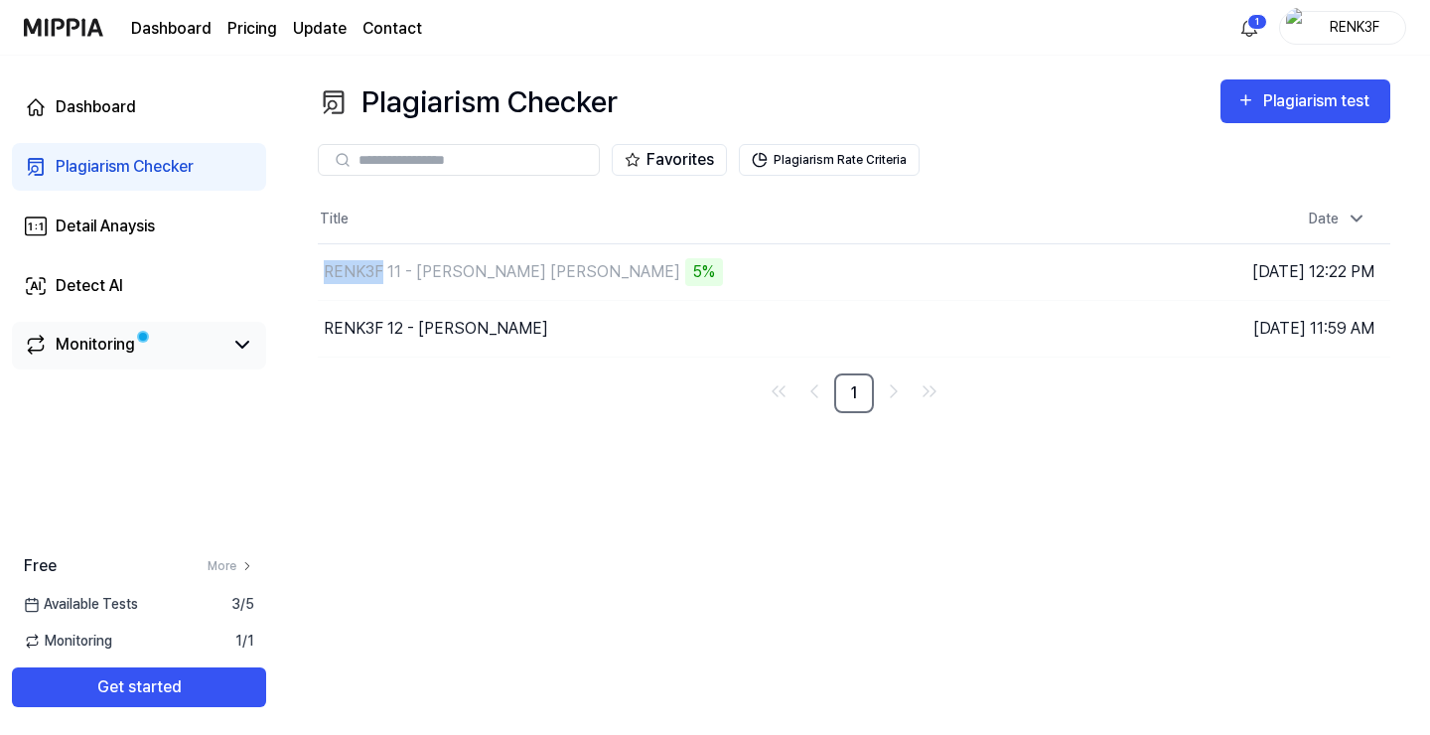
click at [201, 338] on link "Monitoring" at bounding box center [123, 345] width 199 height 24
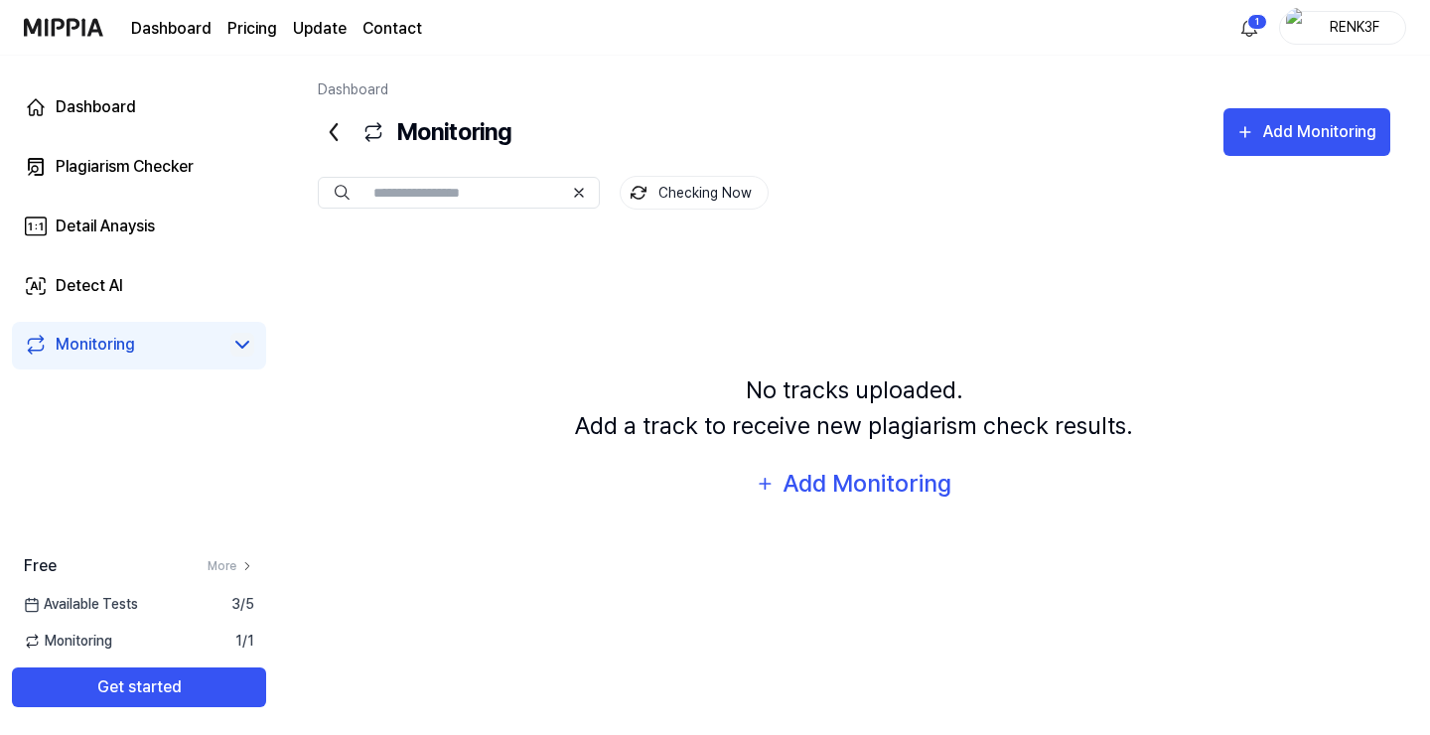
click at [246, 339] on icon at bounding box center [242, 345] width 24 height 24
click at [236, 566] on link "More" at bounding box center [230, 566] width 47 height 18
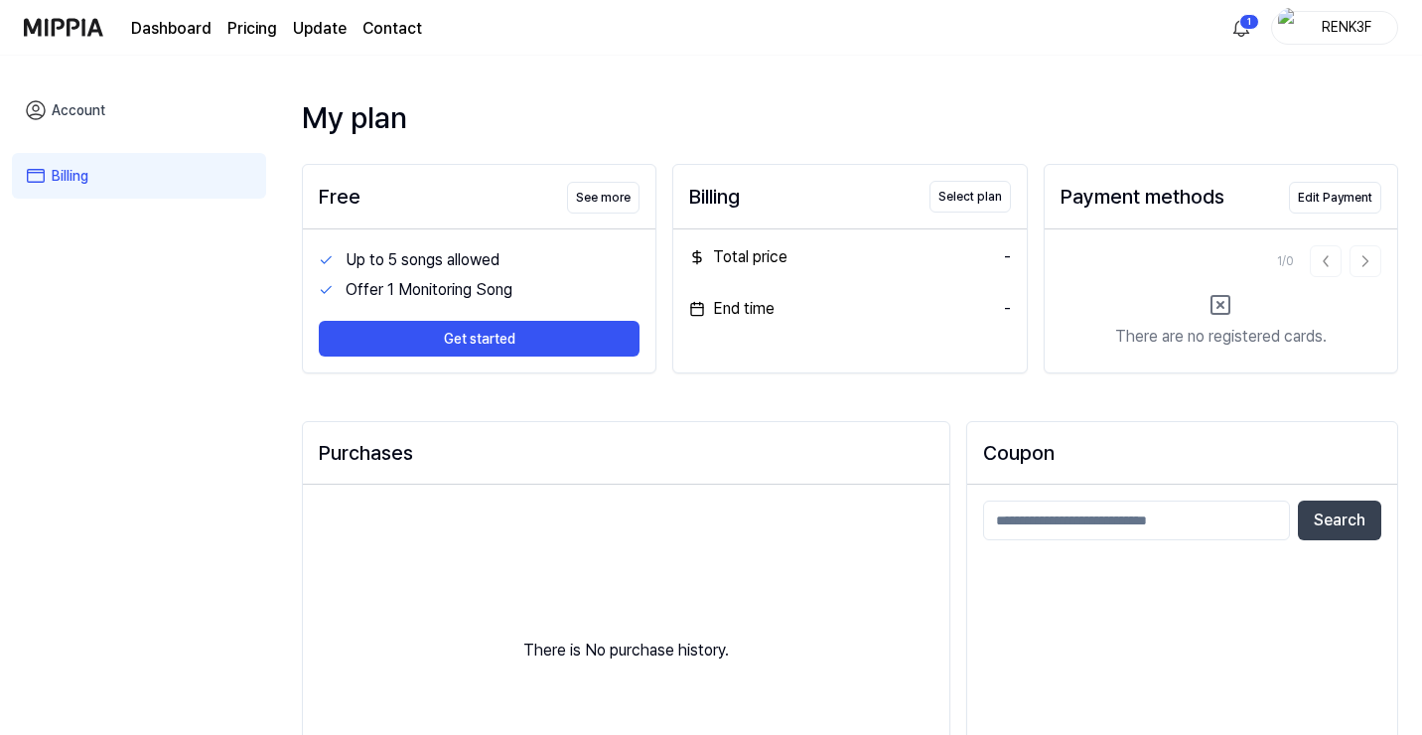
click at [79, 114] on link "Account" at bounding box center [139, 110] width 254 height 46
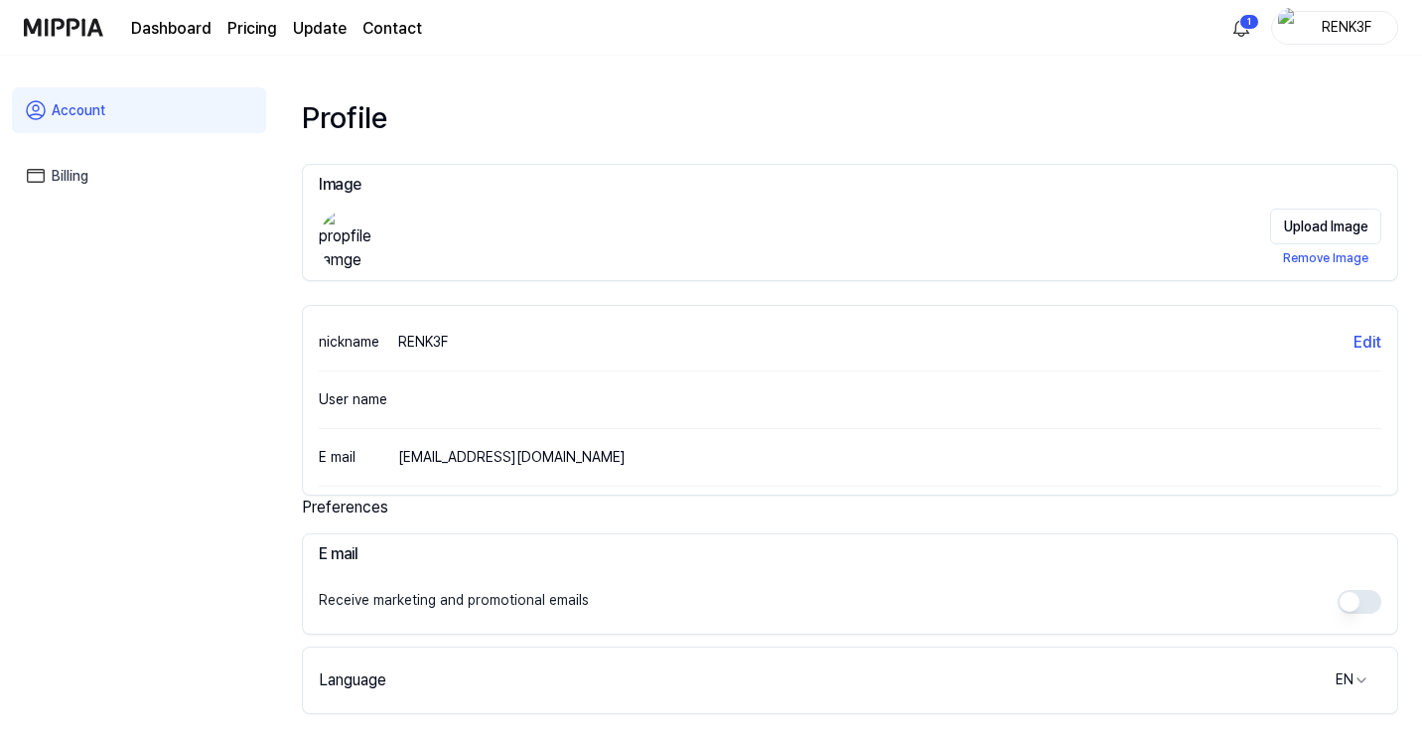
click at [54, 29] on img at bounding box center [63, 27] width 79 height 55
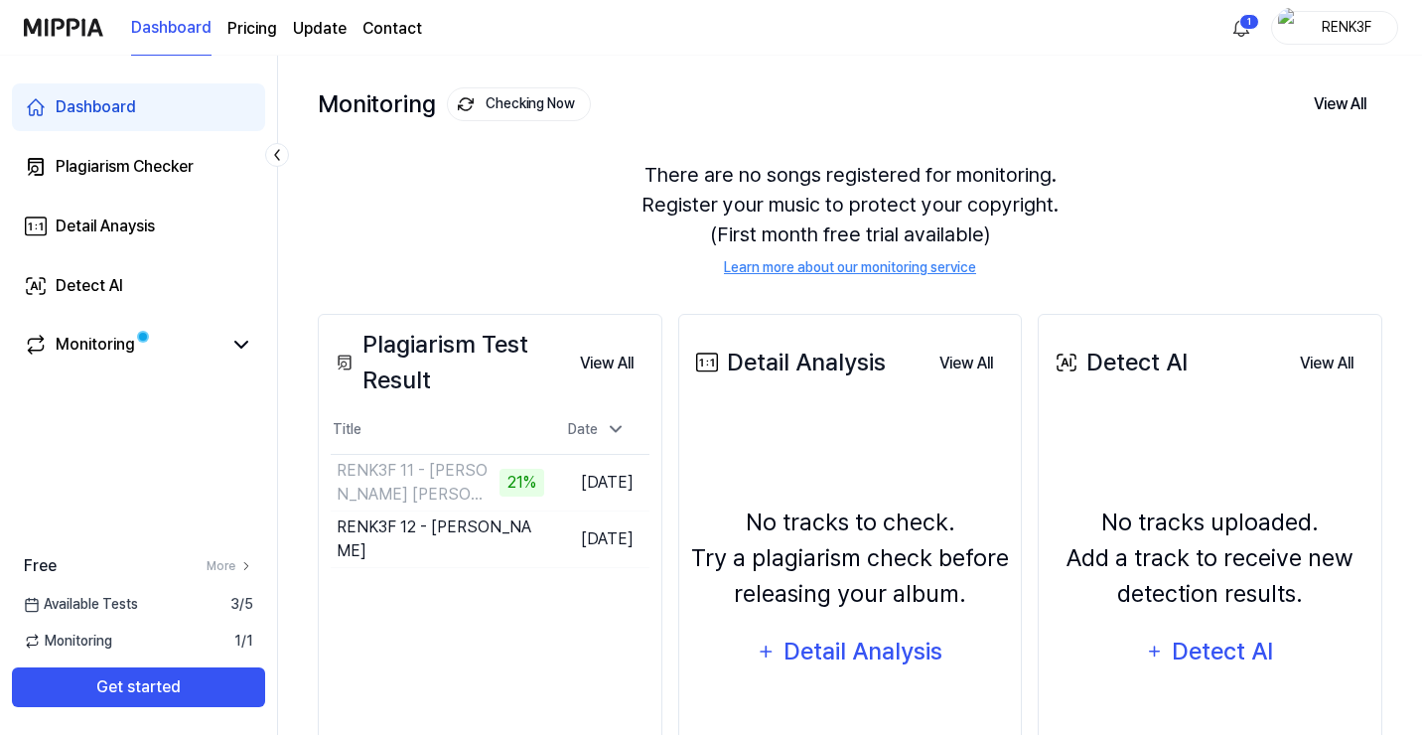
scroll to position [106, 0]
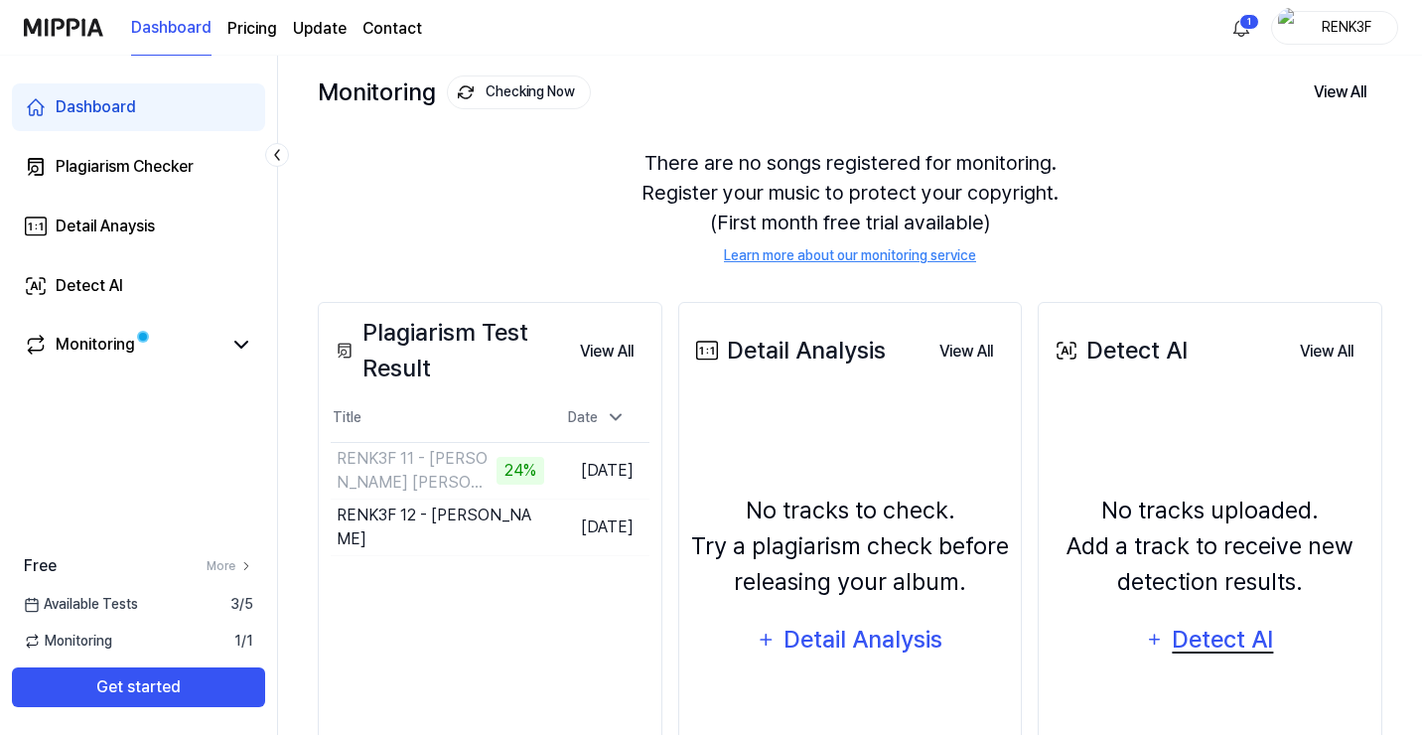
click at [1230, 645] on div "Detect AI" at bounding box center [1222, 639] width 106 height 38
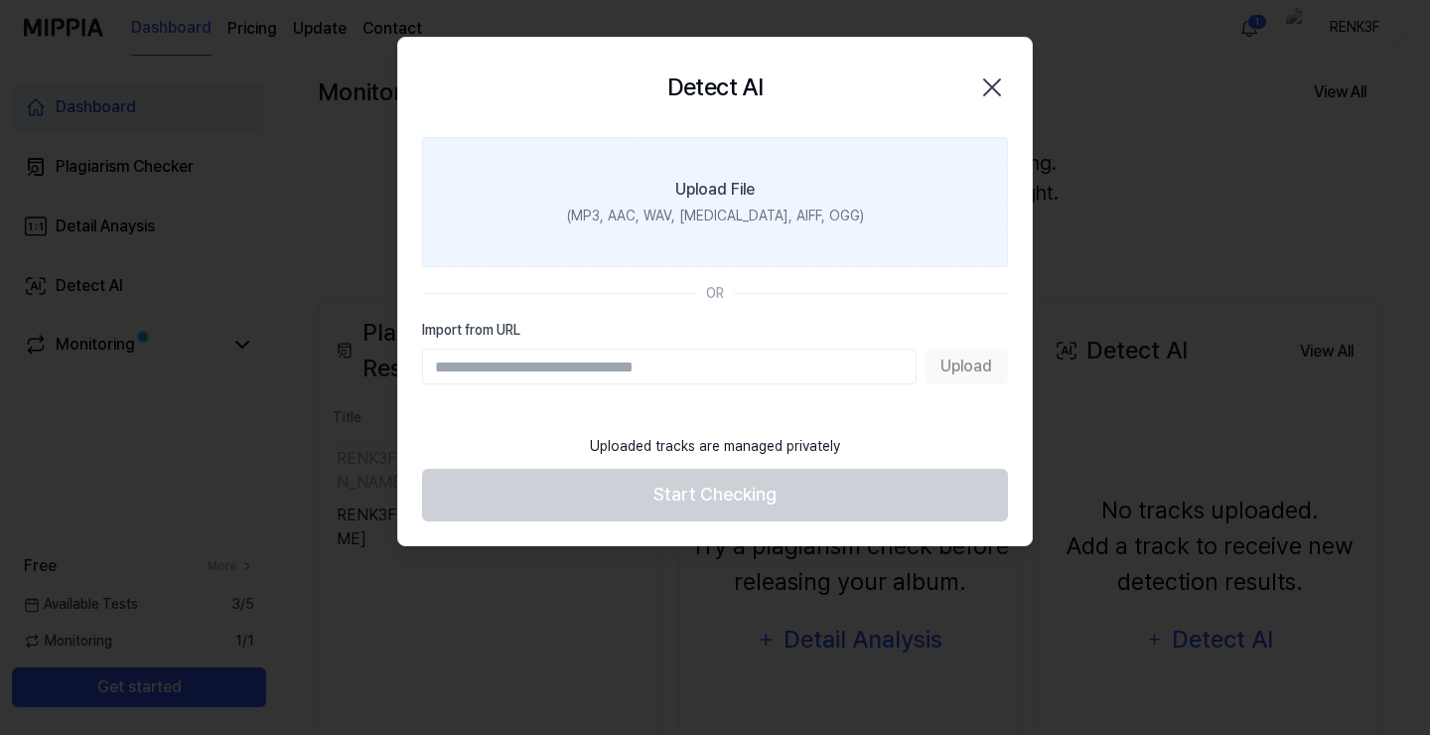
click at [678, 170] on label "Upload File (MP3, AAC, WAV, FLAC, AIFF, OGG)" at bounding box center [715, 202] width 586 height 130
click at [0, 0] on input "Upload File (MP3, AAC, WAV, FLAC, AIFF, OGG)" at bounding box center [0, 0] width 0 height 0
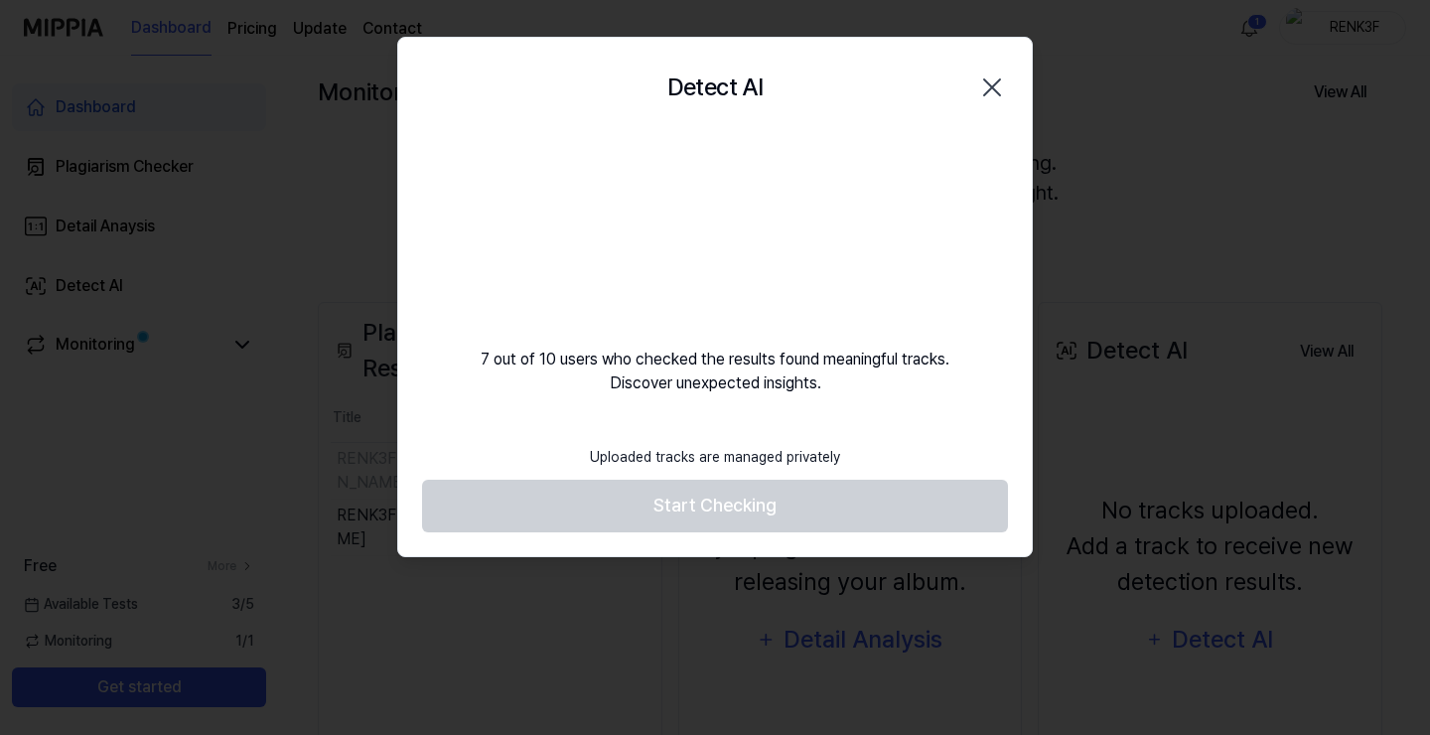
click at [716, 230] on video at bounding box center [714, 232] width 191 height 191
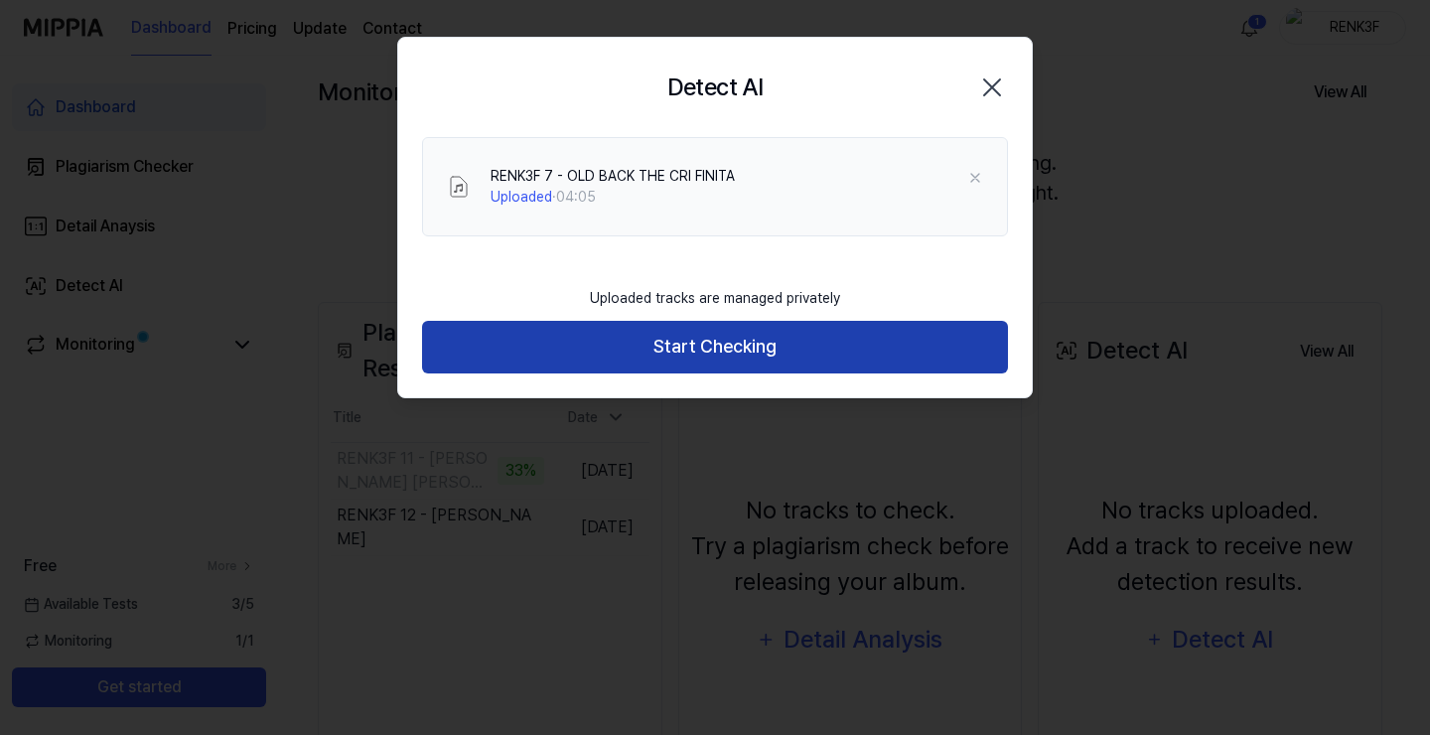
click at [723, 330] on button "Start Checking" at bounding box center [715, 347] width 586 height 53
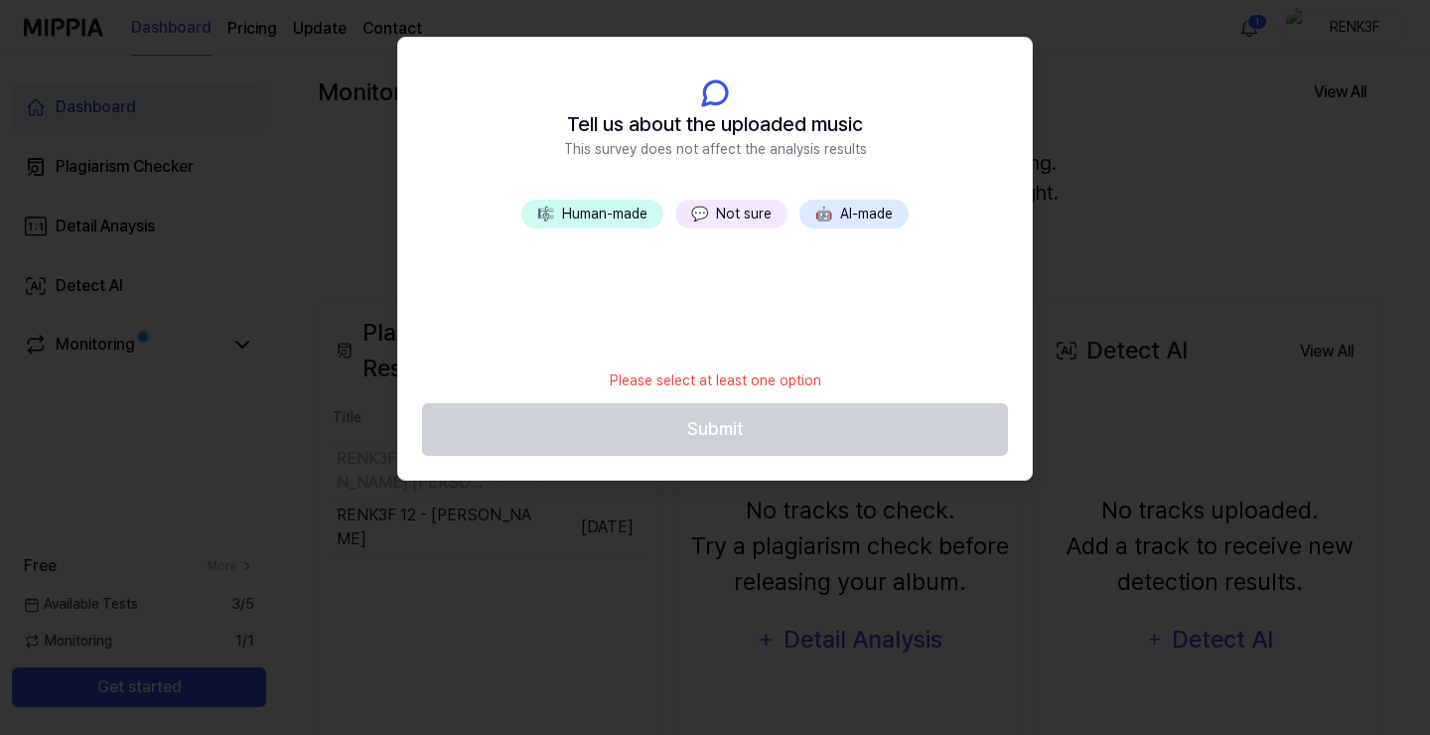
click at [849, 208] on button "🤖 AI-made" at bounding box center [853, 214] width 109 height 29
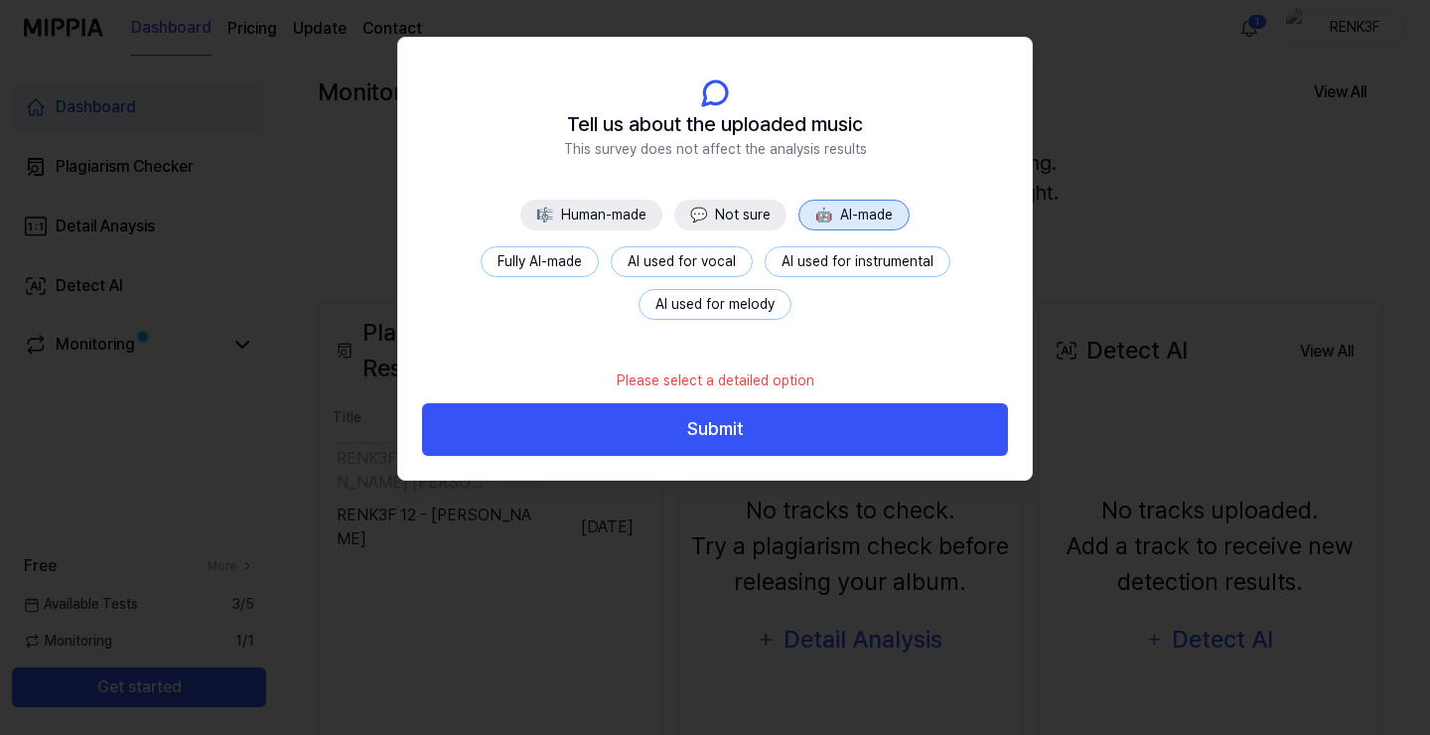
click at [584, 205] on button "🎼 Human-made" at bounding box center [591, 215] width 142 height 31
click at [566, 265] on button "All human-made" at bounding box center [540, 261] width 136 height 31
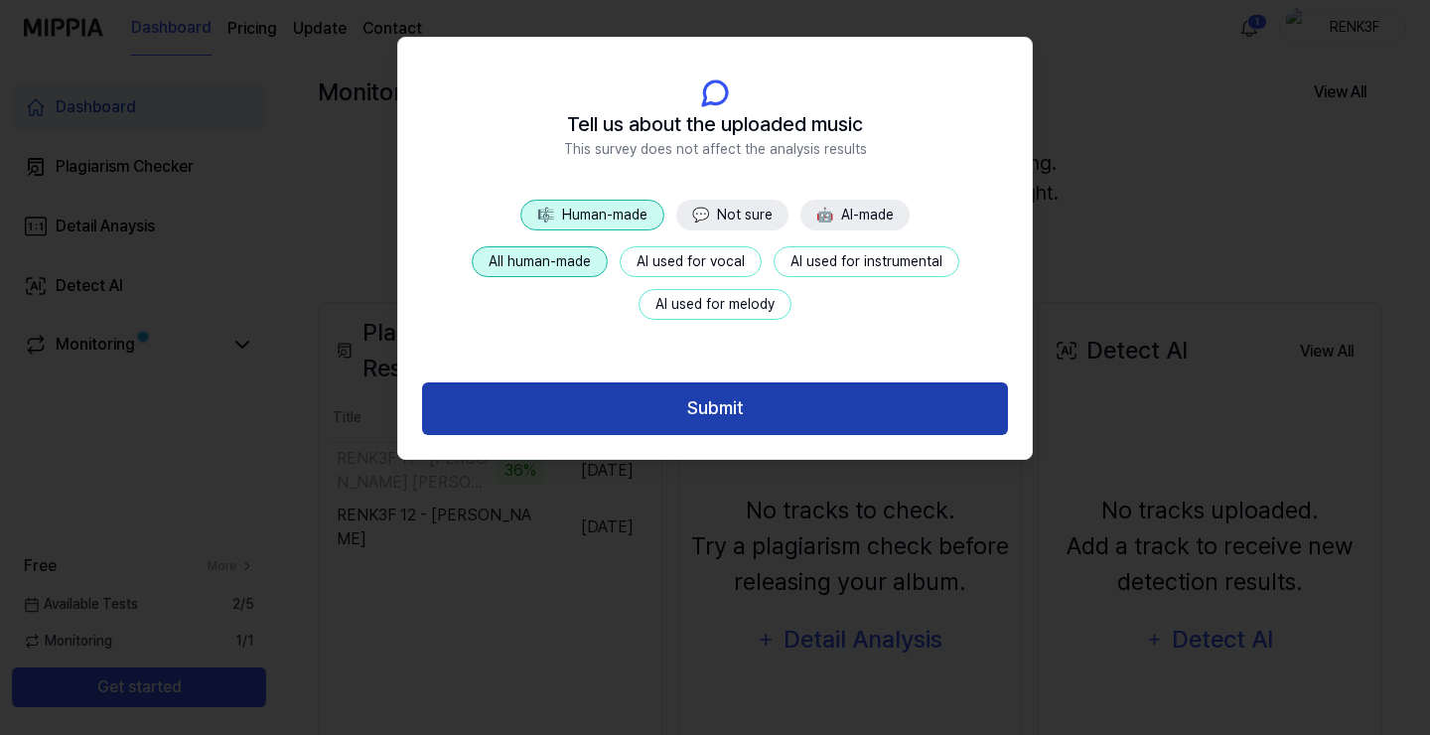
click at [796, 408] on button "Submit" at bounding box center [715, 408] width 586 height 53
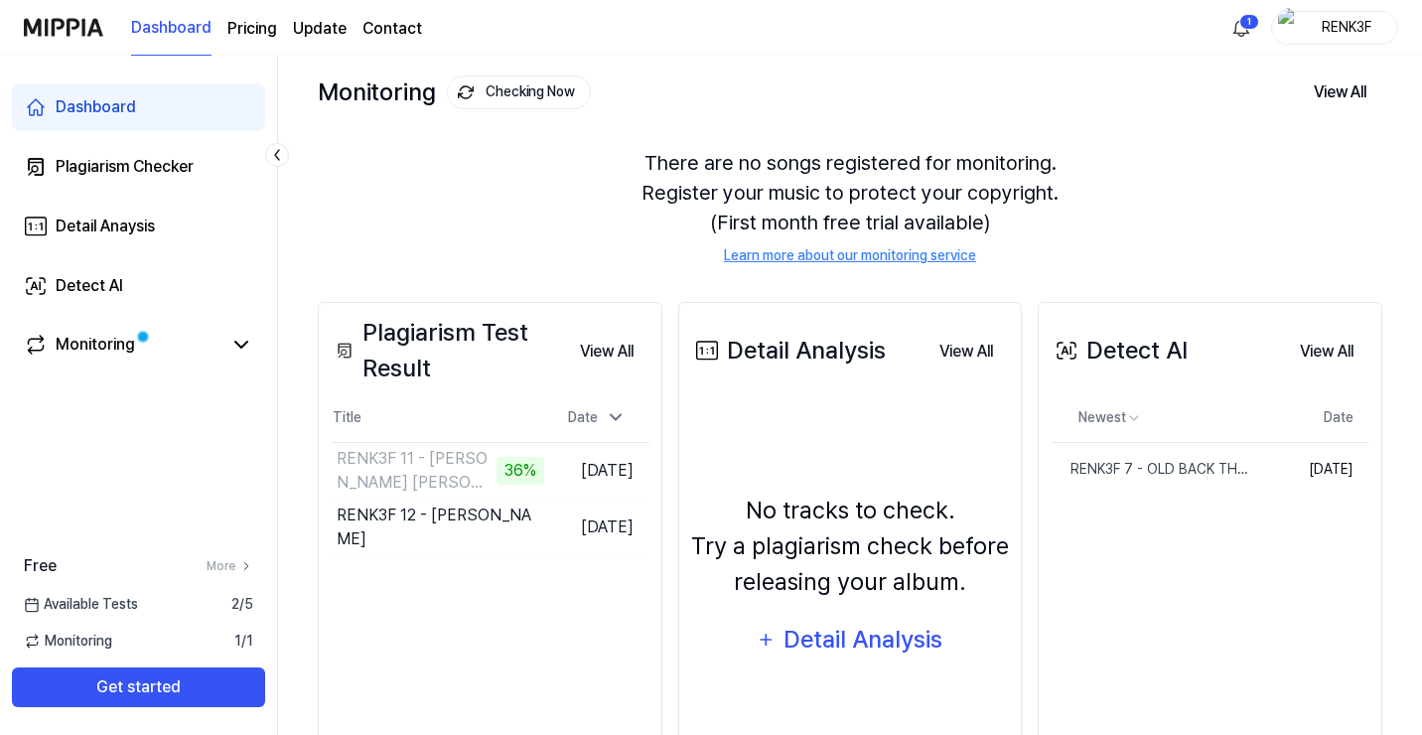
click at [726, 335] on div "Detail Analysis" at bounding box center [788, 351] width 195 height 36
click at [1147, 477] on div "RENK3F 7 - OLD BACK THE CRI FINITA" at bounding box center [1113, 469] width 127 height 21
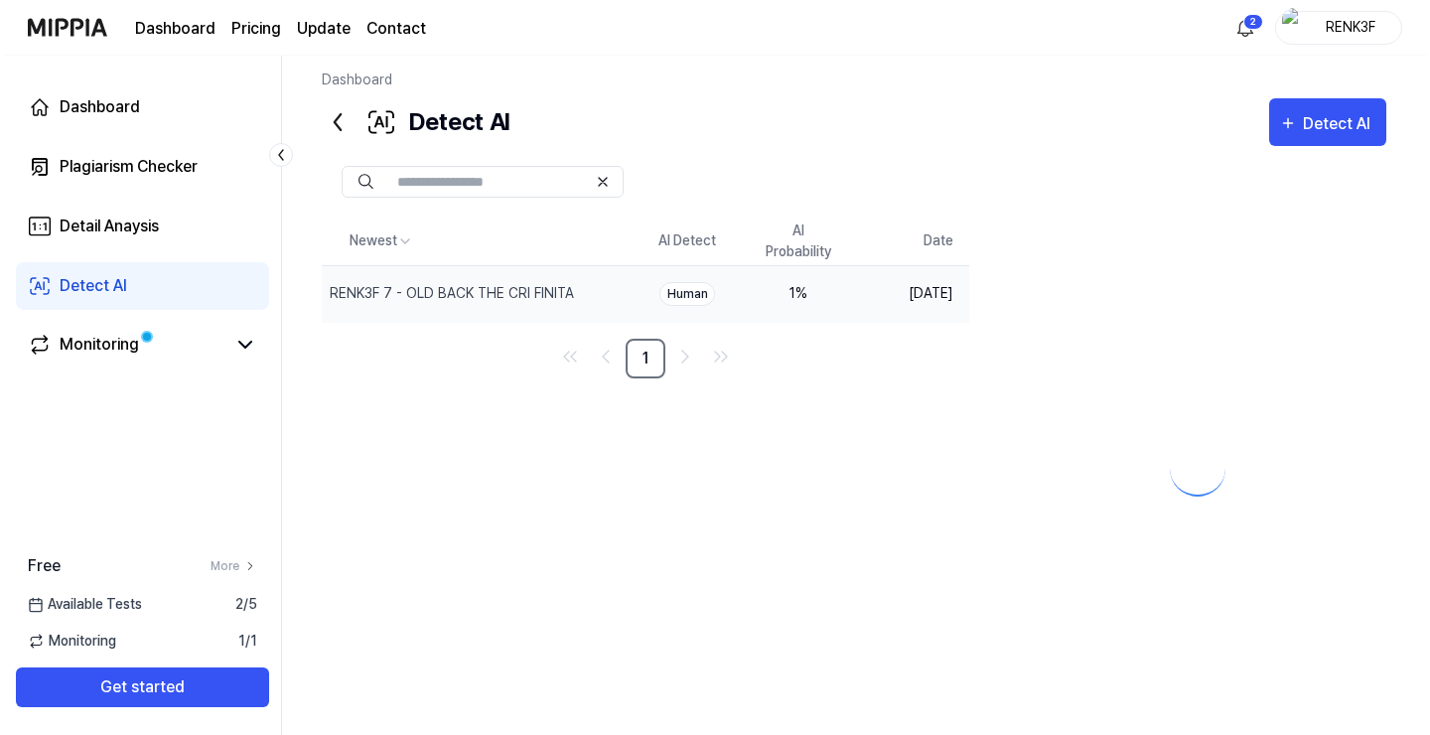
scroll to position [10, 0]
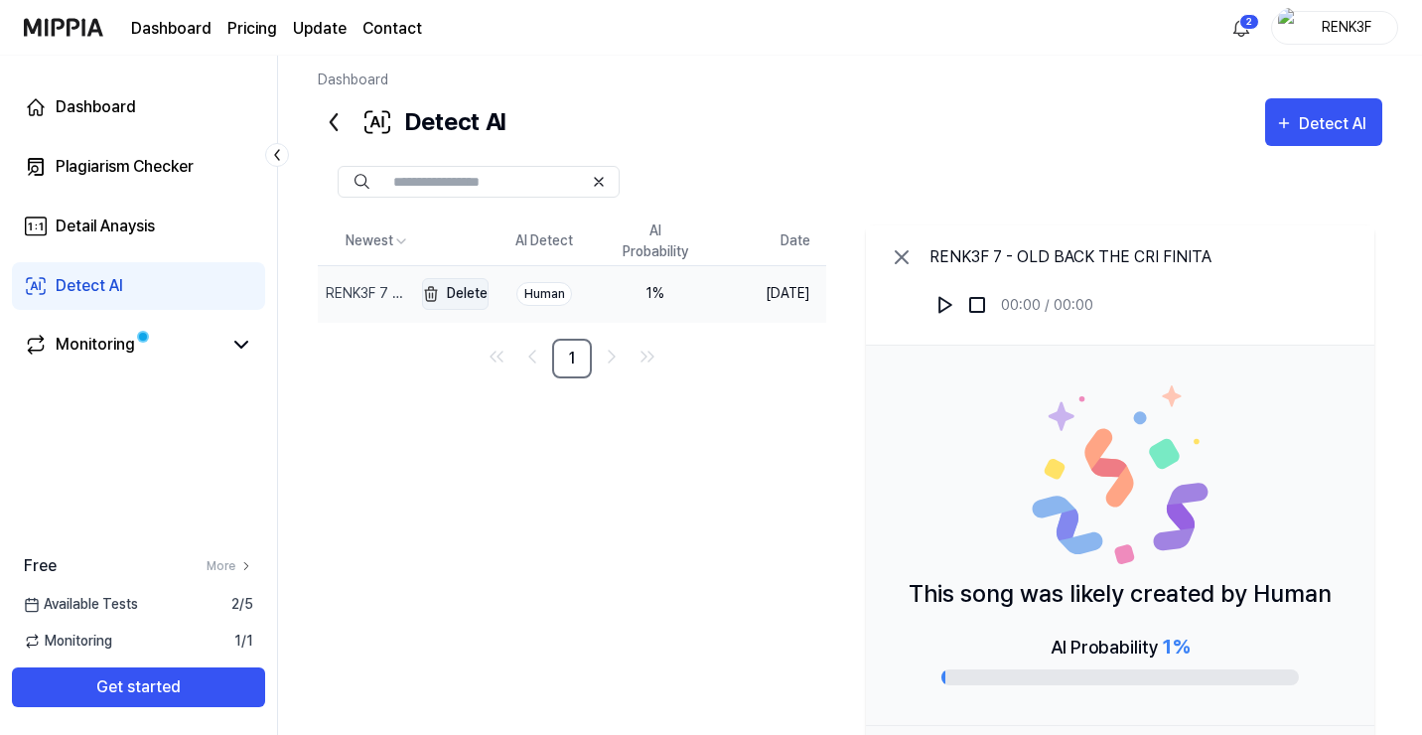
click at [466, 279] on button "Delete" at bounding box center [455, 294] width 67 height 32
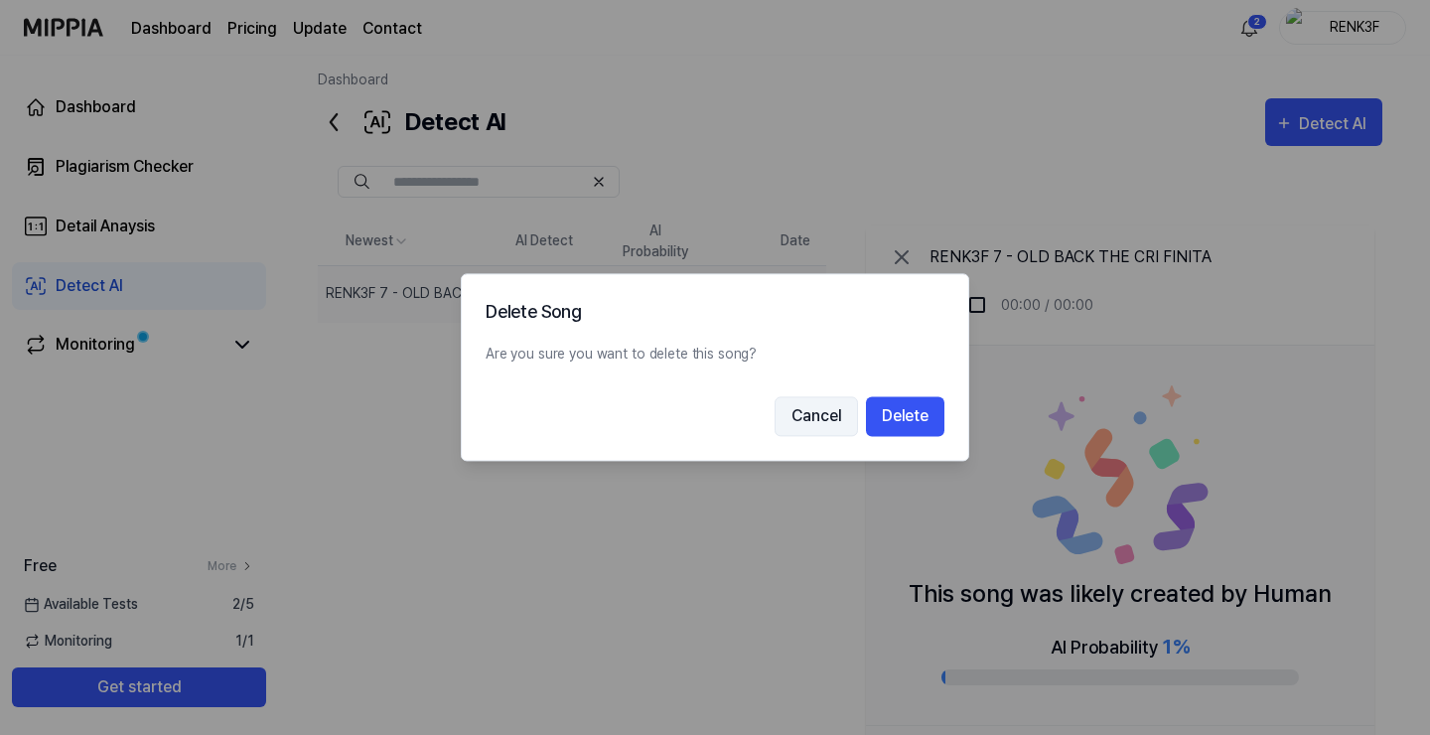
click at [831, 415] on button "Cancel" at bounding box center [815, 417] width 83 height 40
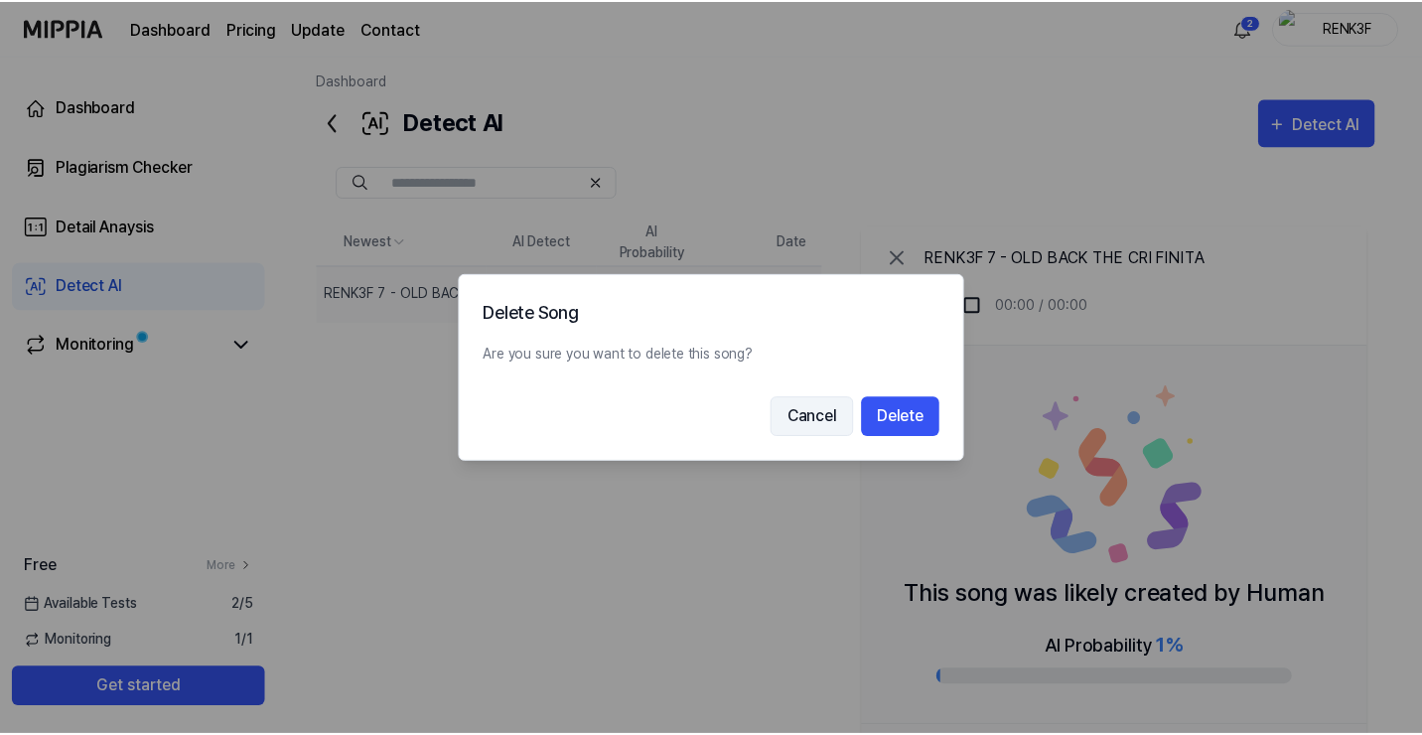
scroll to position [0, 1]
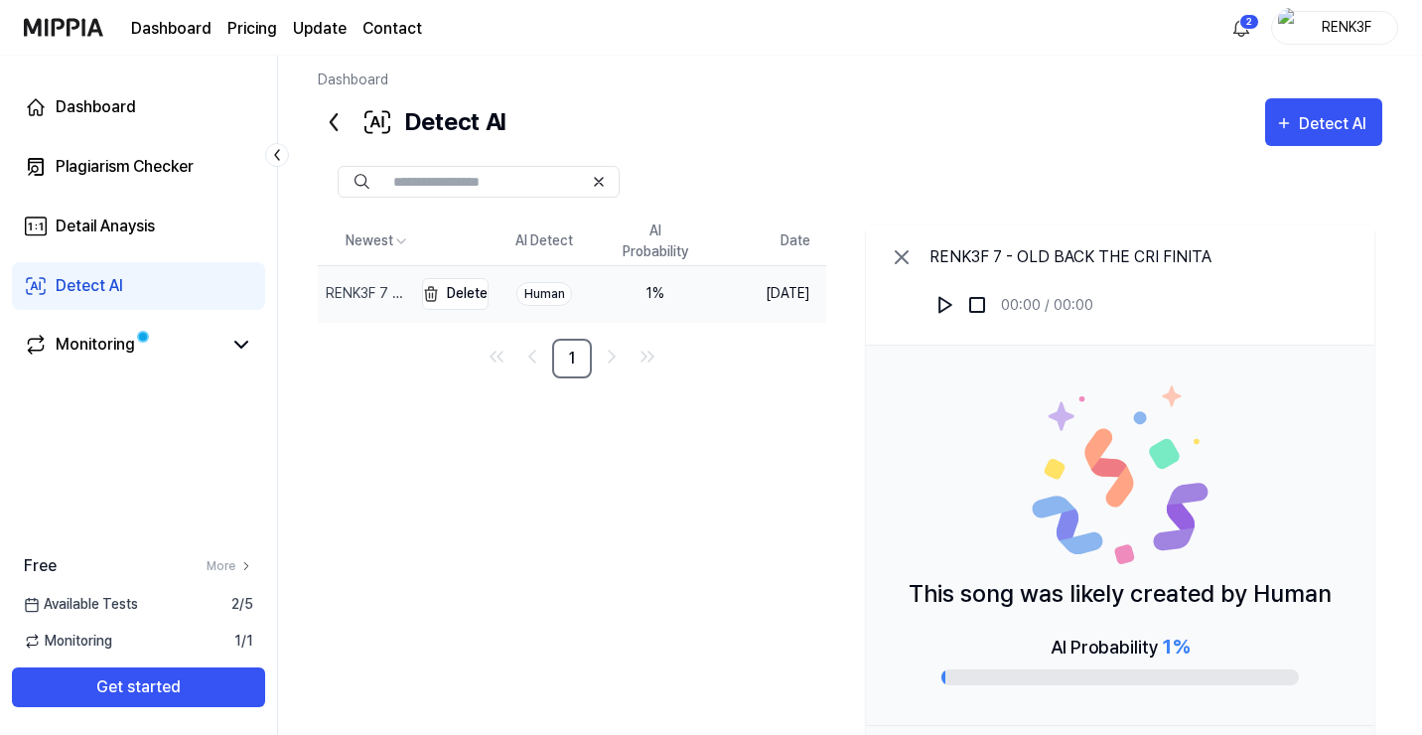
click at [359, 282] on div "RENK3F 7 - OLD BACK THE CRI FINITA" at bounding box center [365, 294] width 94 height 56
click at [955, 307] on img at bounding box center [945, 305] width 20 height 20
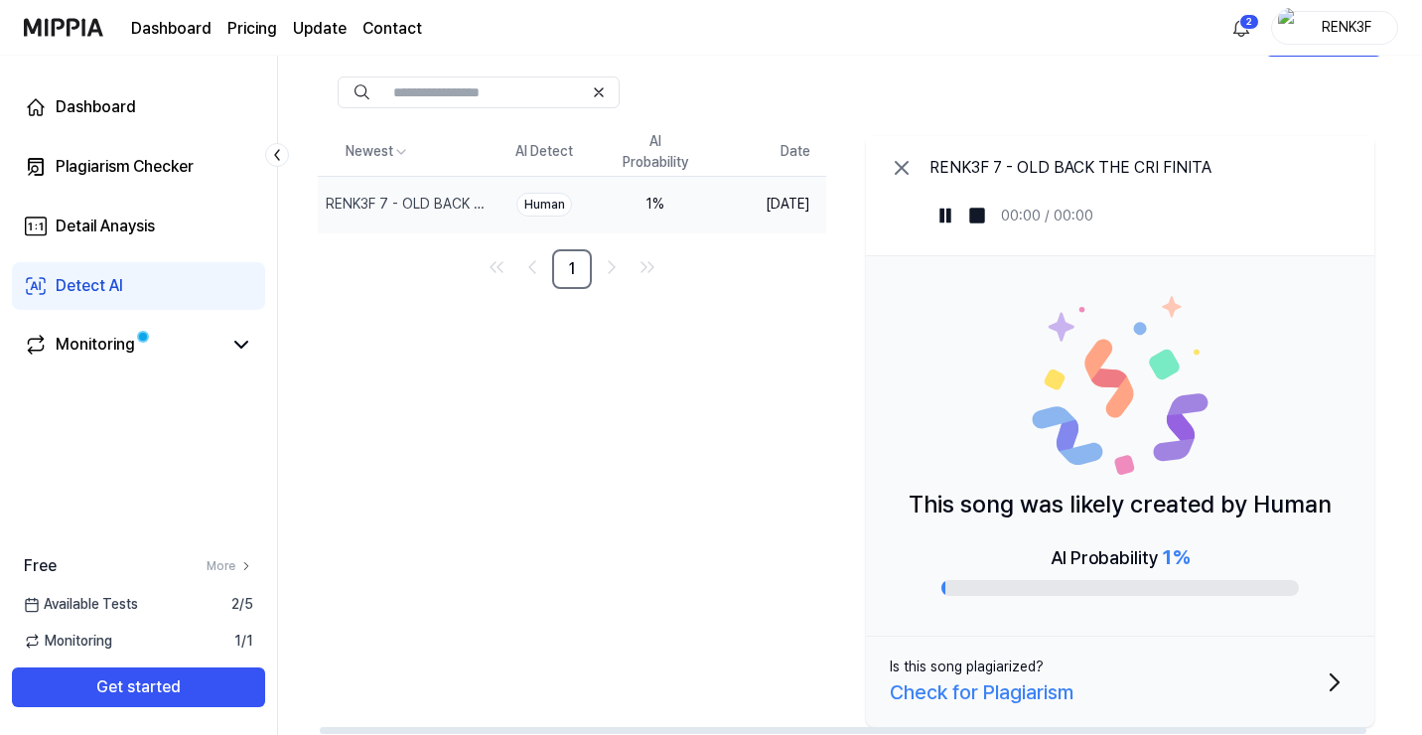
scroll to position [99, 0]
click at [1043, 701] on div "Check for Plagiarism" at bounding box center [981, 692] width 184 height 30
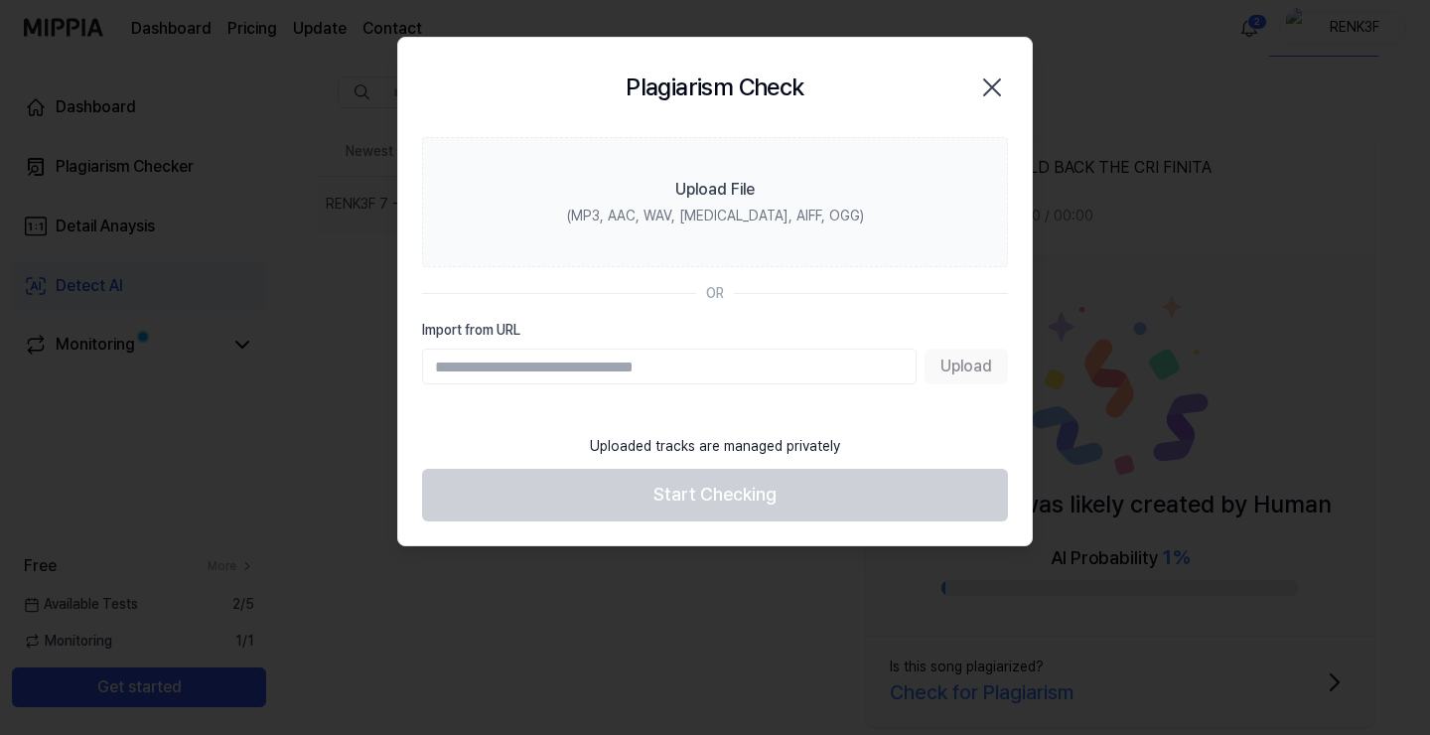
click at [993, 81] on icon "button" at bounding box center [992, 87] width 32 height 32
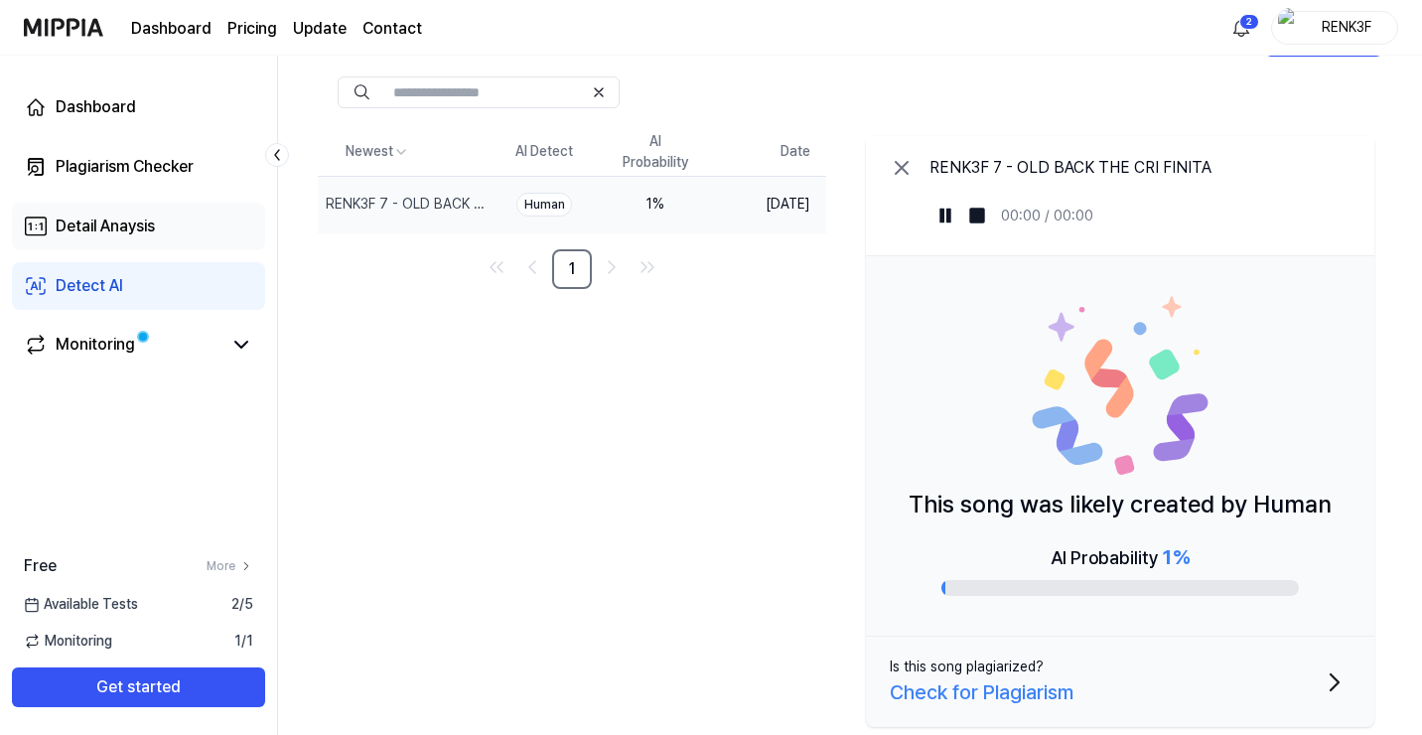
click at [88, 238] on link "Detail Anaysis" at bounding box center [138, 227] width 253 height 48
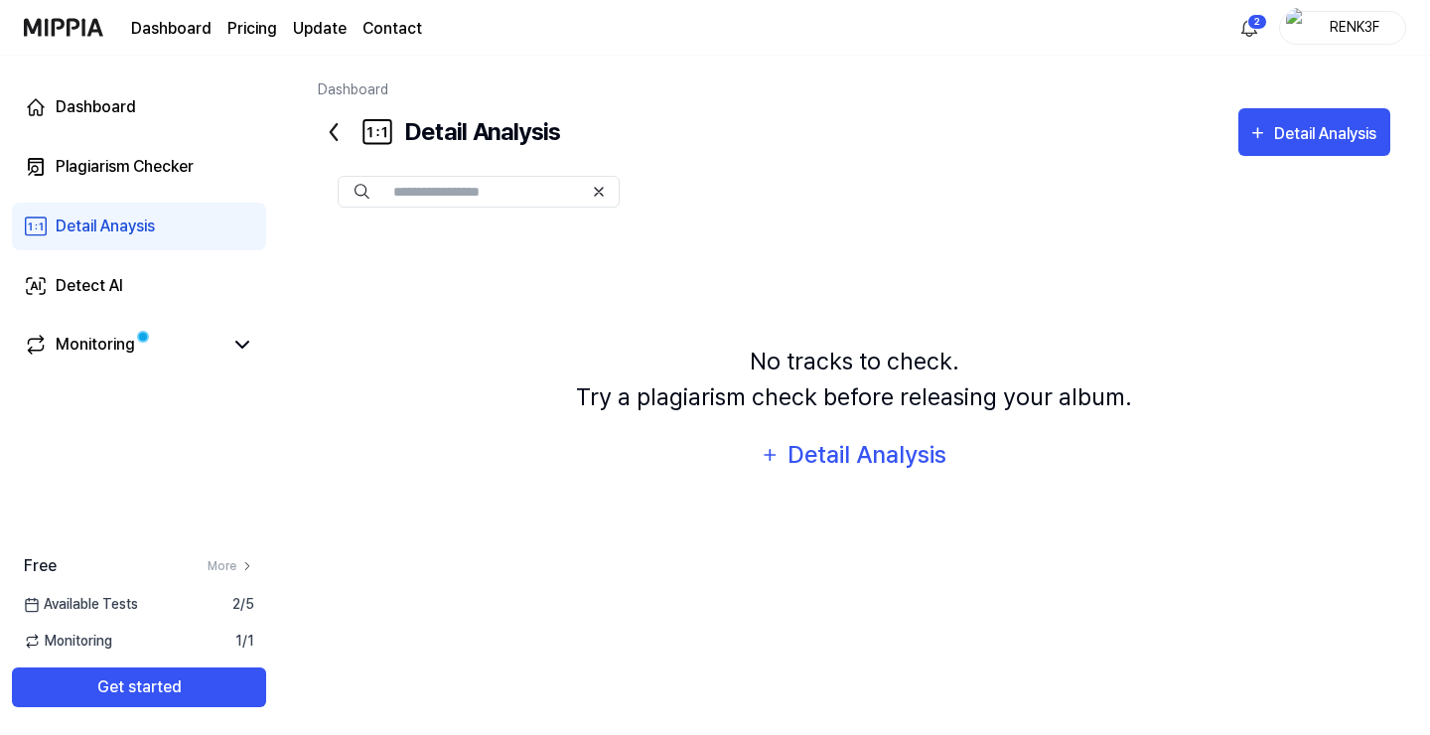
click at [104, 203] on link "Detail Anaysis" at bounding box center [139, 227] width 254 height 48
click at [113, 168] on div "Plagiarism Checker" at bounding box center [125, 167] width 138 height 24
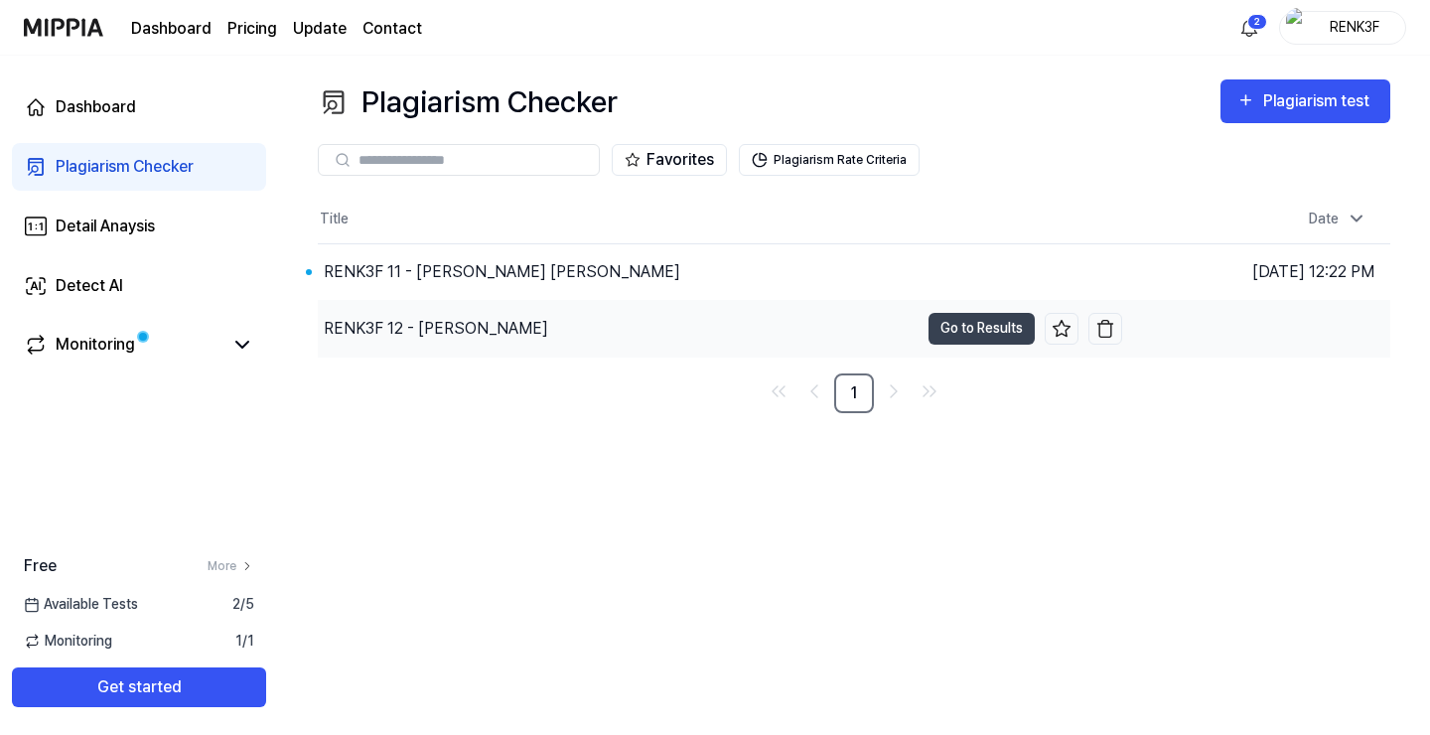
click at [465, 327] on div "RENK3F 12 - MARTIN MARTIN MARTIN" at bounding box center [436, 329] width 224 height 24
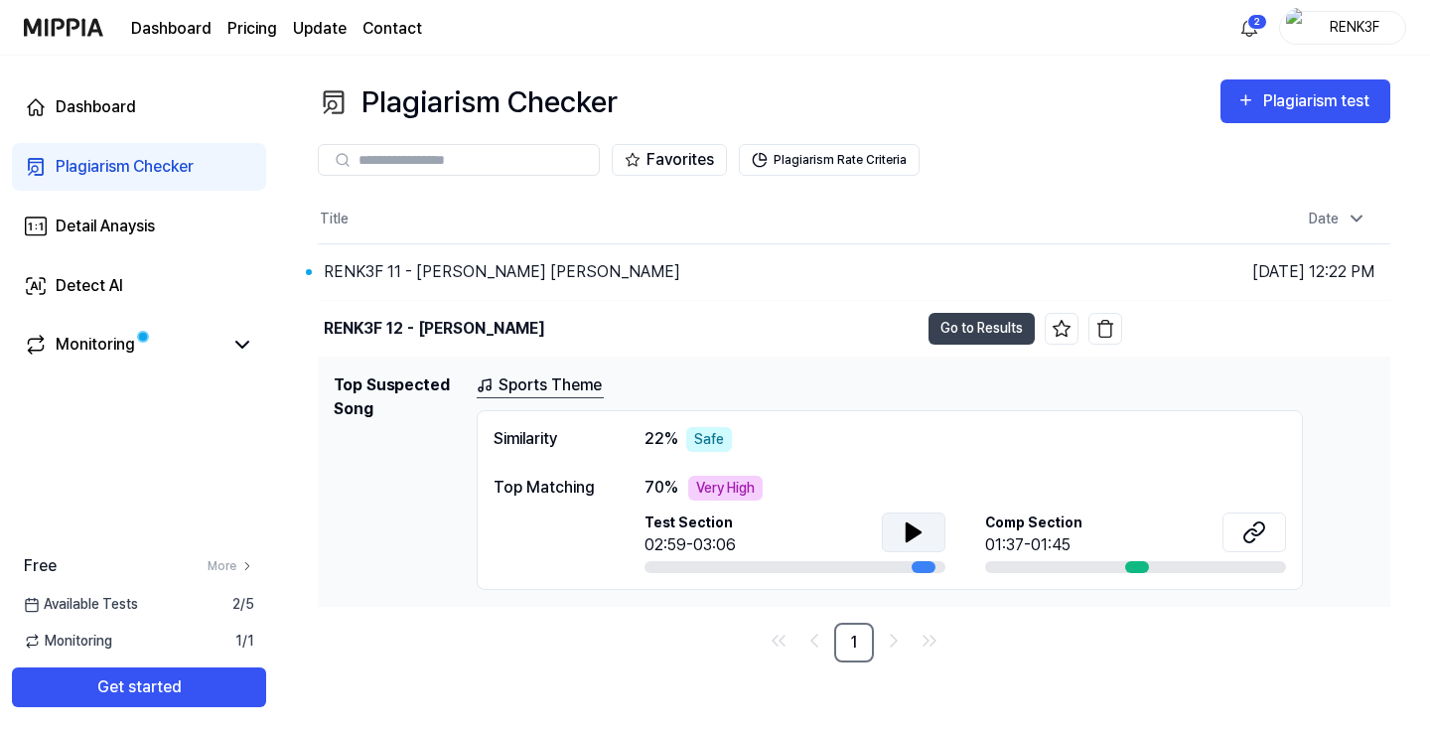
click at [906, 532] on icon at bounding box center [913, 532] width 14 height 18
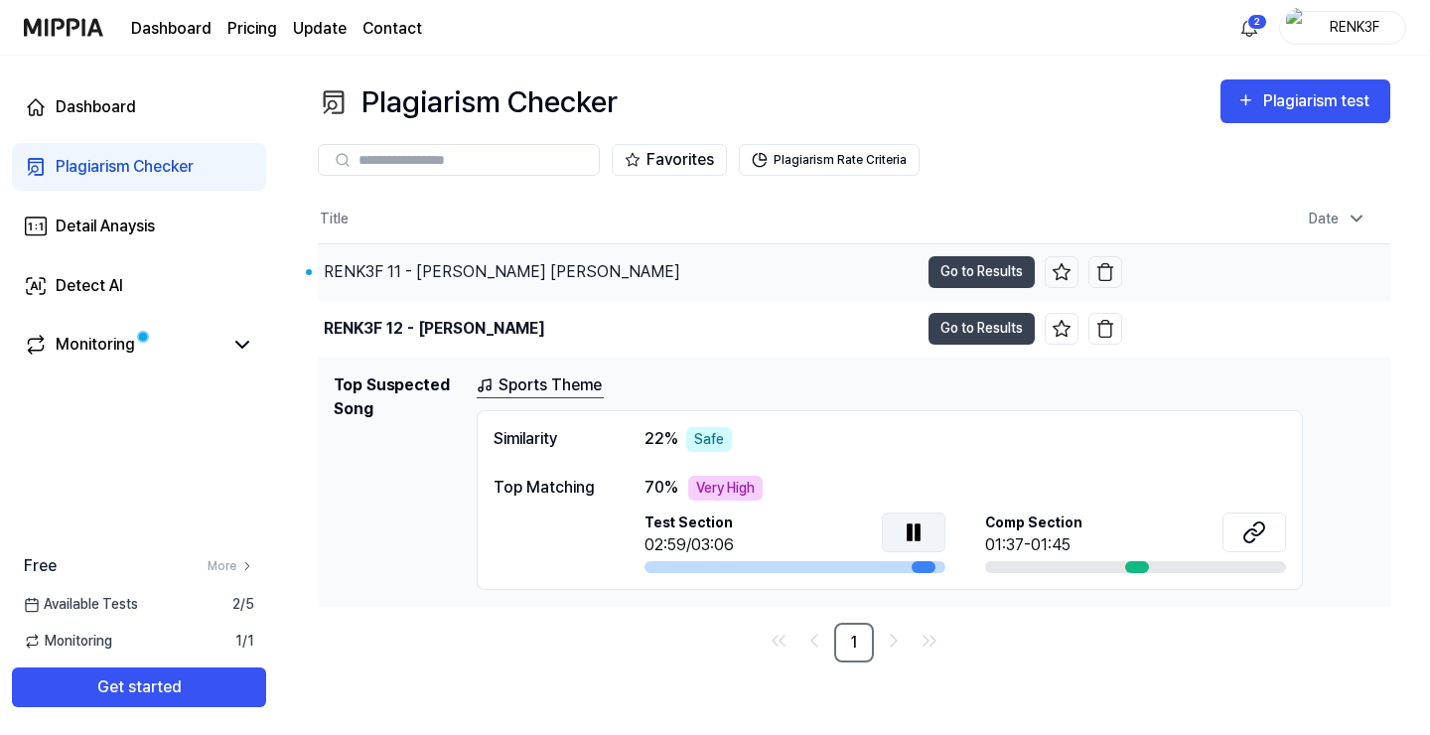
click at [431, 279] on div "RENK3F 11 - CHRIS CHRIS" at bounding box center [502, 272] width 356 height 24
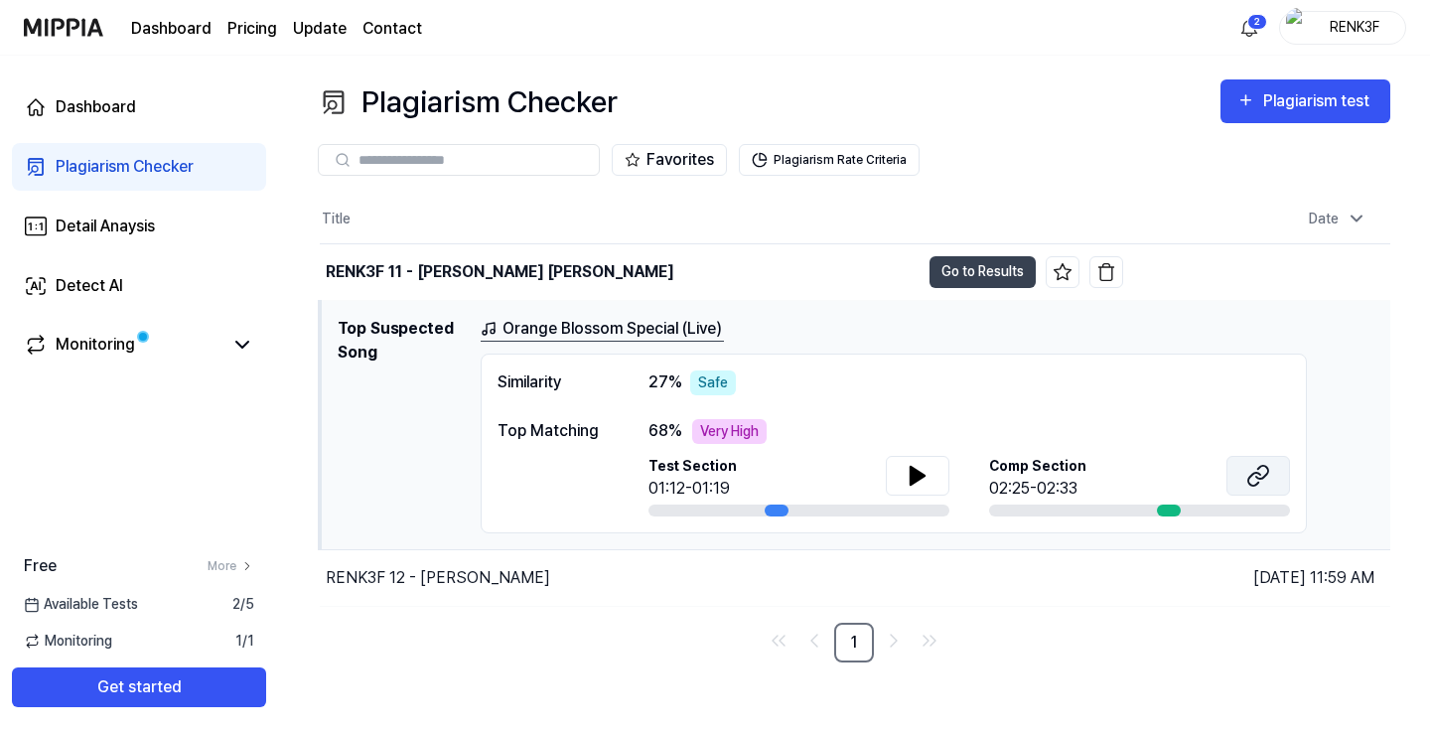
click at [1246, 486] on icon at bounding box center [1258, 476] width 24 height 24
click at [143, 351] on link "Monitoring" at bounding box center [123, 345] width 199 height 24
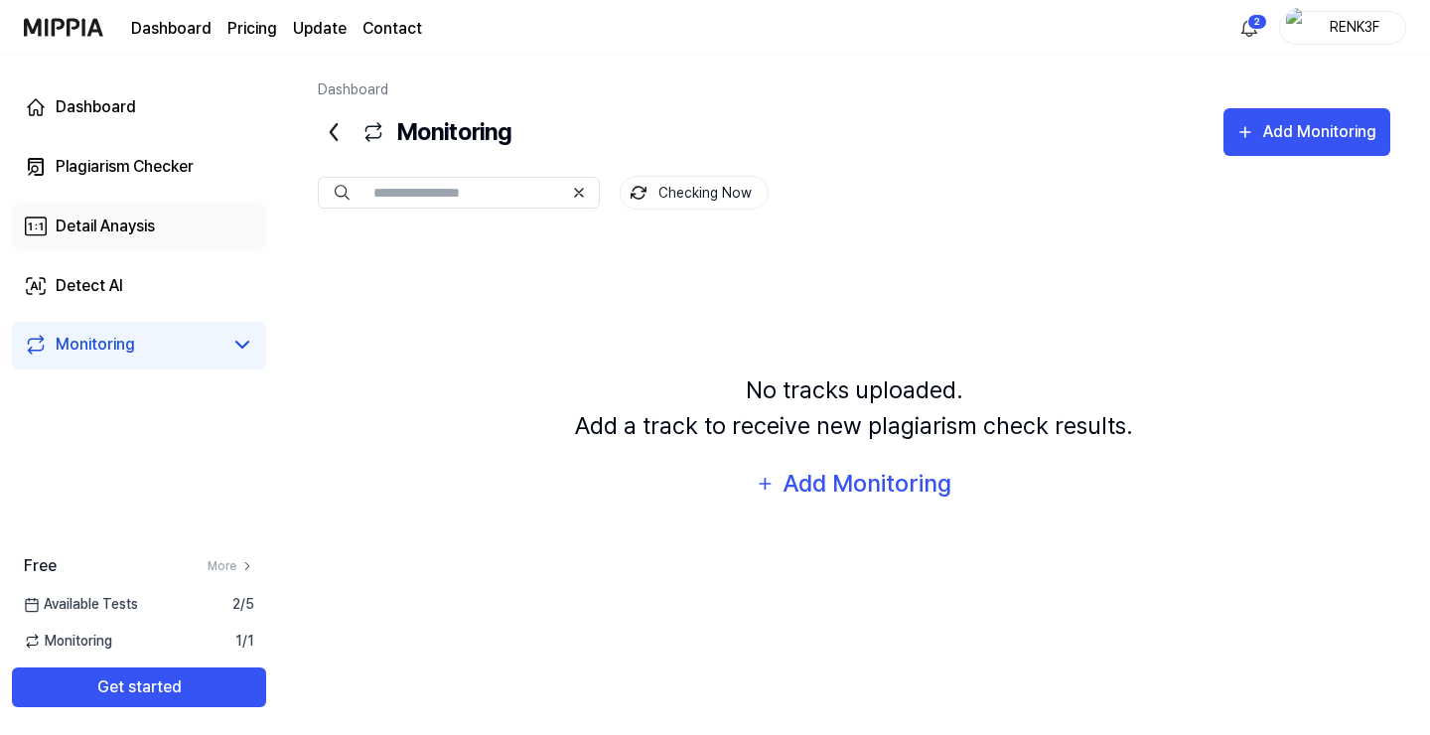
click at [70, 218] on div "Detail Anaysis" at bounding box center [105, 226] width 99 height 24
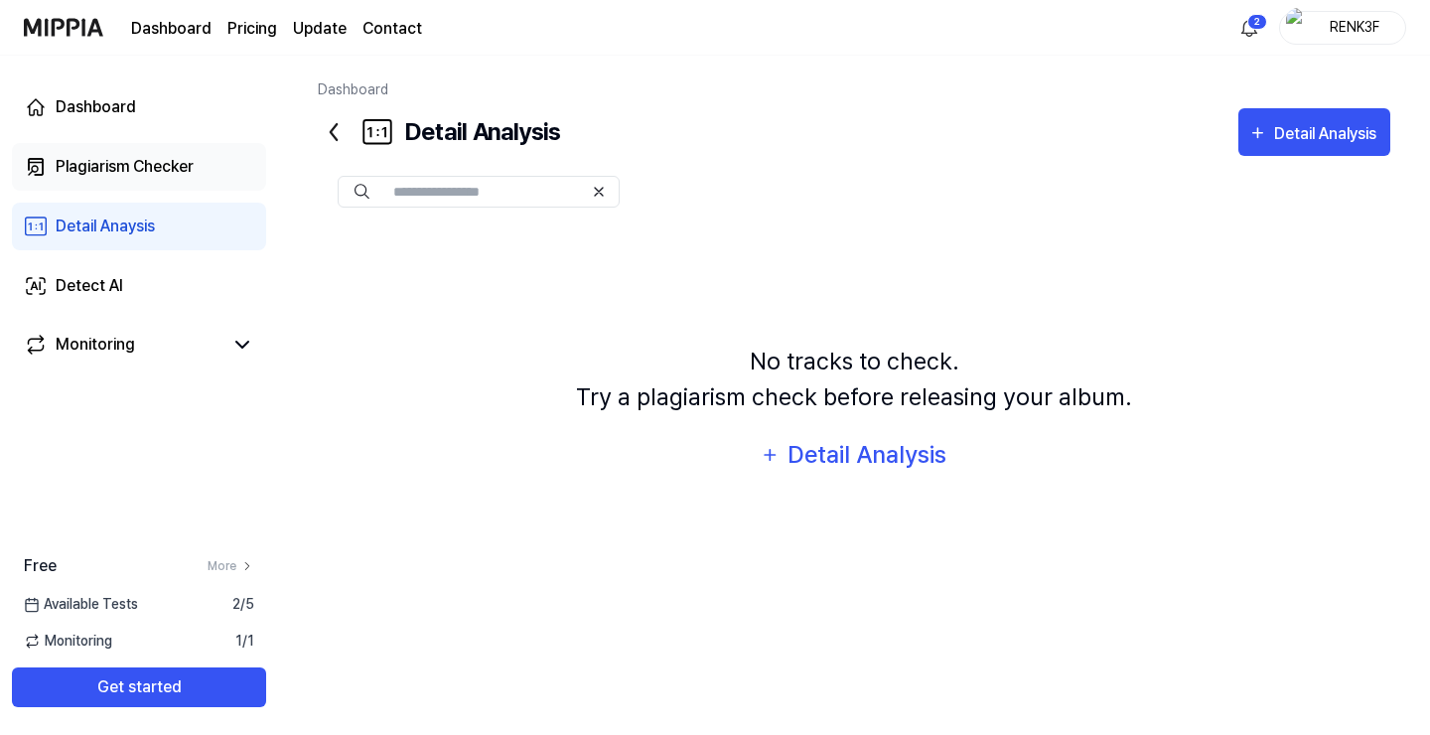
click at [89, 164] on div "Plagiarism Checker" at bounding box center [125, 167] width 138 height 24
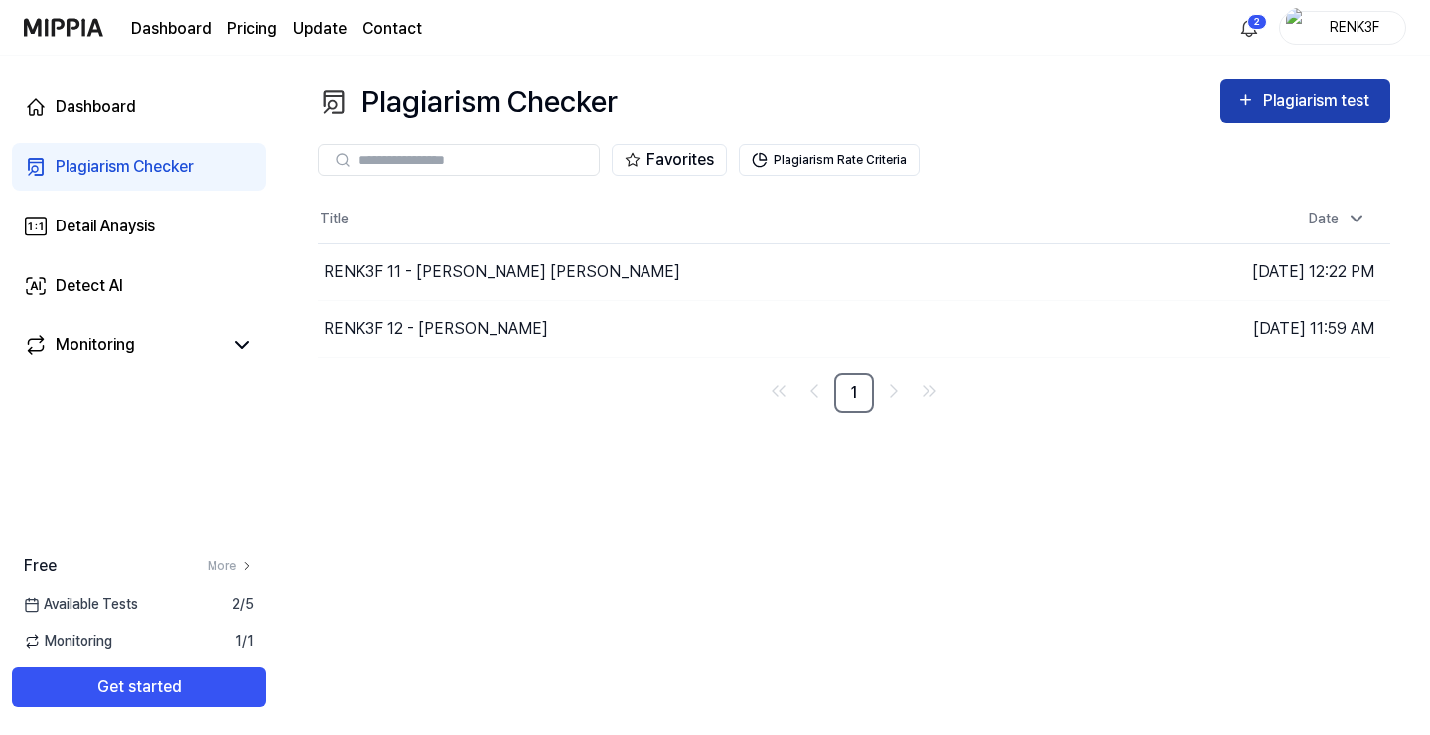
click at [1296, 108] on div "Plagiarism test" at bounding box center [1318, 101] width 111 height 26
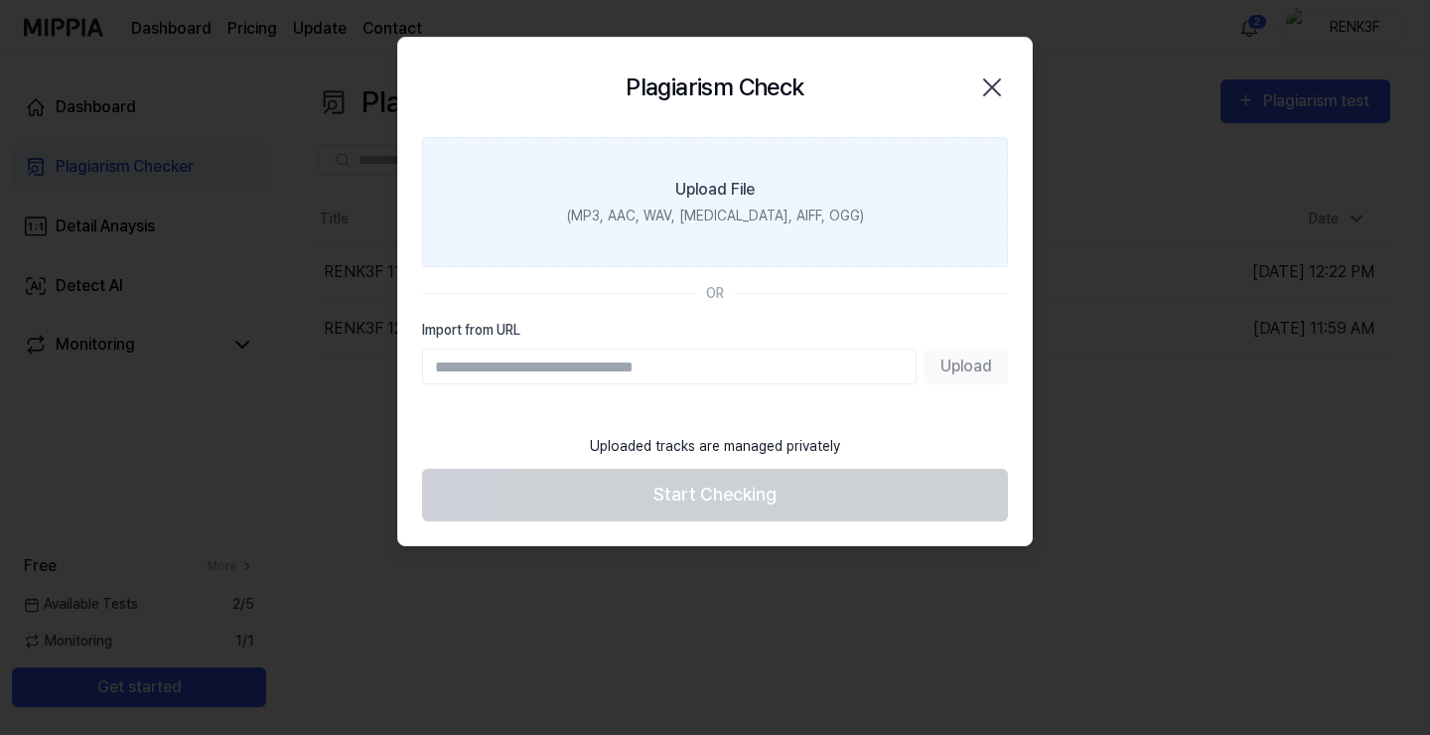
click at [719, 200] on div "Upload File" at bounding box center [714, 190] width 79 height 24
click at [0, 0] on input "Upload File (MP3, AAC, WAV, FLAC, AIFF, OGG)" at bounding box center [0, 0] width 0 height 0
click at [679, 187] on div "Upload File" at bounding box center [714, 190] width 79 height 24
click at [0, 0] on input "Upload File (MP3, AAC, WAV, FLAC, AIFF, OGG)" at bounding box center [0, 0] width 0 height 0
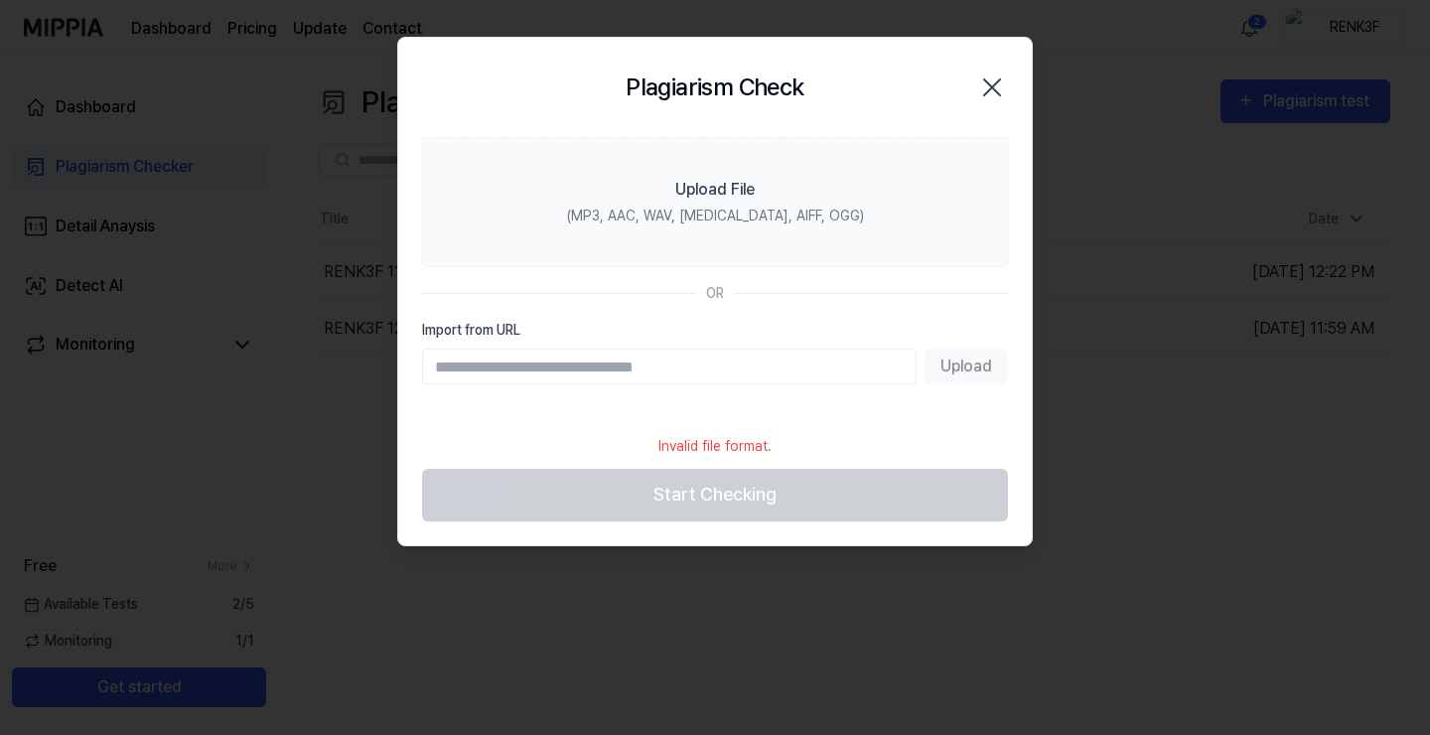
click at [987, 88] on icon "button" at bounding box center [992, 87] width 32 height 32
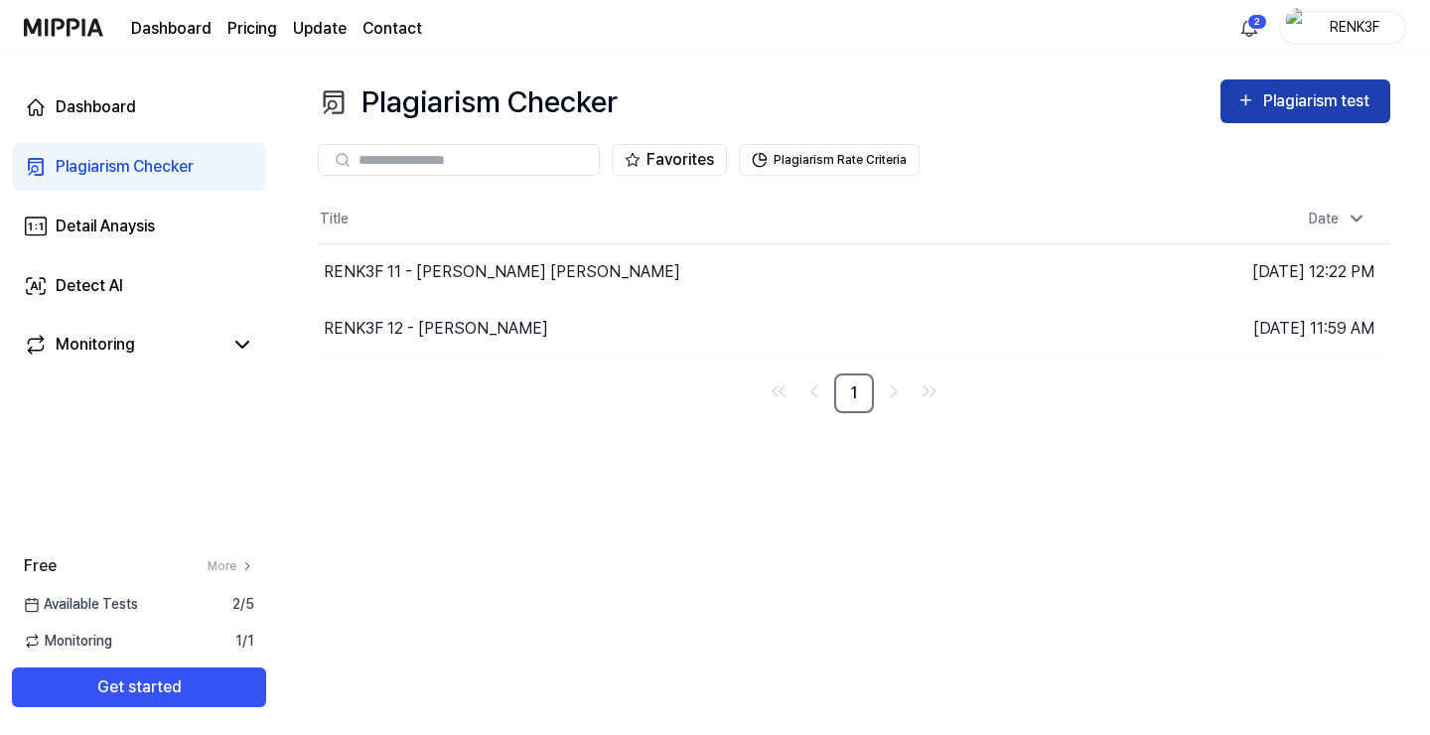
click at [1308, 101] on div "Plagiarism test" at bounding box center [1318, 101] width 111 height 26
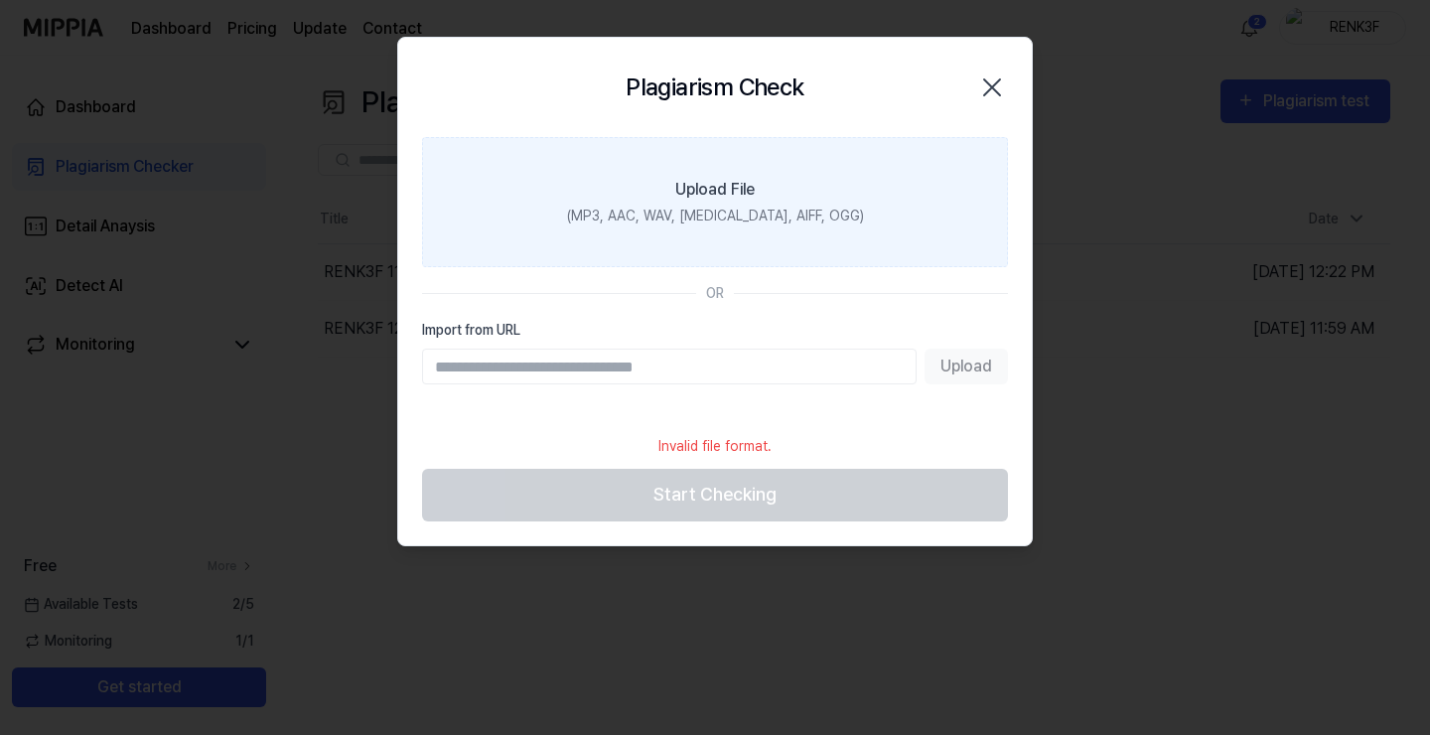
click at [693, 191] on div "Upload File" at bounding box center [714, 190] width 79 height 24
click at [0, 0] on input "Upload File (MP3, AAC, WAV, FLAC, AIFF, OGG)" at bounding box center [0, 0] width 0 height 0
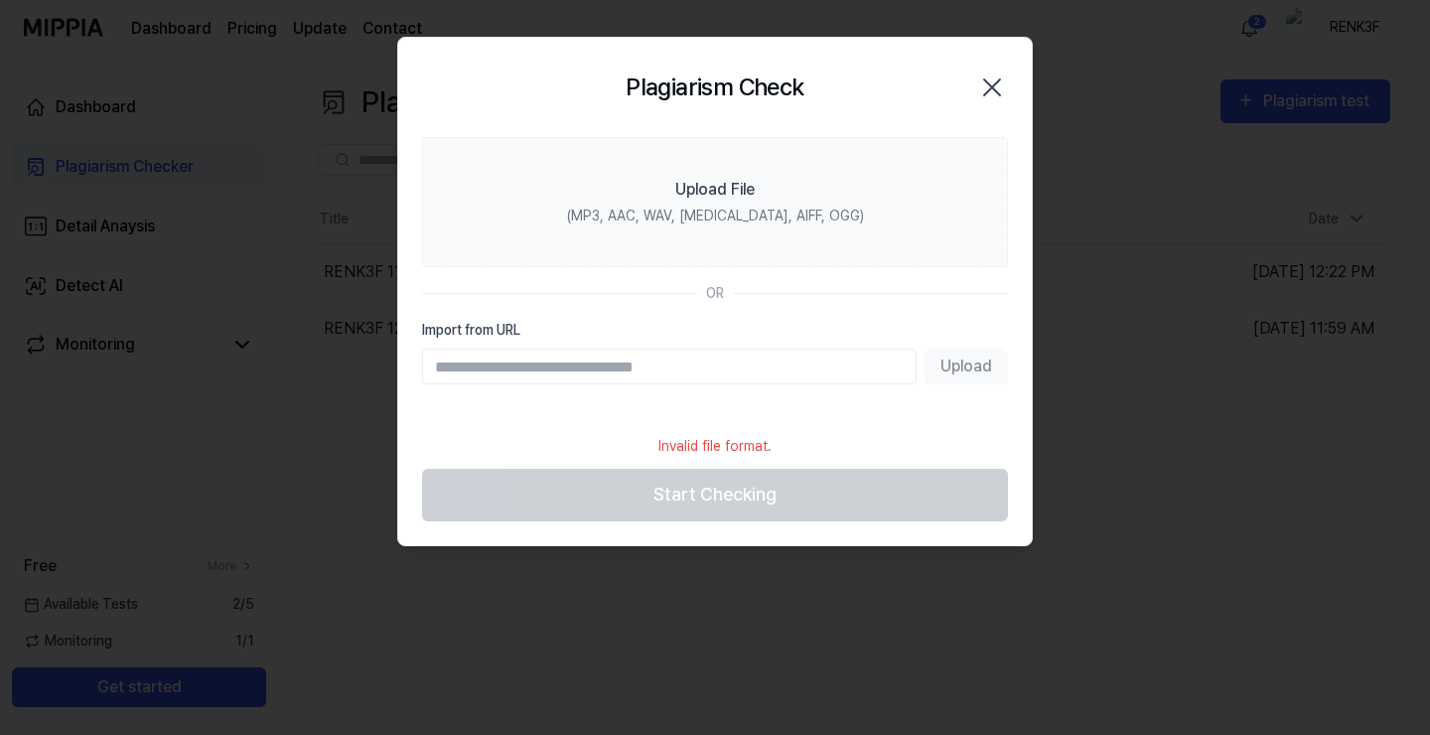
click at [704, 494] on footer "Invalid file format. Start Checking" at bounding box center [715, 472] width 586 height 97
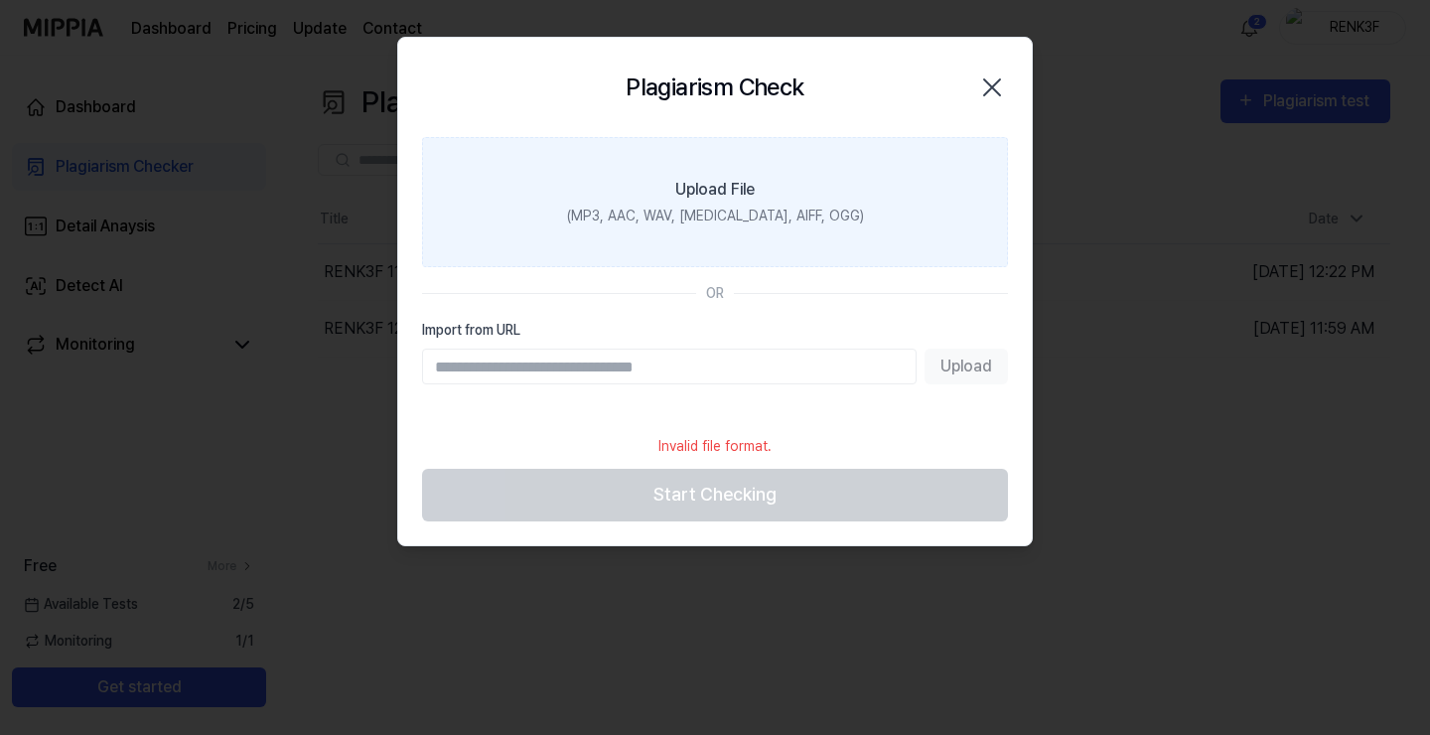
click at [714, 172] on label "Upload File (MP3, AAC, WAV, FLAC, AIFF, OGG)" at bounding box center [715, 202] width 586 height 130
click at [0, 0] on input "Upload File (MP3, AAC, WAV, FLAC, AIFF, OGG)" at bounding box center [0, 0] width 0 height 0
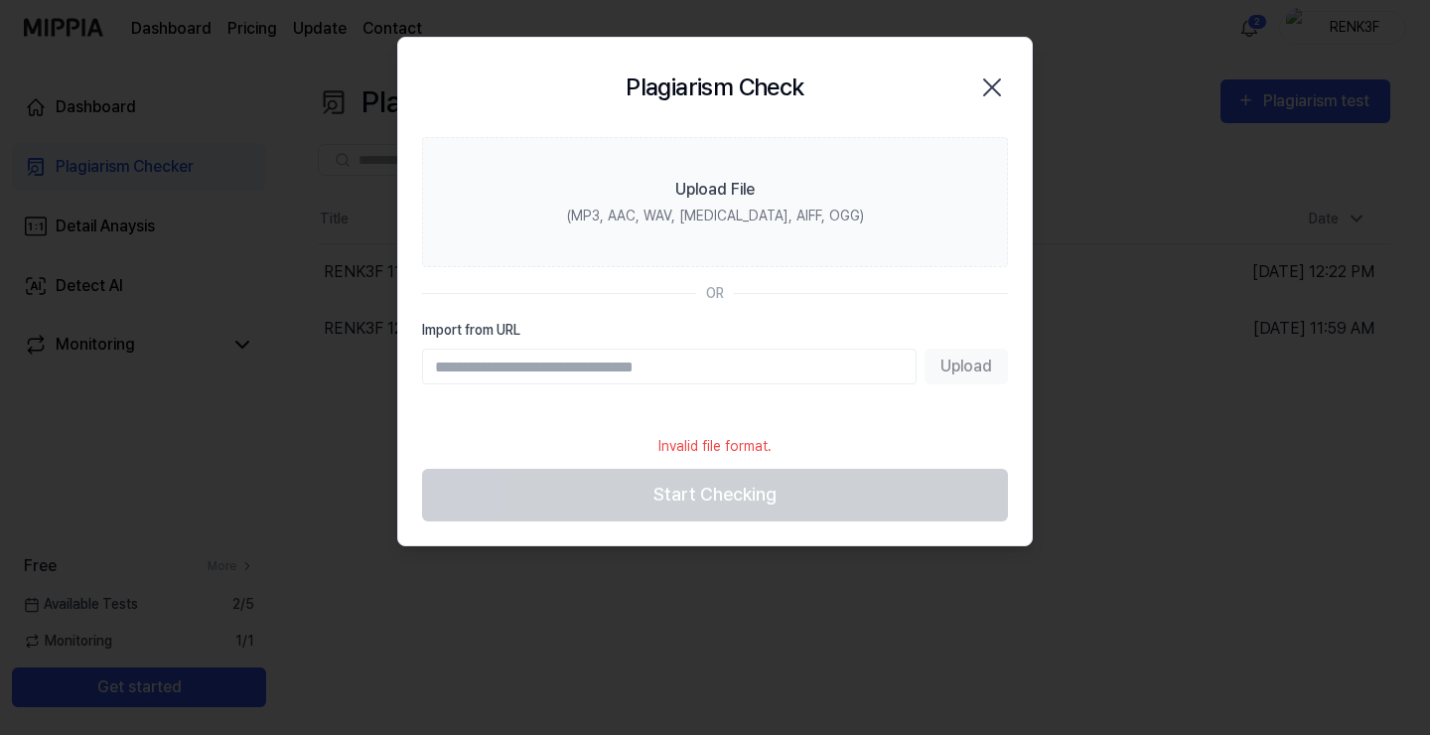
click at [991, 79] on icon "button" at bounding box center [992, 87] width 32 height 32
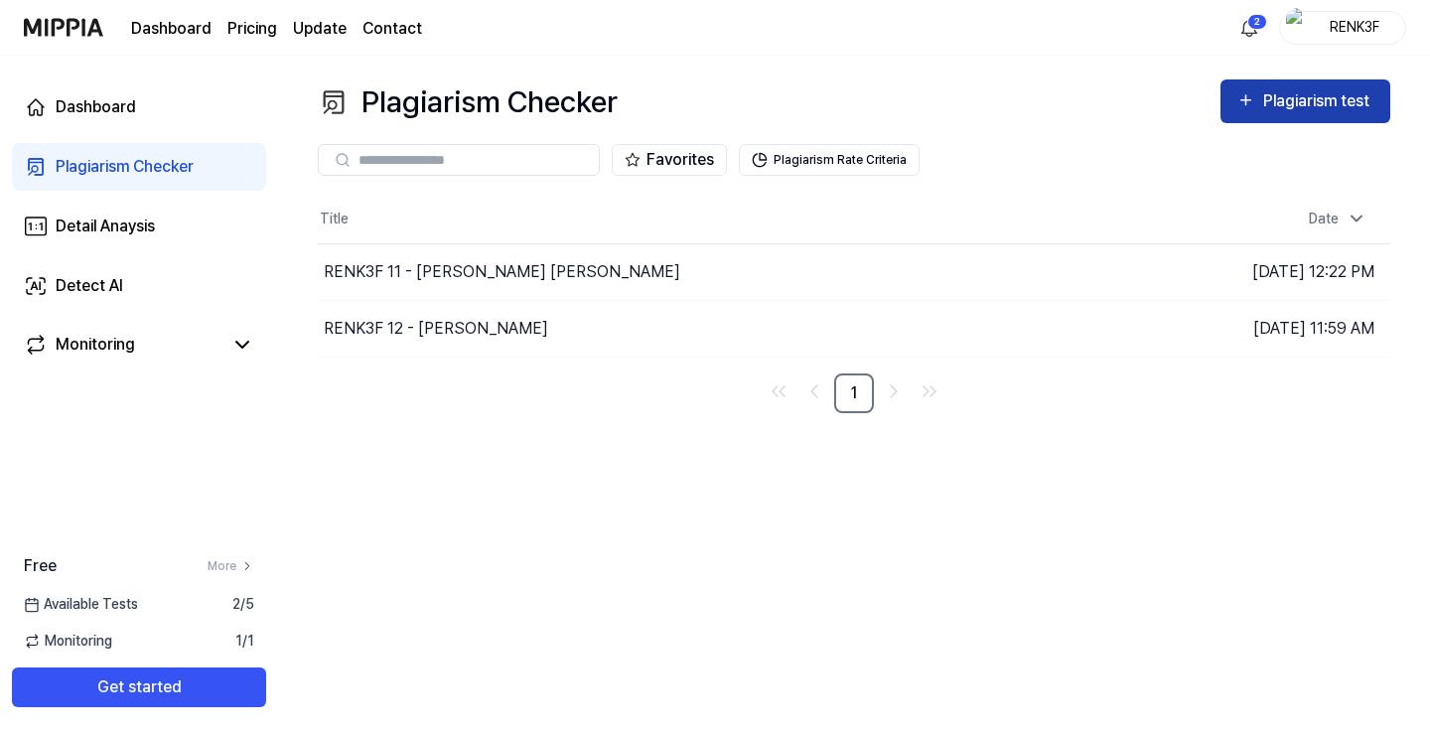
click at [1305, 104] on div "Plagiarism test" at bounding box center [1318, 101] width 111 height 26
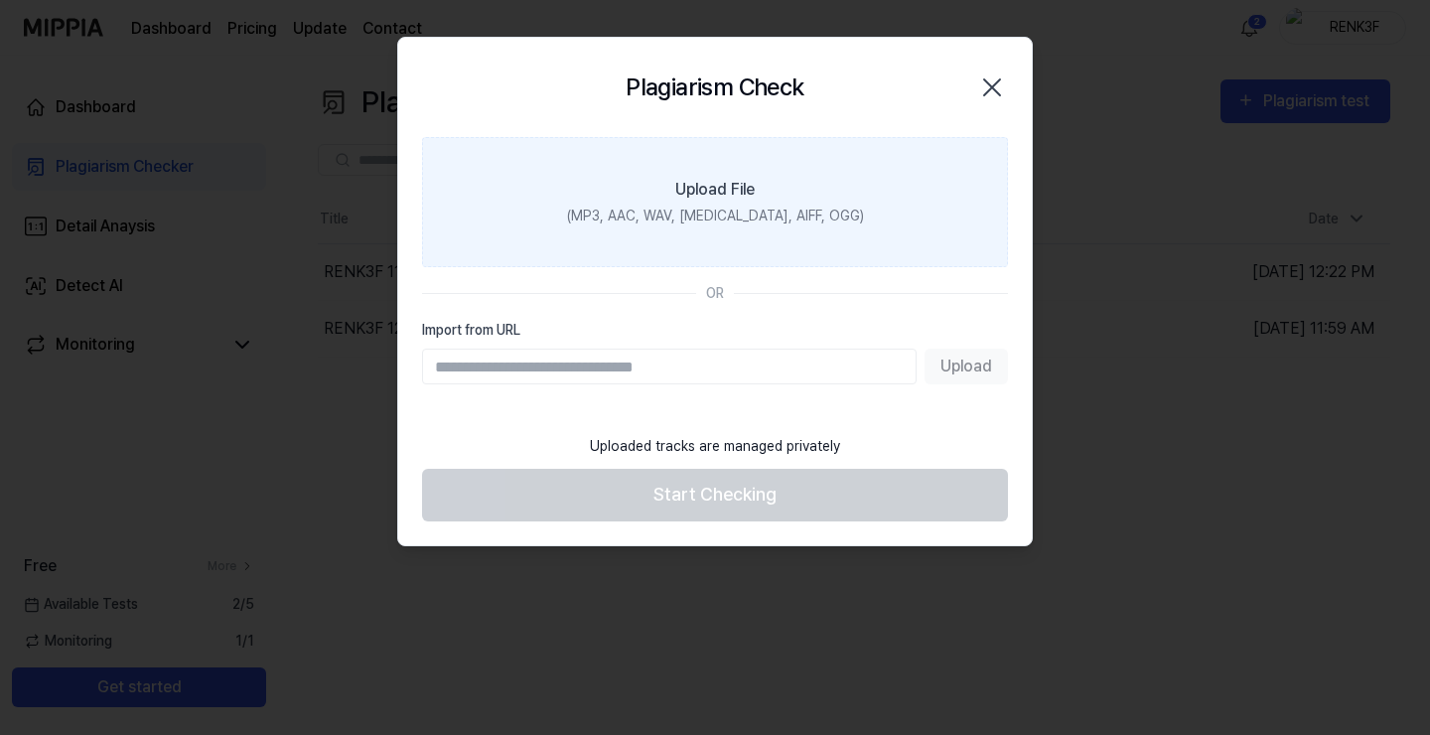
click at [675, 195] on div "Upload File" at bounding box center [714, 190] width 79 height 24
click at [0, 0] on input "Upload File (MP3, AAC, WAV, FLAC, AIFF, OGG)" at bounding box center [0, 0] width 0 height 0
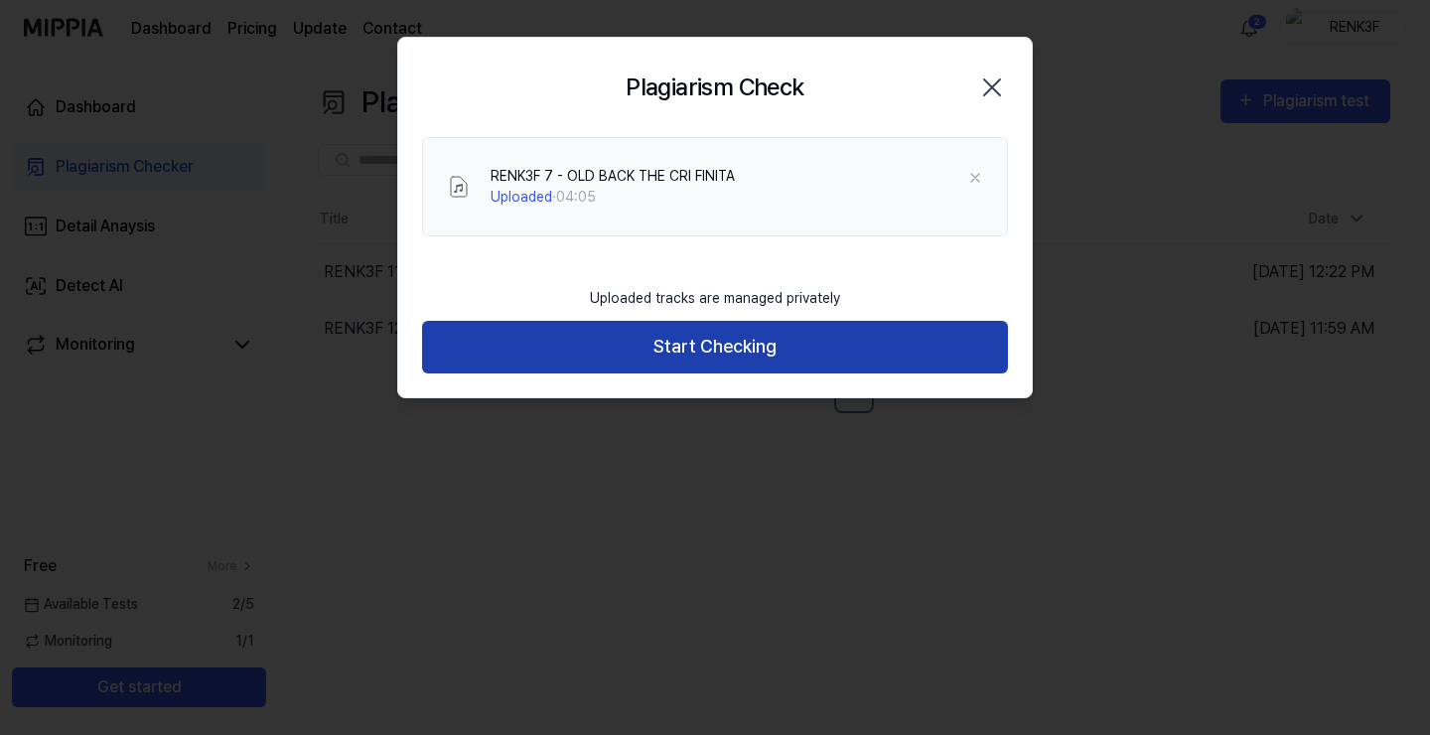
click at [761, 329] on button "Start Checking" at bounding box center [715, 347] width 586 height 53
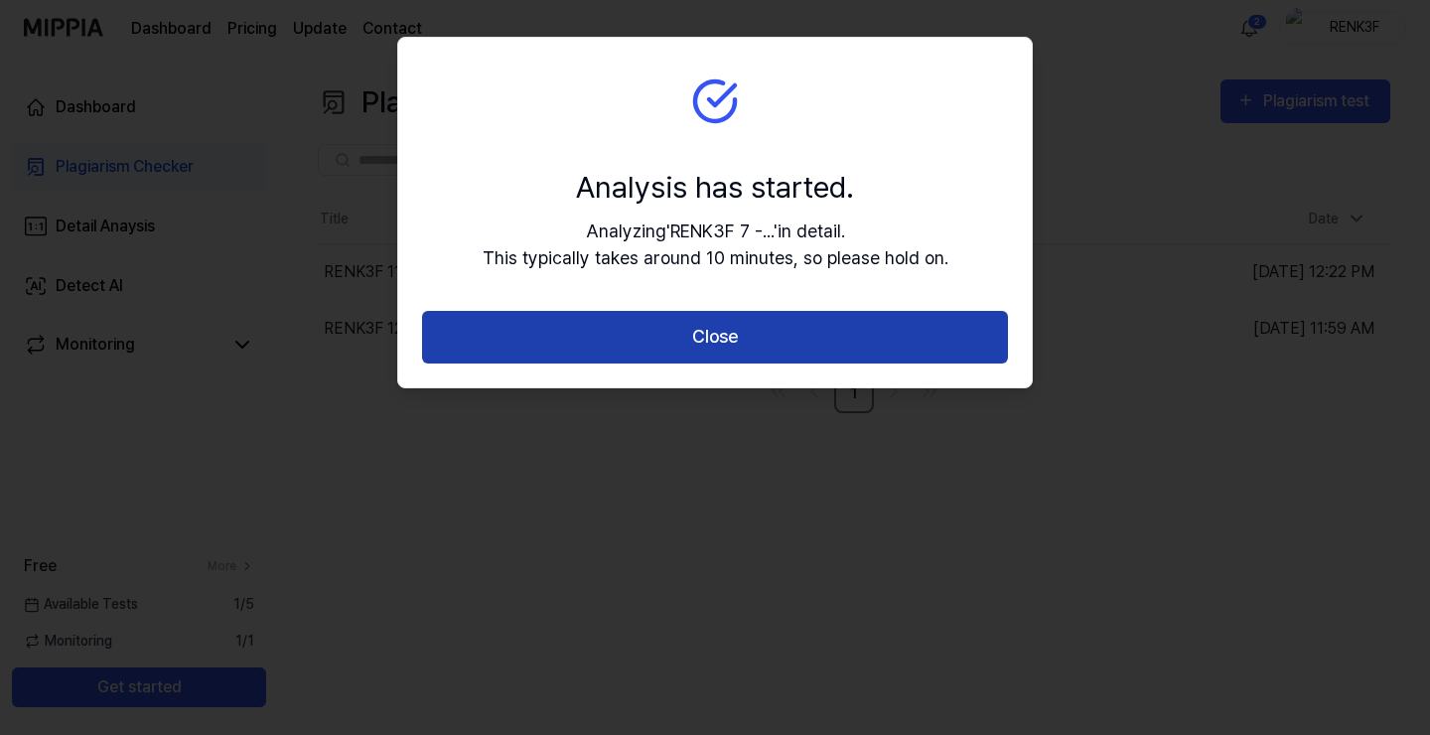
click at [680, 335] on button "Close" at bounding box center [715, 337] width 586 height 53
